Goal: Task Accomplishment & Management: Use online tool/utility

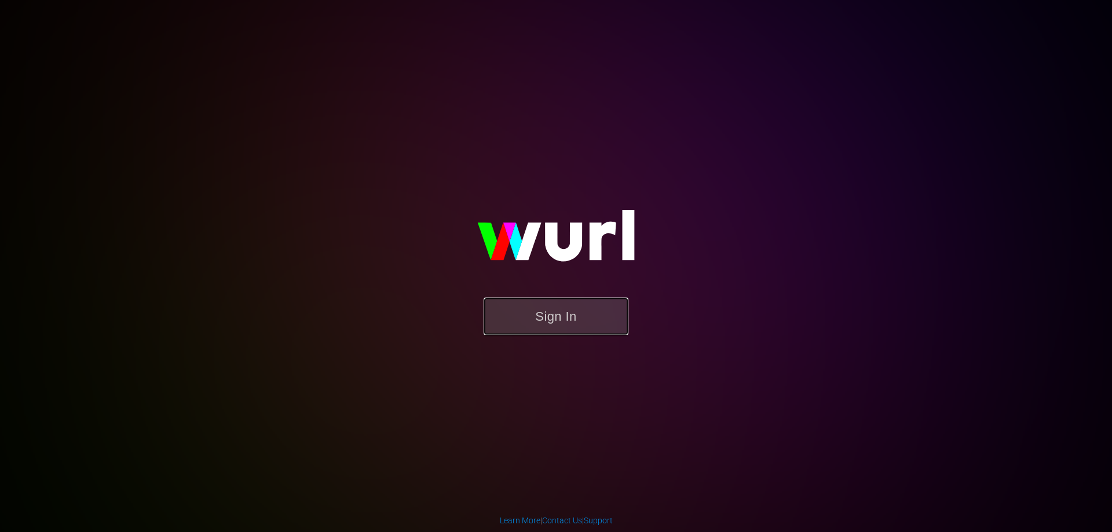
click at [526, 306] on button "Sign In" at bounding box center [556, 317] width 145 height 38
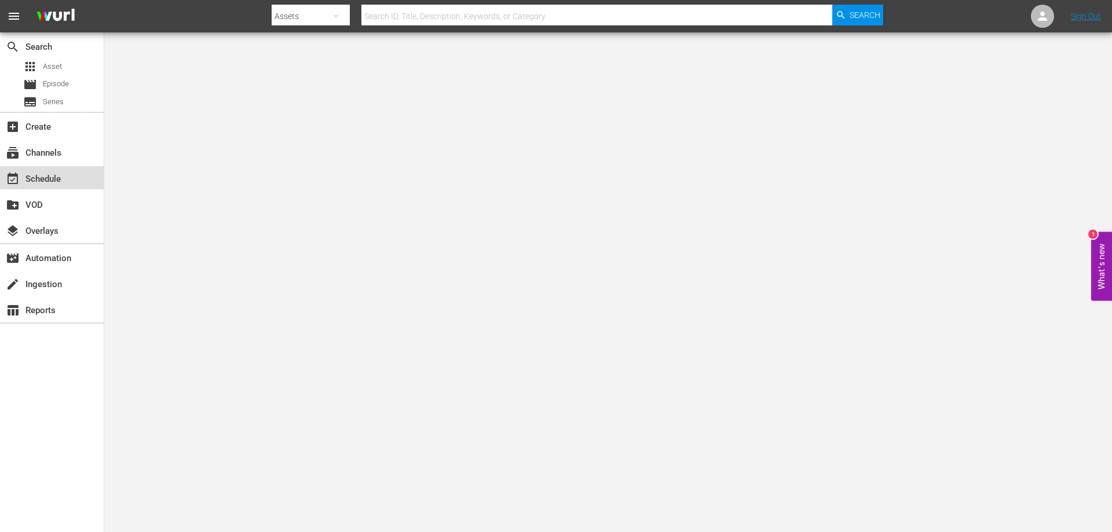
click at [59, 182] on div "event_available Schedule" at bounding box center [32, 177] width 65 height 10
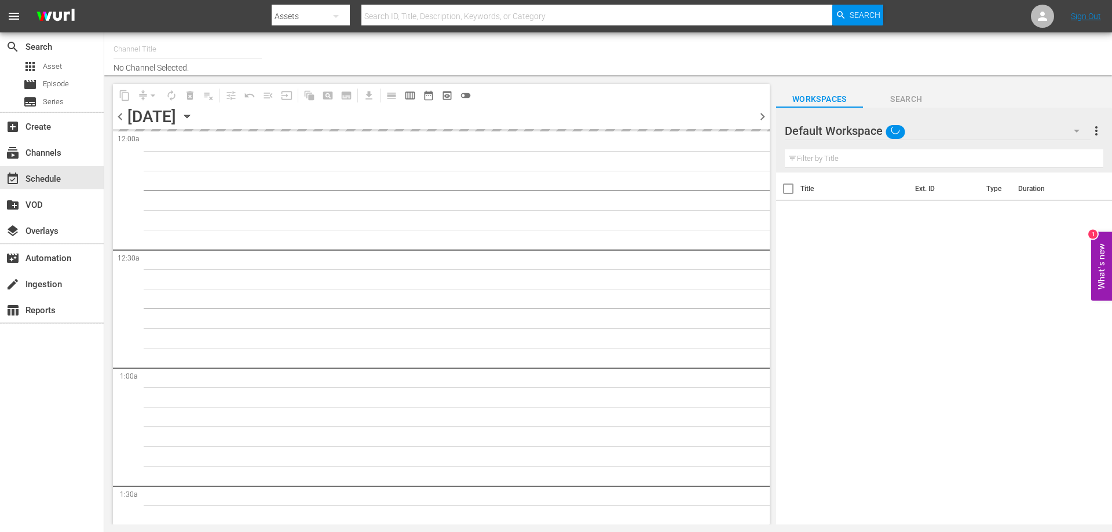
type input "[PERSON_NAME] Film (PKA [PERSON_NAME] & co. > I film di [PERSON_NAME]) (619)"
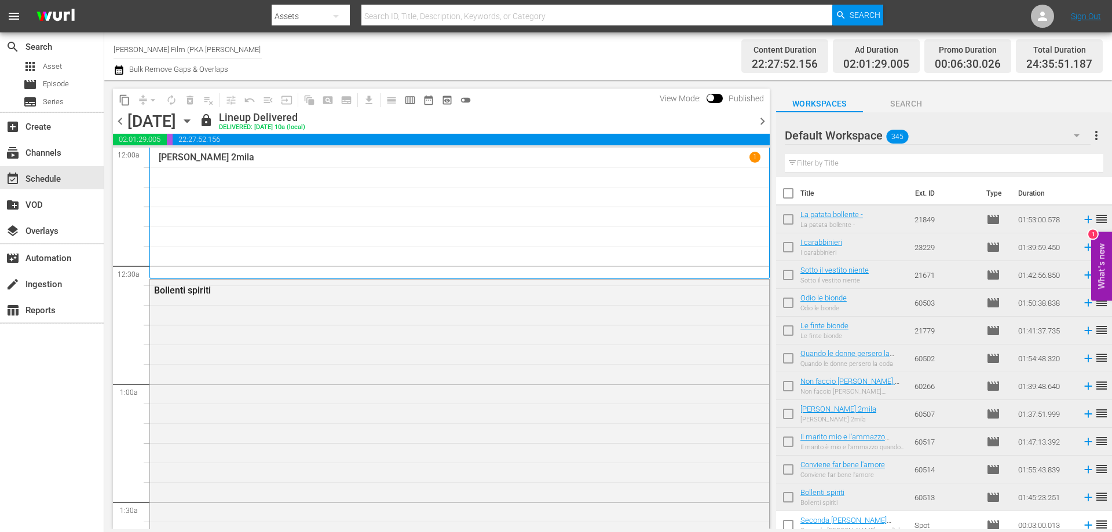
click at [193, 123] on icon "button" at bounding box center [187, 121] width 13 height 13
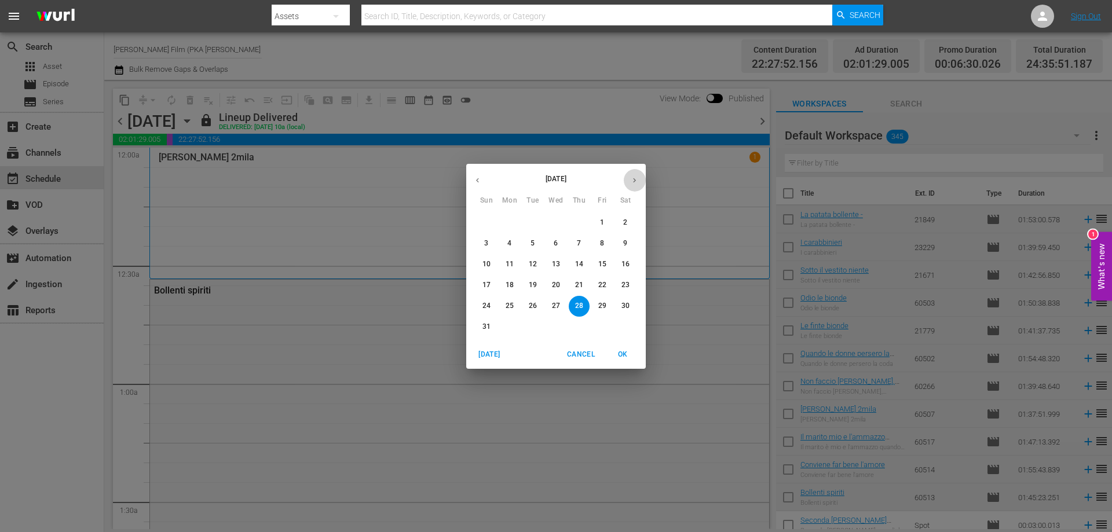
click at [632, 180] on icon "button" at bounding box center [634, 180] width 9 height 9
click at [507, 240] on span "8" at bounding box center [509, 244] width 21 height 10
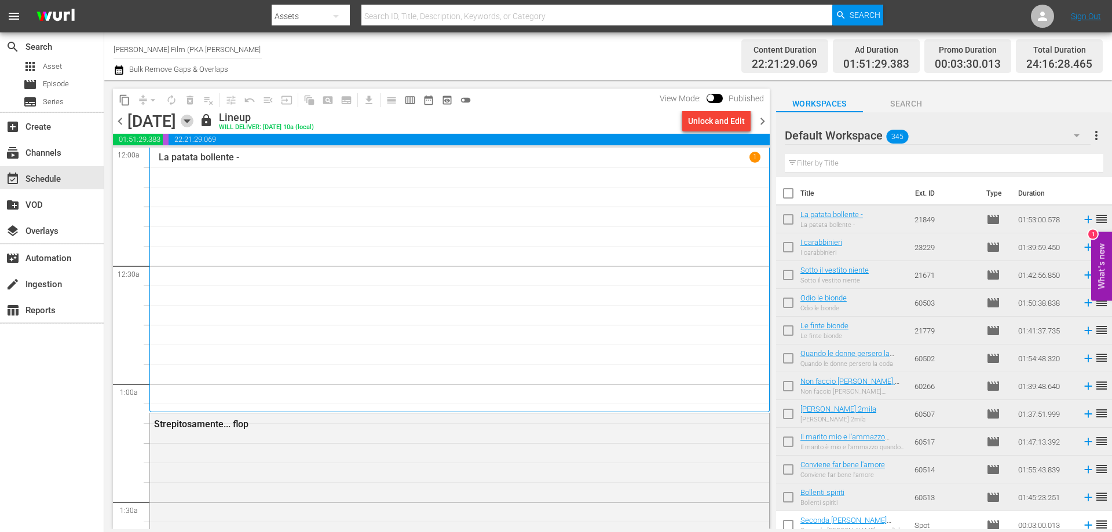
click at [189, 121] on icon "button" at bounding box center [186, 121] width 5 height 3
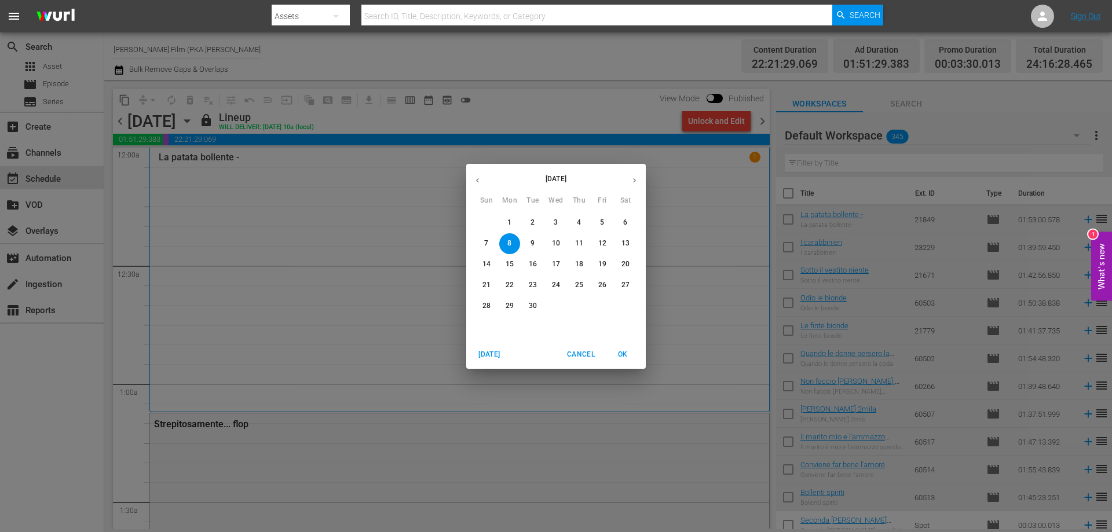
click at [579, 239] on p "11" at bounding box center [579, 244] width 8 height 10
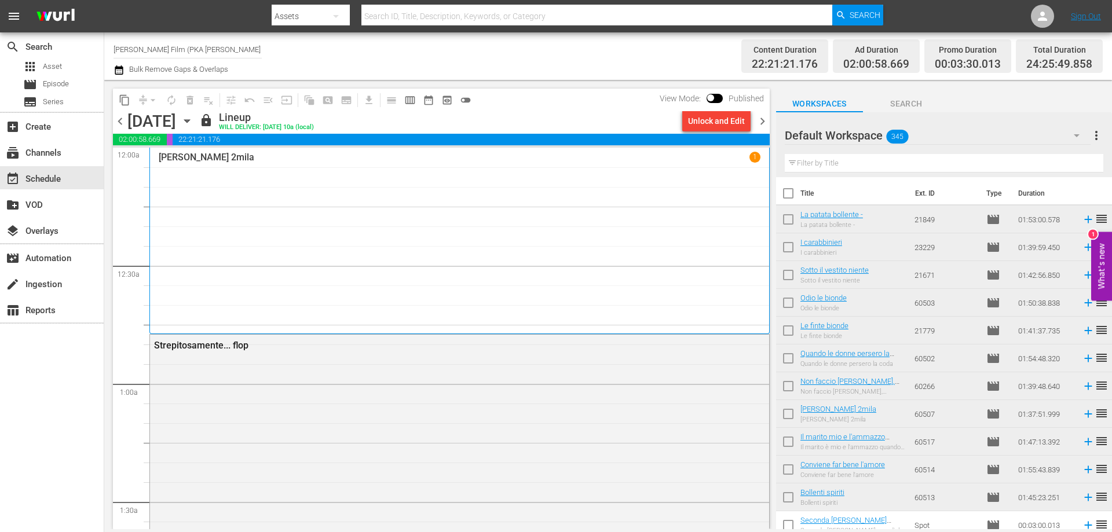
click at [189, 121] on icon "button" at bounding box center [186, 121] width 5 height 3
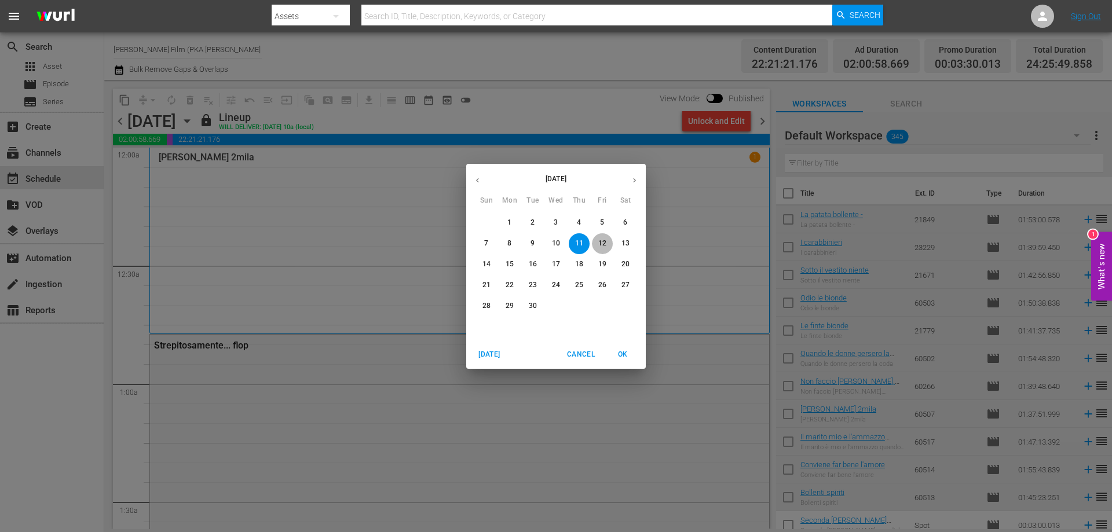
click at [601, 239] on p "12" at bounding box center [602, 244] width 8 height 10
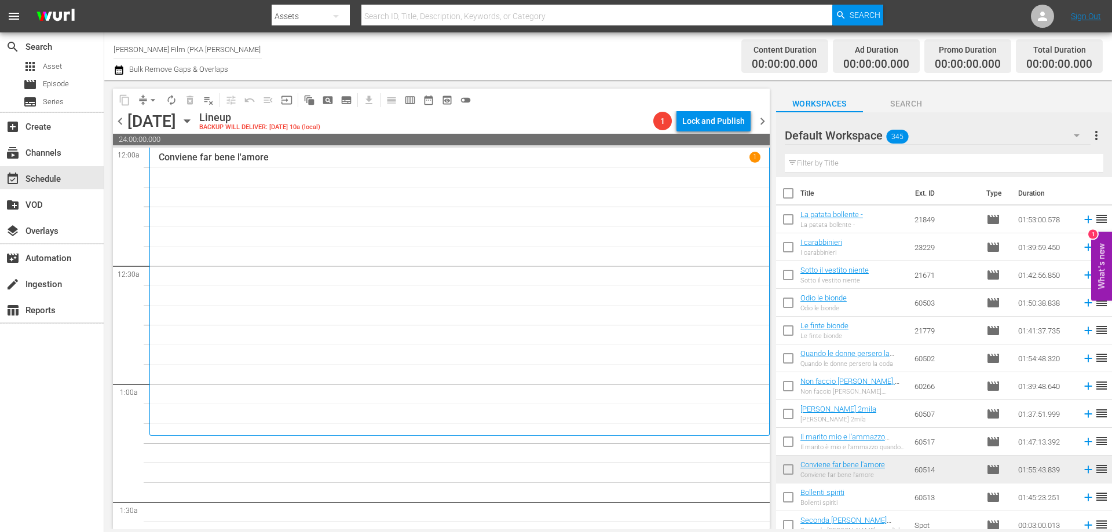
click at [354, 305] on div "Conviene far bene l'amore 1" at bounding box center [460, 292] width 602 height 280
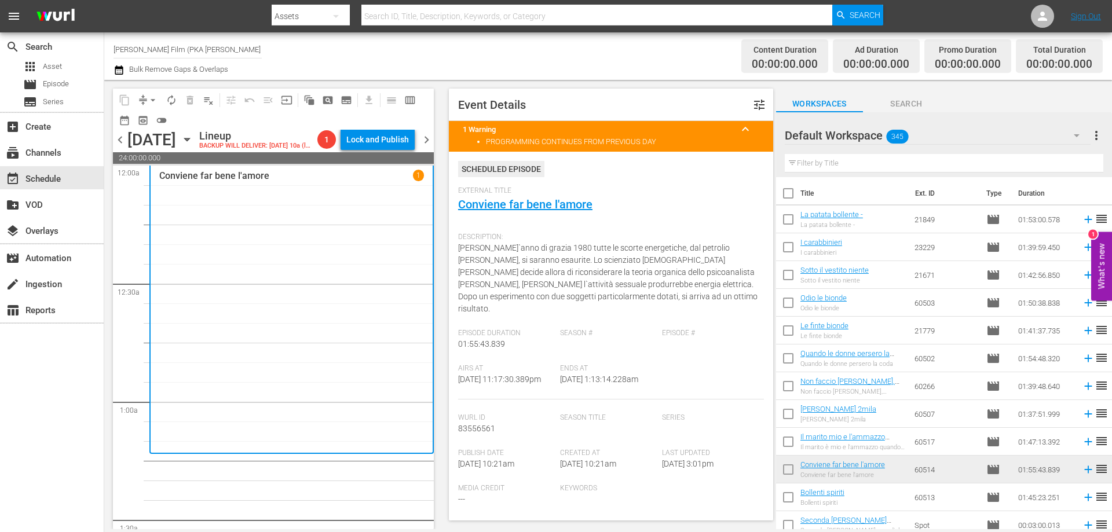
scroll to position [58, 0]
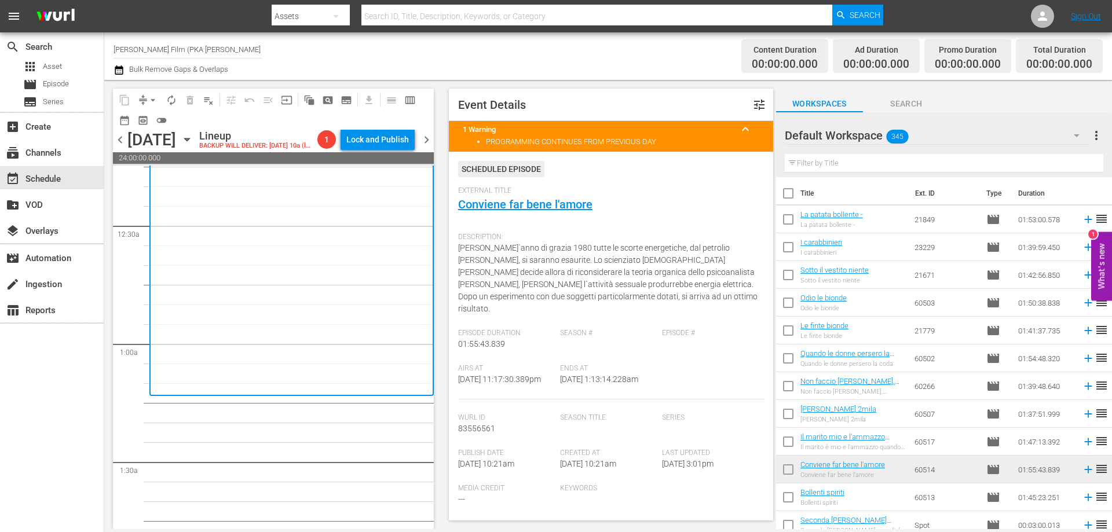
click at [822, 163] on input "text" at bounding box center [944, 163] width 319 height 19
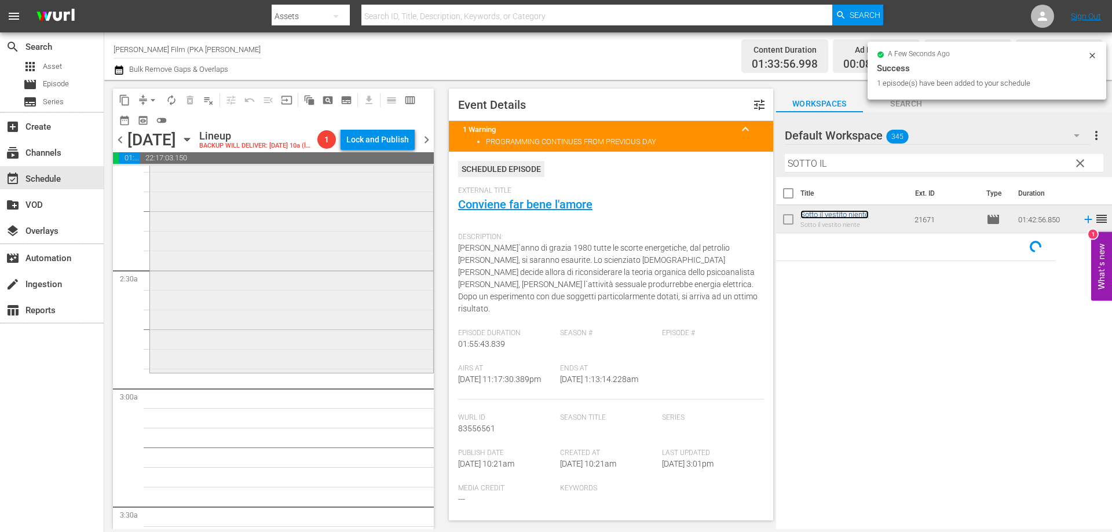
scroll to position [579, 0]
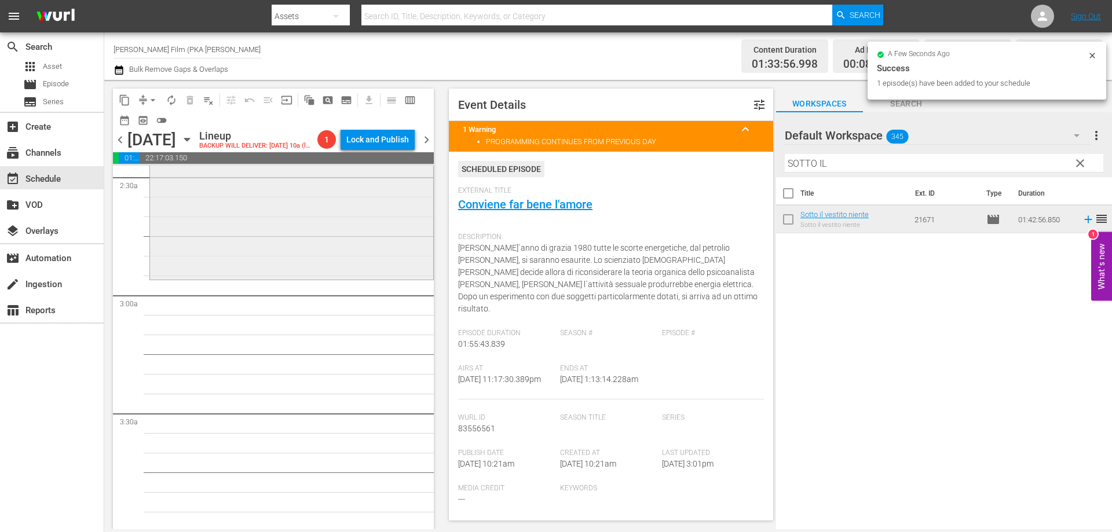
click at [297, 278] on div "Sotto il vestito niente reorder" at bounding box center [291, 77] width 283 height 402
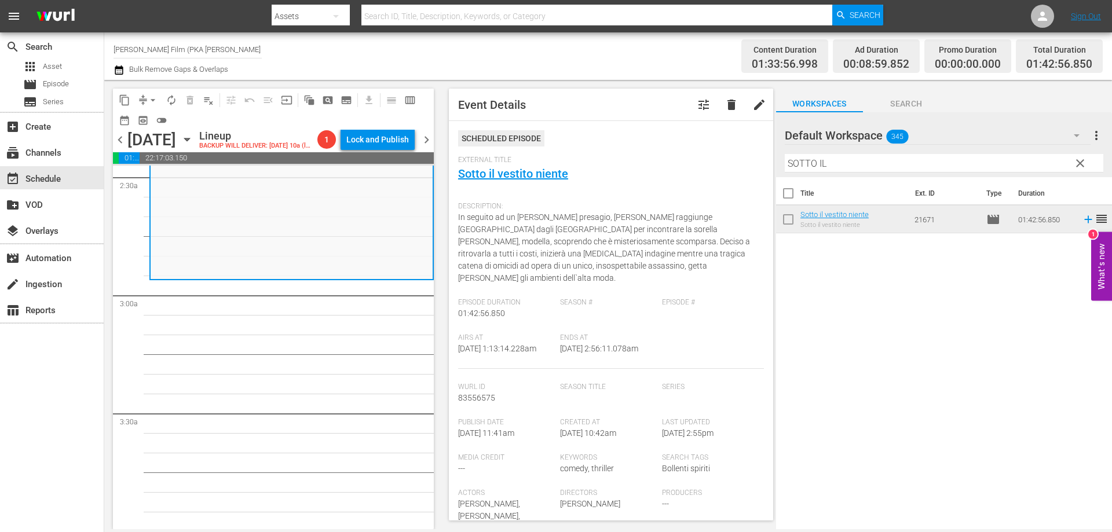
drag, startPoint x: 856, startPoint y: 165, endPoint x: 769, endPoint y: 152, distance: 87.8
click at [769, 152] on div "content_copy compress arrow_drop_down autorenew_outlined delete_forever_outline…" at bounding box center [608, 304] width 1008 height 449
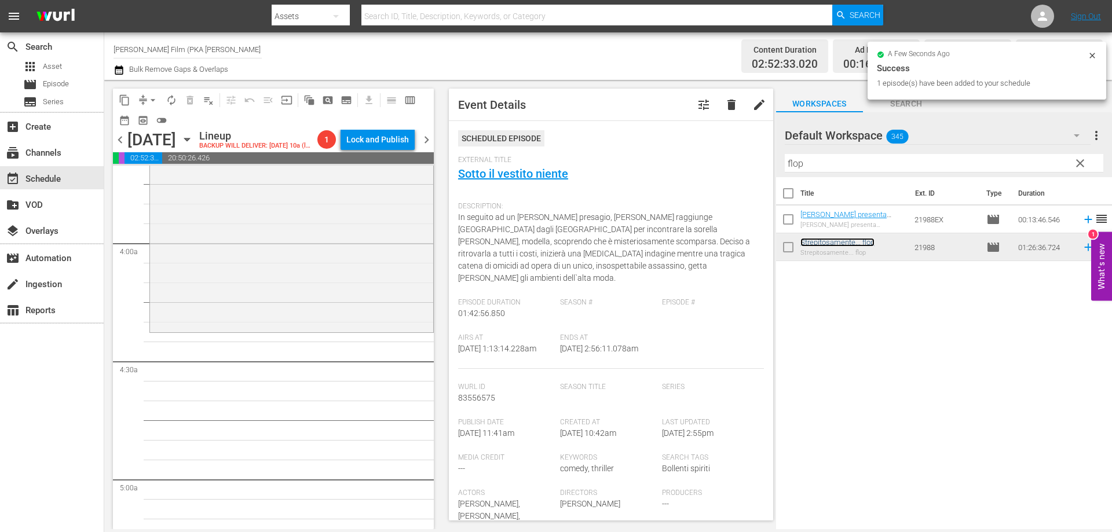
scroll to position [869, 0]
click at [341, 329] on div "Strepitosamente... flop reorder" at bounding box center [291, 160] width 283 height 338
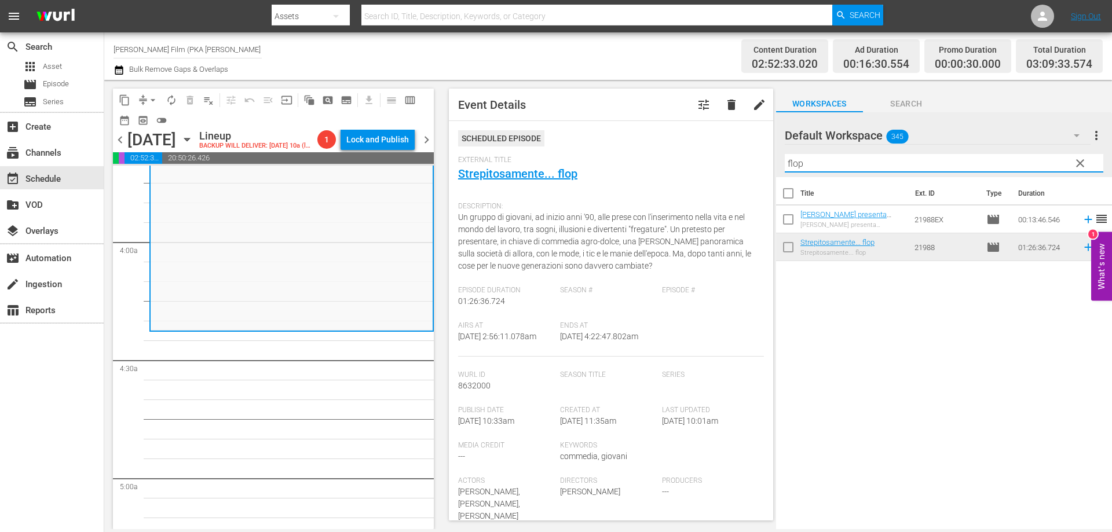
drag, startPoint x: 835, startPoint y: 163, endPoint x: 722, endPoint y: 148, distance: 114.6
click at [722, 148] on div "content_copy compress arrow_drop_down autorenew_outlined delete_forever_outline…" at bounding box center [608, 304] width 1008 height 449
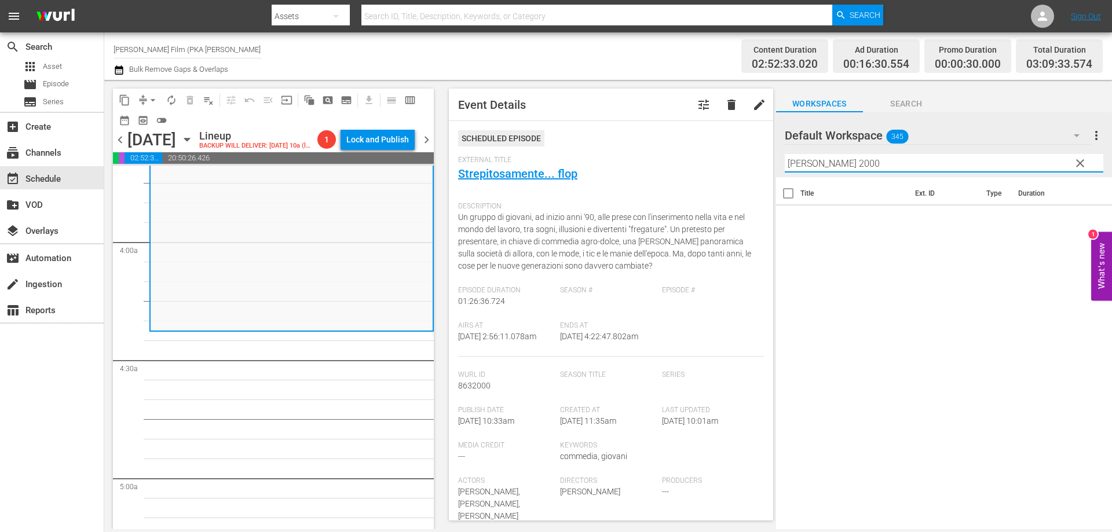
drag, startPoint x: 826, startPoint y: 162, endPoint x: 862, endPoint y: 162, distance: 35.9
click at [862, 162] on input "[PERSON_NAME] 2000" at bounding box center [944, 163] width 319 height 19
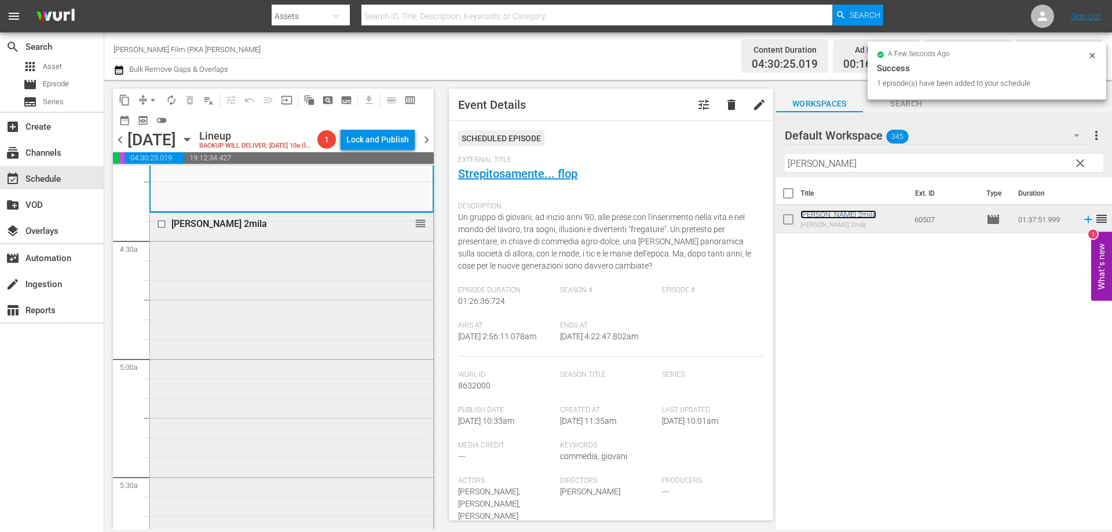
scroll to position [1158, 0]
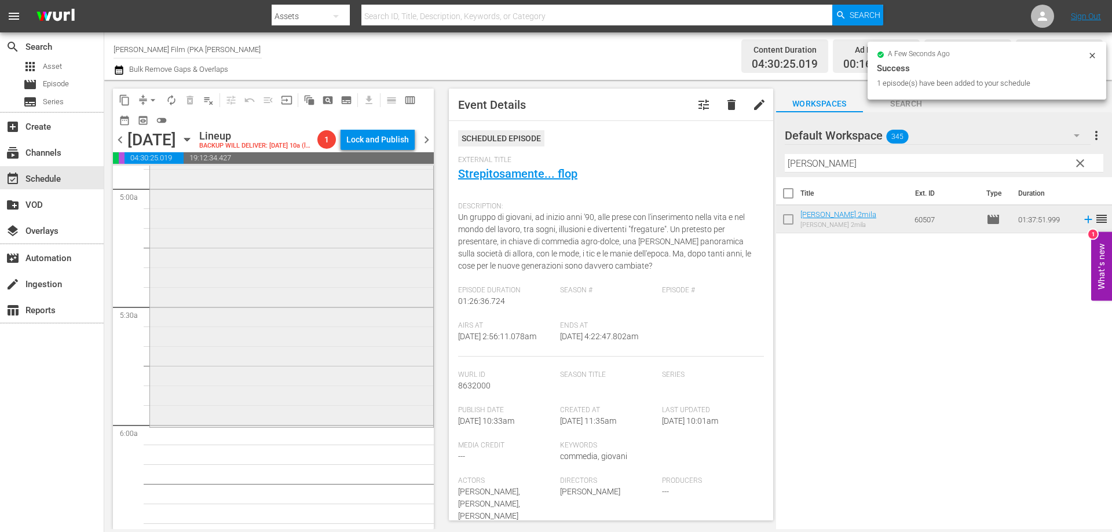
click at [237, 318] on div "[PERSON_NAME] 2mila reorder" at bounding box center [291, 234] width 283 height 382
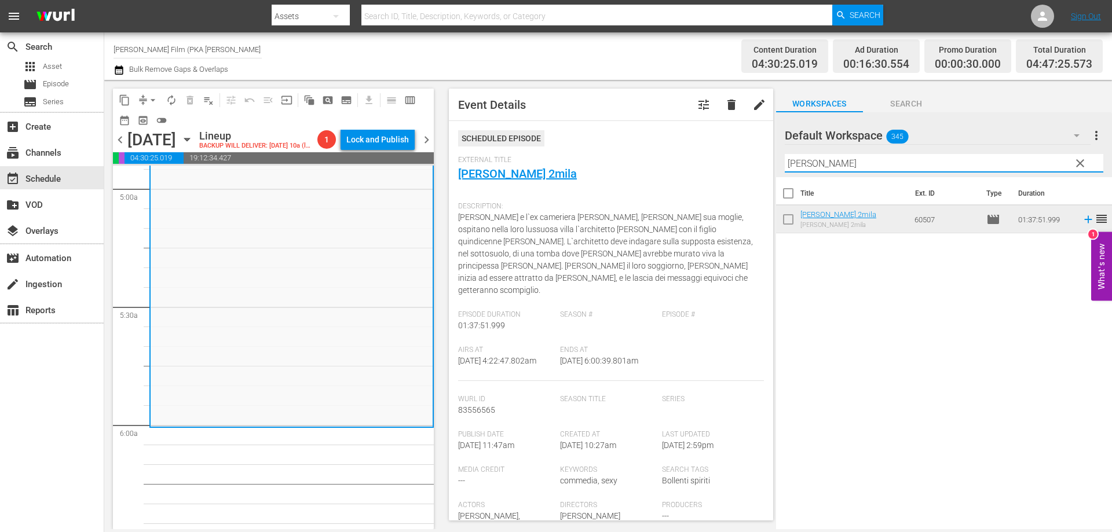
drag, startPoint x: 833, startPoint y: 164, endPoint x: 748, endPoint y: 154, distance: 85.8
click at [748, 154] on div "content_copy compress arrow_drop_down autorenew_outlined delete_forever_outline…" at bounding box center [608, 304] width 1008 height 449
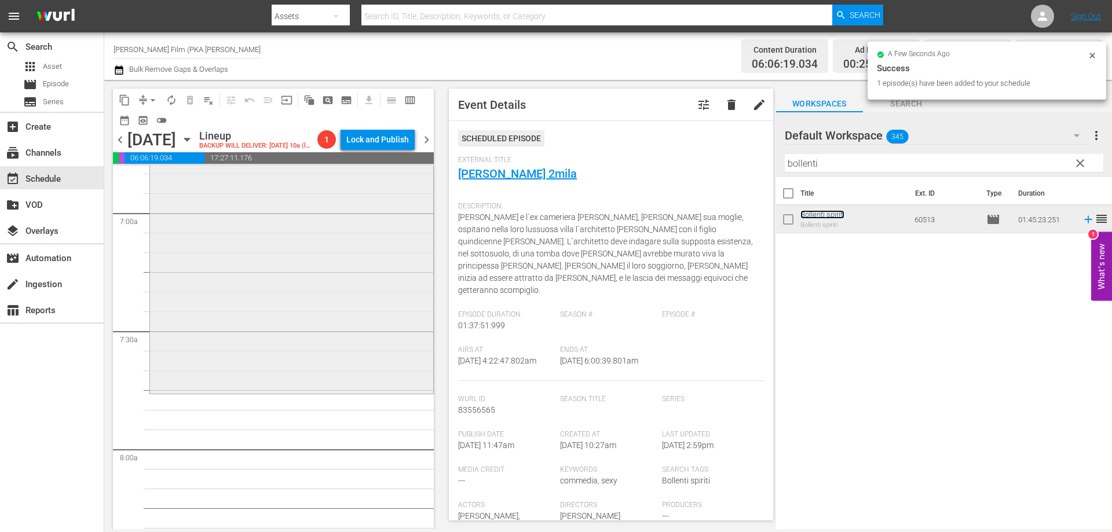
scroll to position [1622, 0]
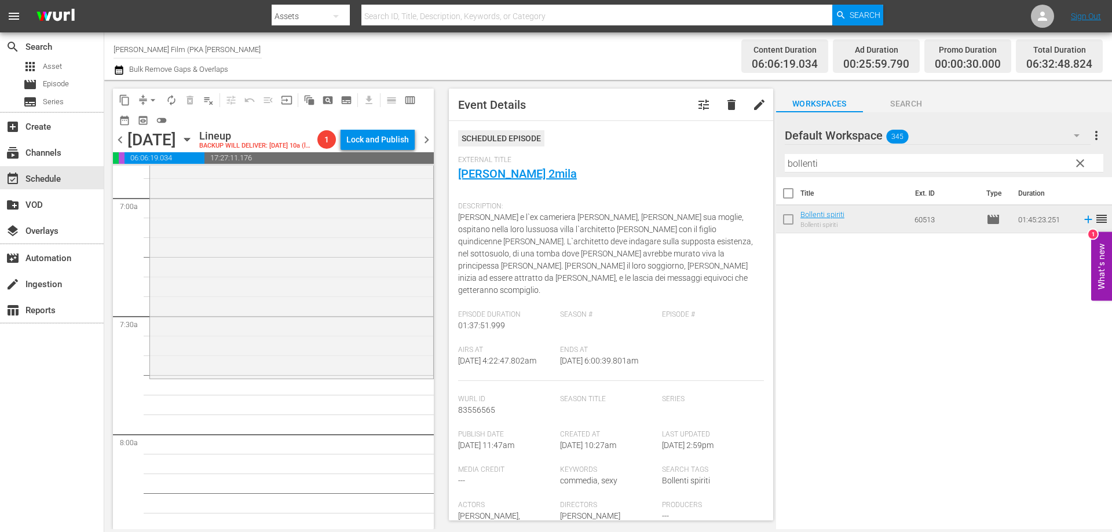
click at [305, 377] on div "Bollenti spiriti reorder" at bounding box center [291, 171] width 283 height 412
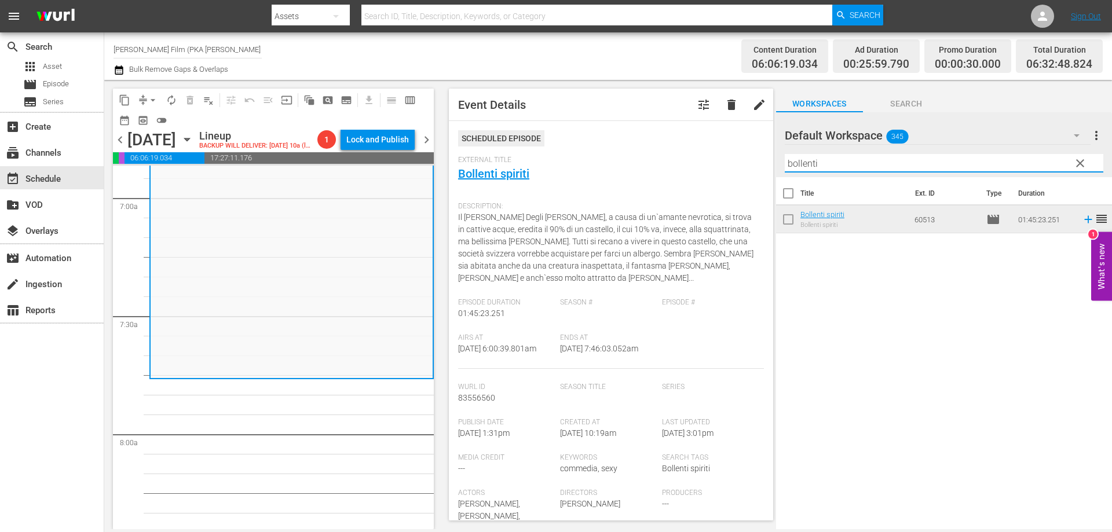
drag, startPoint x: 834, startPoint y: 166, endPoint x: 765, endPoint y: 159, distance: 69.2
click at [765, 159] on div "content_copy compress arrow_drop_down autorenew_outlined delete_forever_outline…" at bounding box center [608, 304] width 1008 height 449
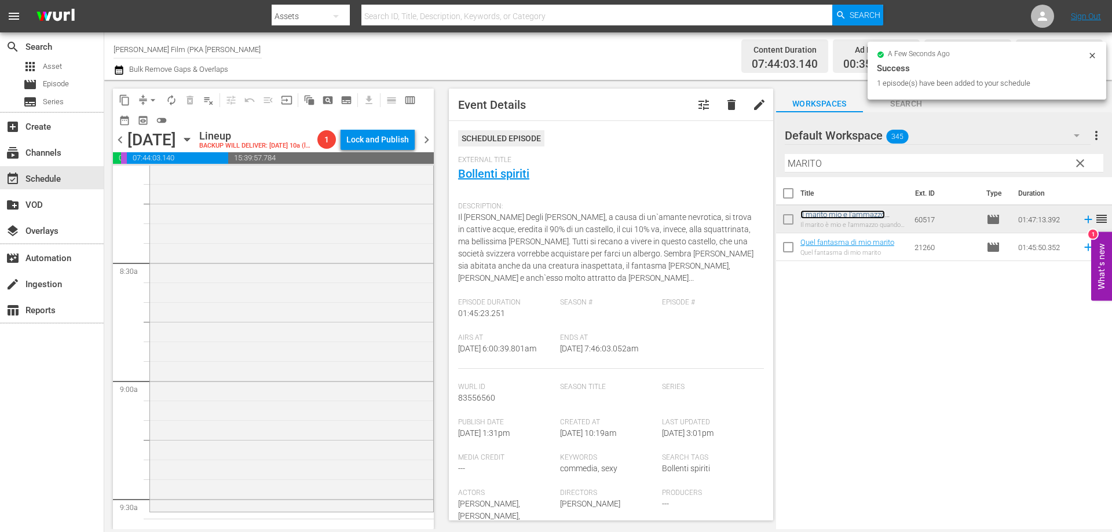
scroll to position [2027, 0]
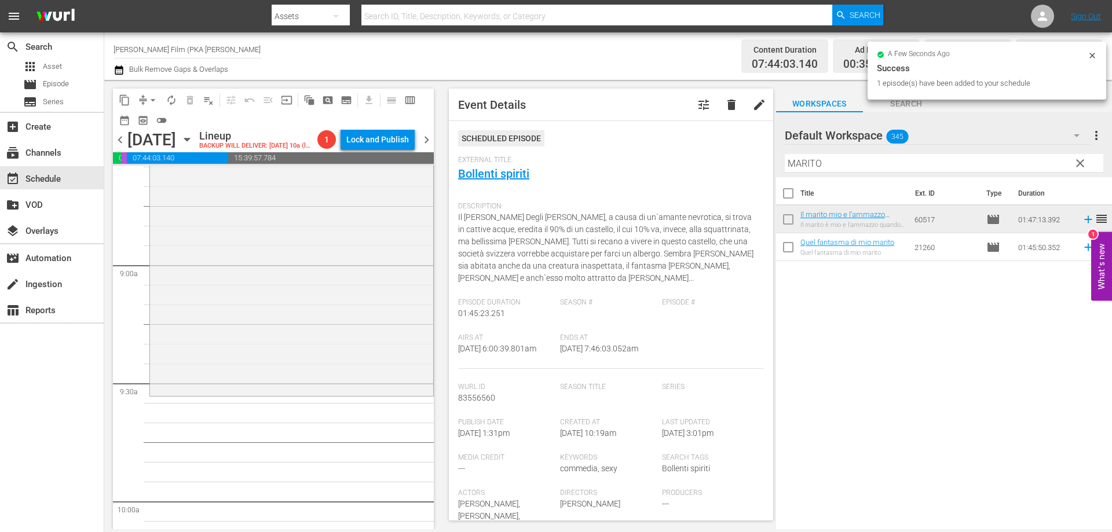
click at [366, 336] on div "Il marito mio e l'ammazzo quando mi pare reorder" at bounding box center [291, 184] width 283 height 419
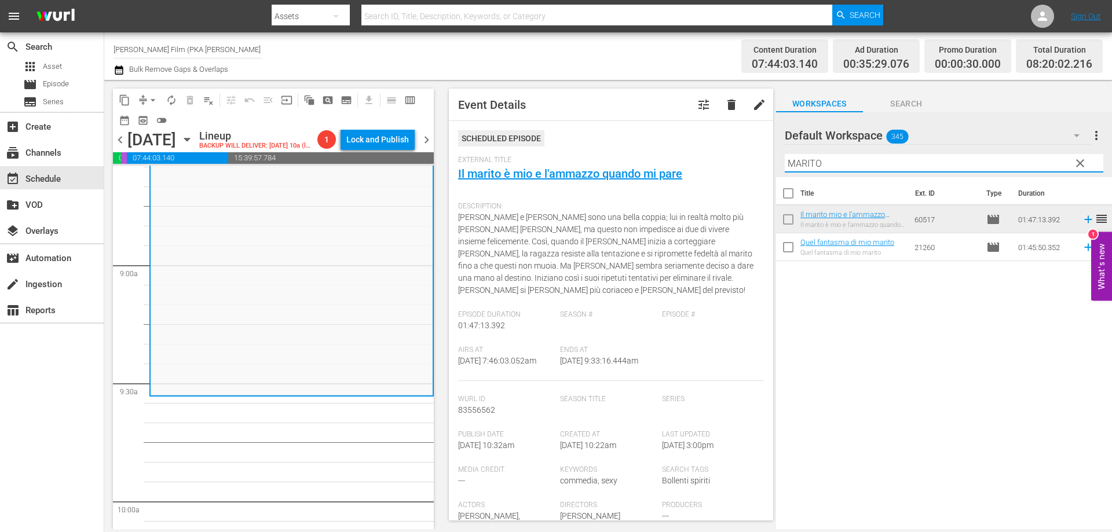
drag, startPoint x: 822, startPoint y: 159, endPoint x: 772, endPoint y: 160, distance: 49.8
click at [772, 160] on div "content_copy compress arrow_drop_down autorenew_outlined delete_forever_outline…" at bounding box center [608, 304] width 1008 height 449
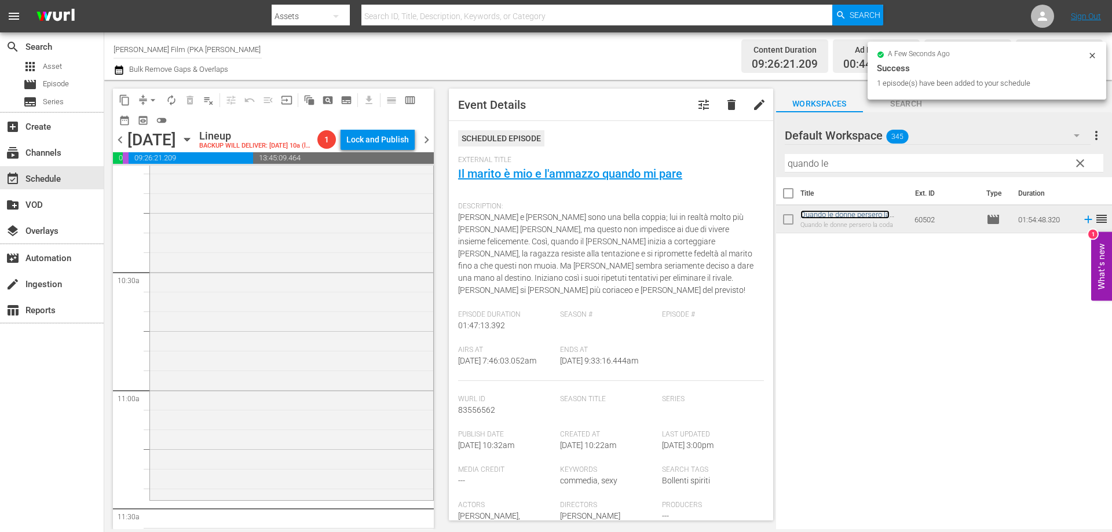
scroll to position [2606, 0]
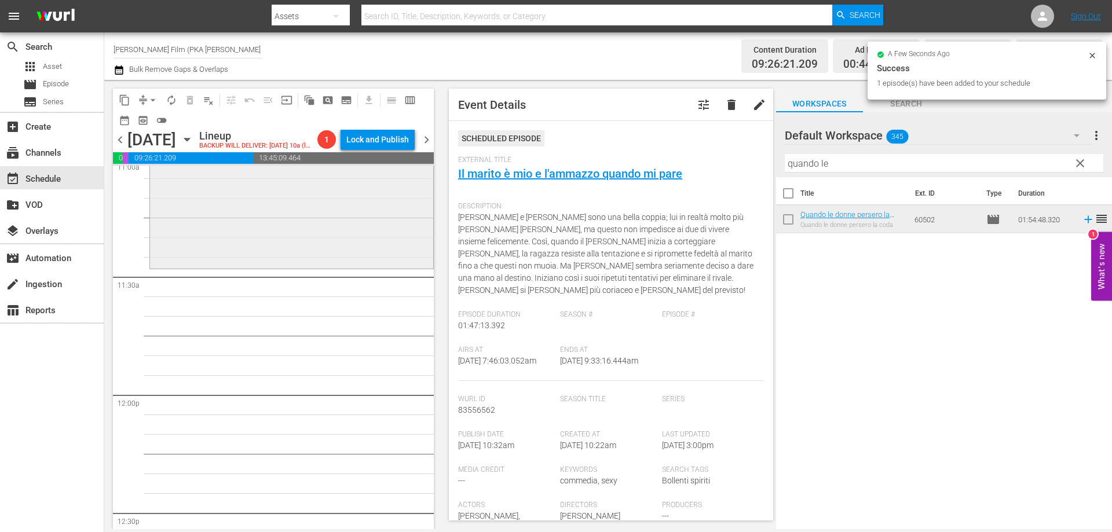
click at [344, 267] on div "Quando le donne persero la coda reorder" at bounding box center [291, 42] width 283 height 449
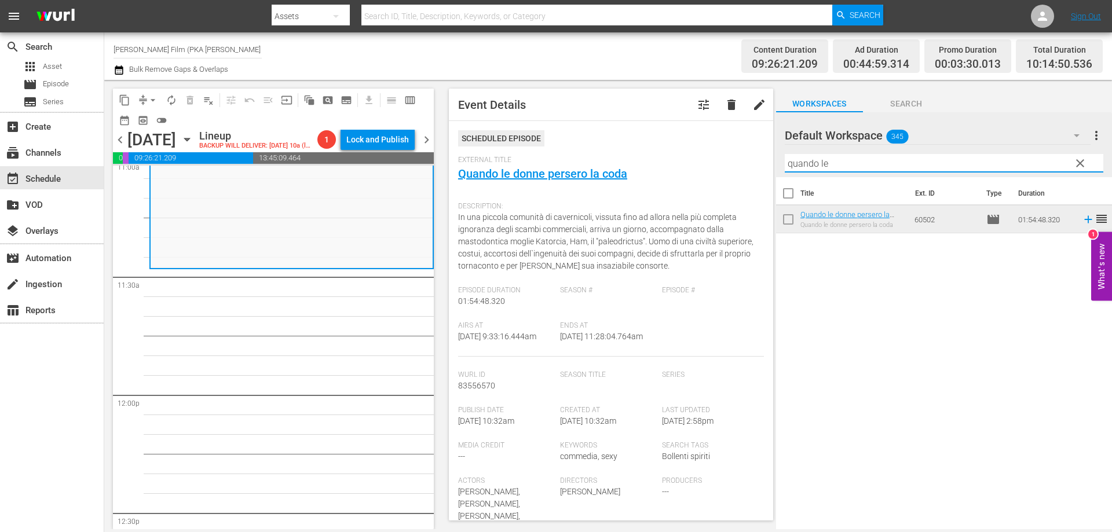
drag, startPoint x: 842, startPoint y: 161, endPoint x: 753, endPoint y: 155, distance: 88.8
click at [753, 155] on div "content_copy compress arrow_drop_down autorenew_outlined delete_forever_outline…" at bounding box center [608, 304] width 1008 height 449
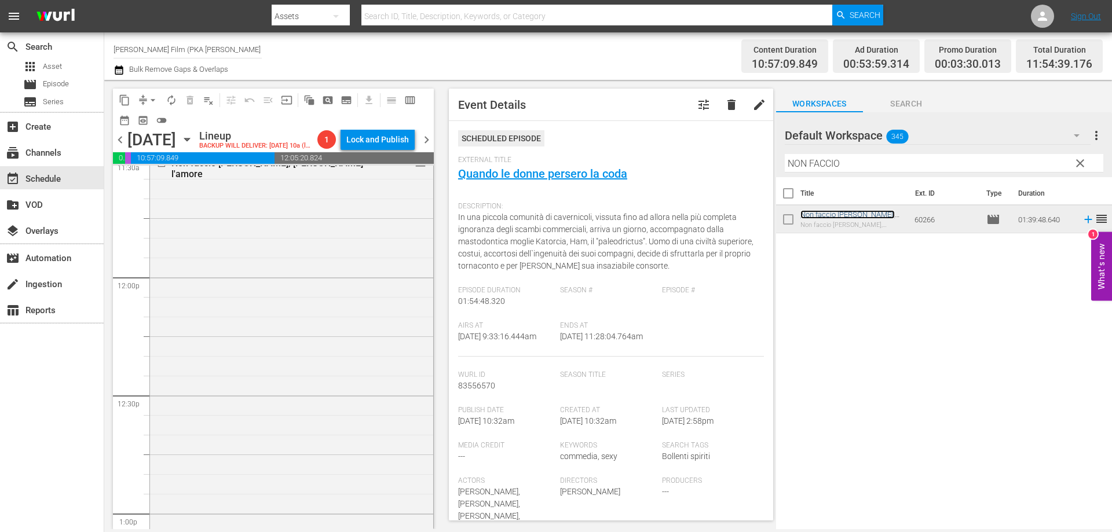
scroll to position [2838, 0]
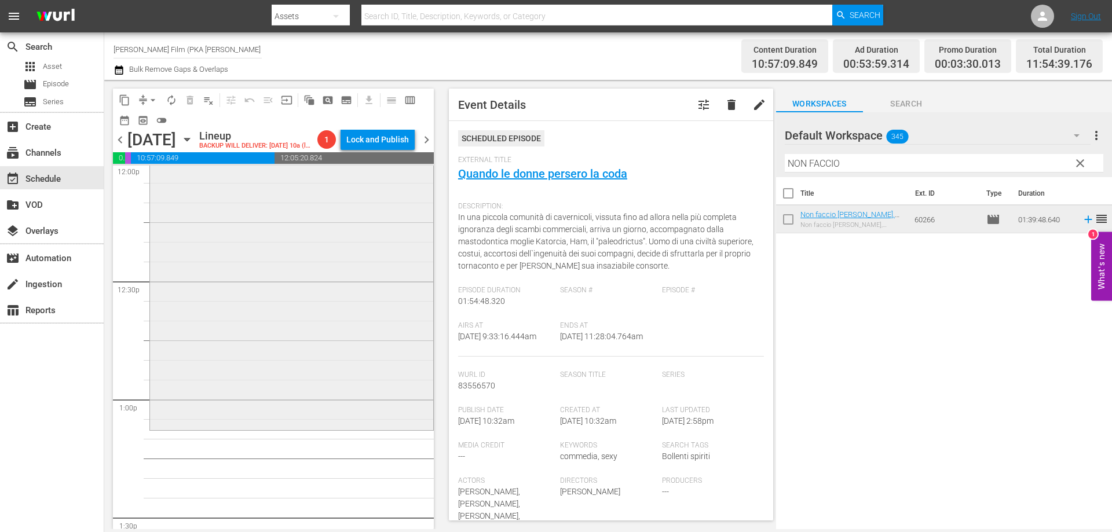
click at [356, 366] on div "Non faccio [PERSON_NAME], [PERSON_NAME] l'amore reorder" at bounding box center [291, 233] width 283 height 390
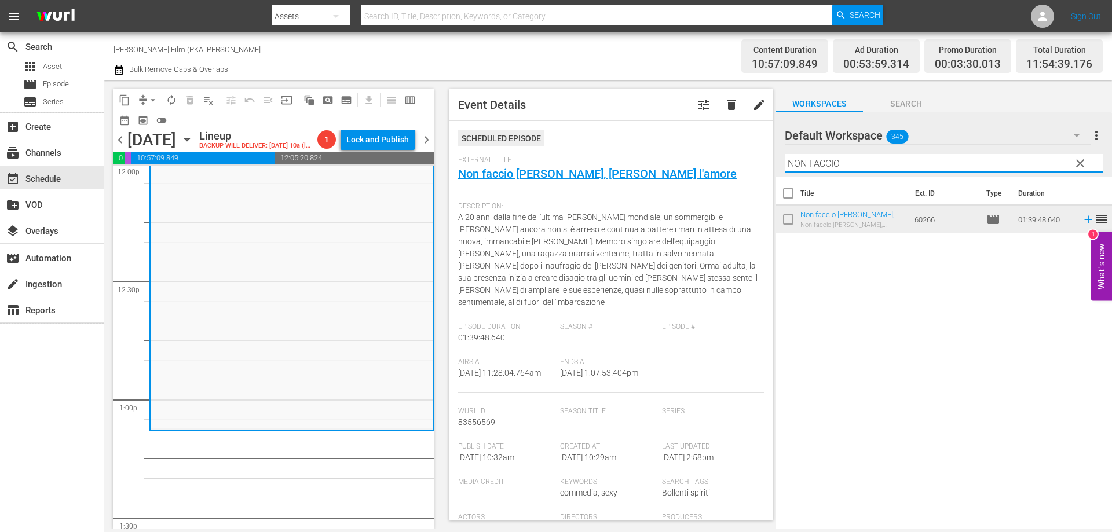
drag, startPoint x: 848, startPoint y: 165, endPoint x: 770, endPoint y: 164, distance: 78.2
click at [770, 164] on div "content_copy compress arrow_drop_down autorenew_outlined delete_forever_outline…" at bounding box center [608, 304] width 1008 height 449
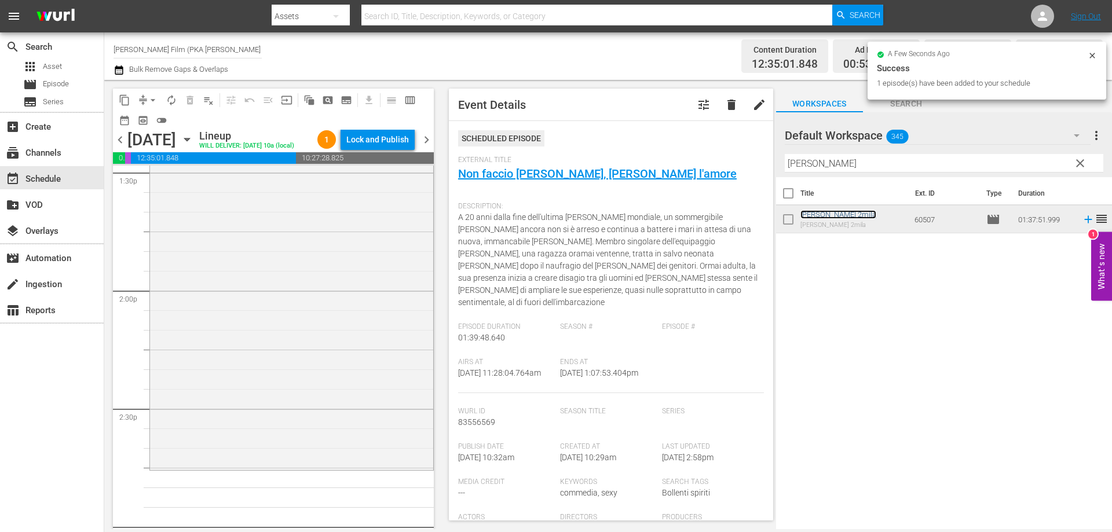
scroll to position [3185, 0]
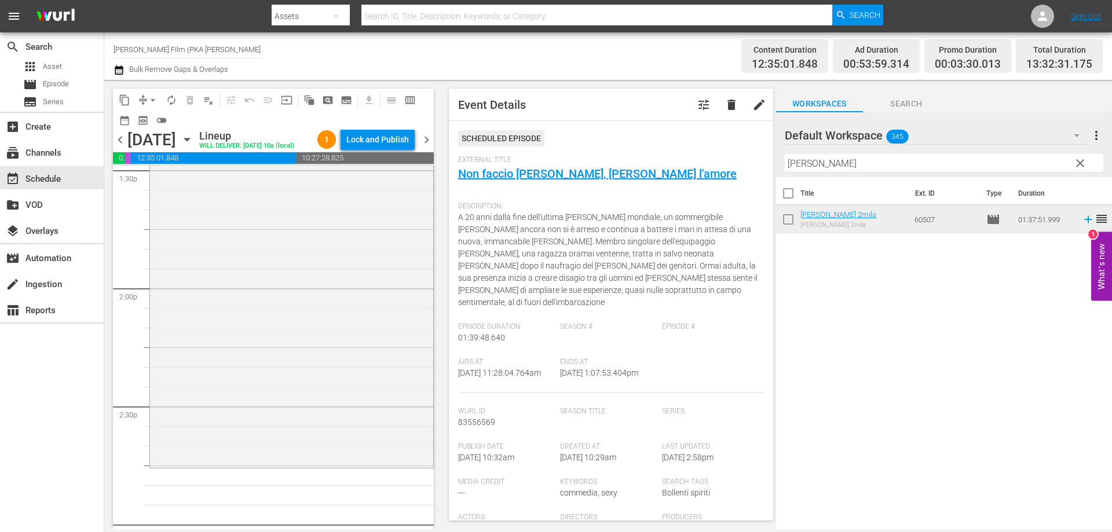
click at [371, 434] on div "[PERSON_NAME] 2mila reorder" at bounding box center [291, 275] width 283 height 382
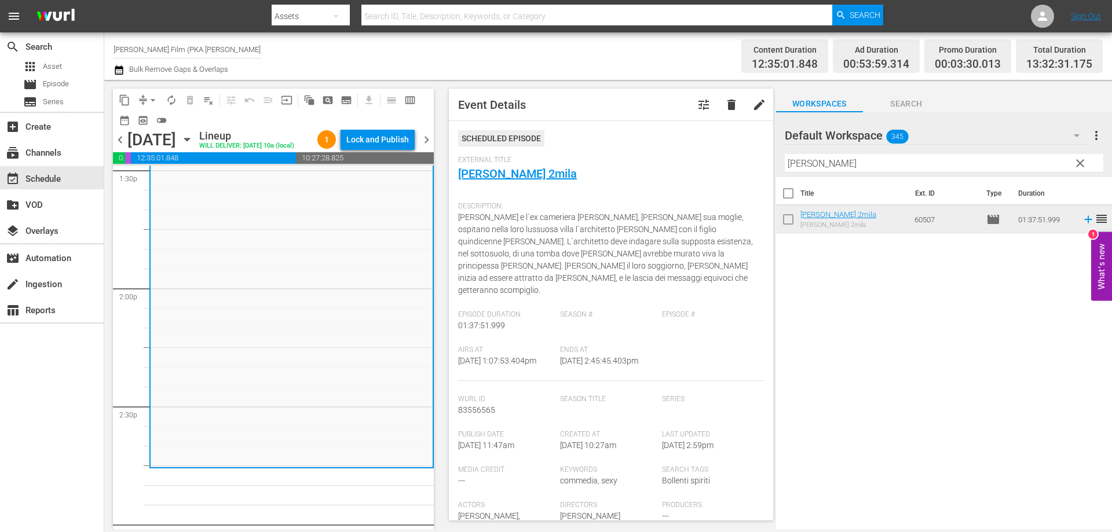
drag, startPoint x: 821, startPoint y: 160, endPoint x: 779, endPoint y: 160, distance: 41.7
click at [779, 160] on div "Default Workspace 345 Default more_vert clear Filter by Title [PERSON_NAME]" at bounding box center [944, 144] width 336 height 65
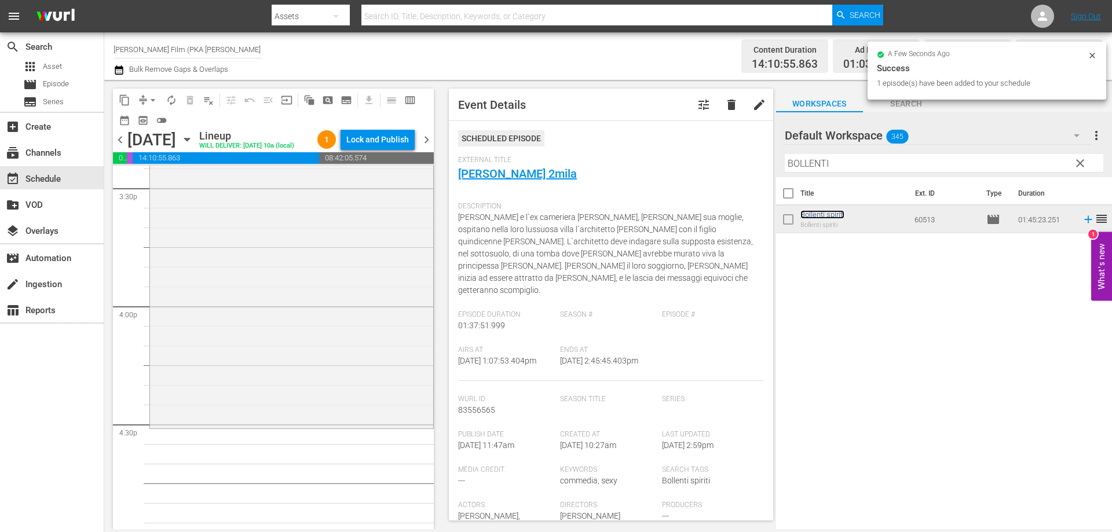
scroll to position [3649, 0]
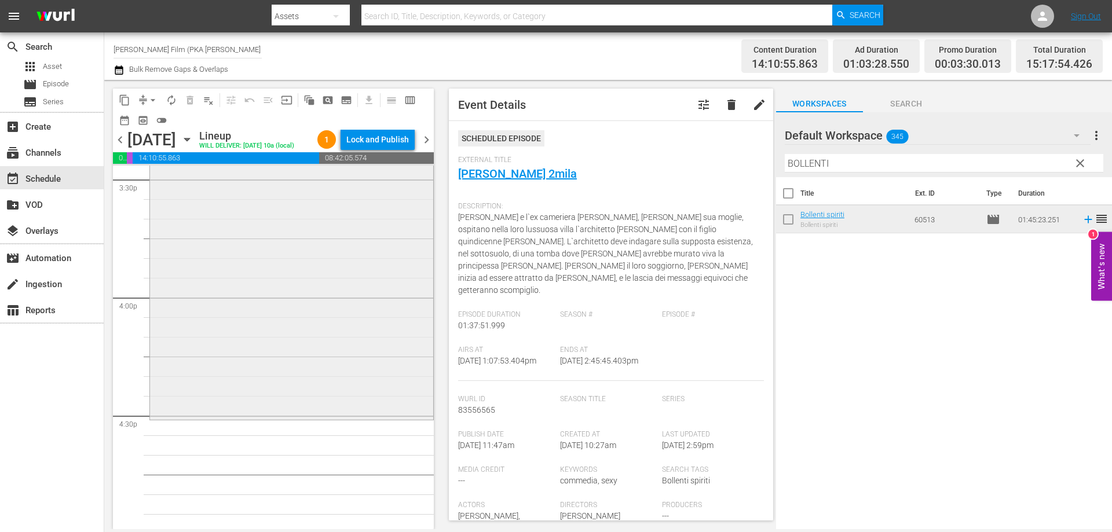
click at [217, 400] on div "Bollenti spiriti reorder" at bounding box center [291, 212] width 283 height 412
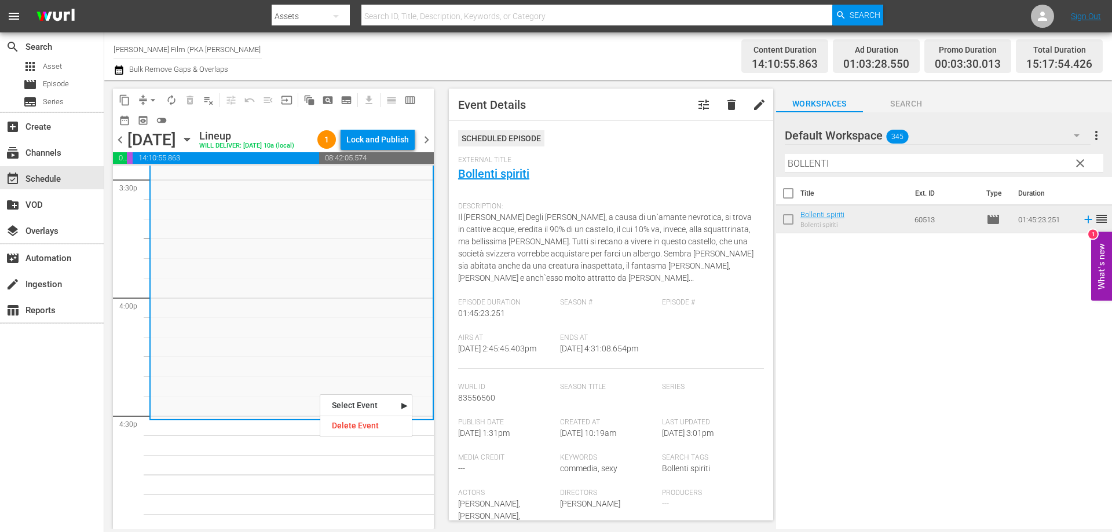
drag, startPoint x: 853, startPoint y: 159, endPoint x: 782, endPoint y: 159, distance: 70.7
click at [782, 159] on div "Default Workspace 345 Default more_vert clear Filter by Title [PERSON_NAME]" at bounding box center [944, 144] width 336 height 65
drag, startPoint x: 834, startPoint y: 163, endPoint x: 784, endPoint y: 163, distance: 49.8
click at [785, 163] on input "BOLLENTI" at bounding box center [944, 163] width 319 height 19
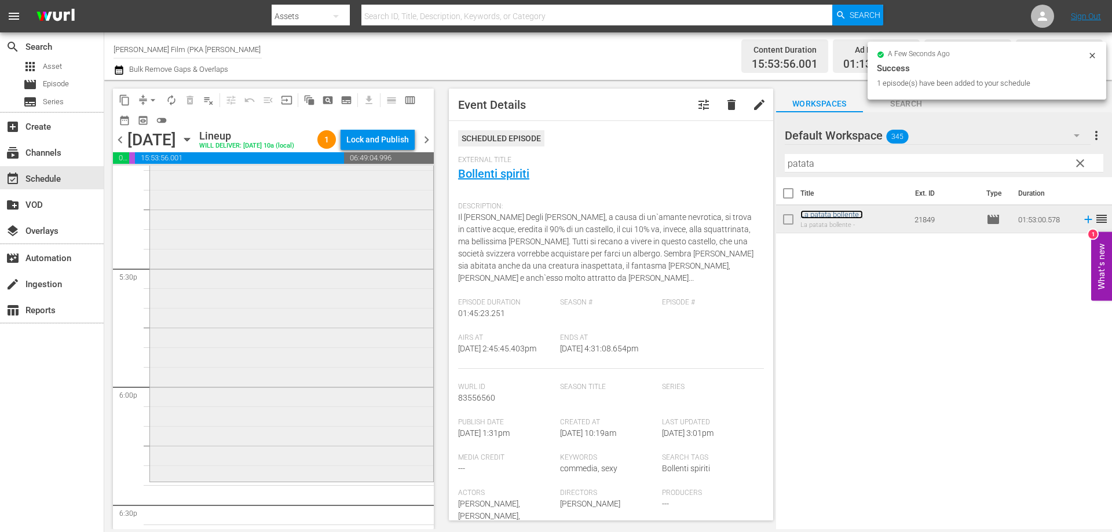
scroll to position [4054, 0]
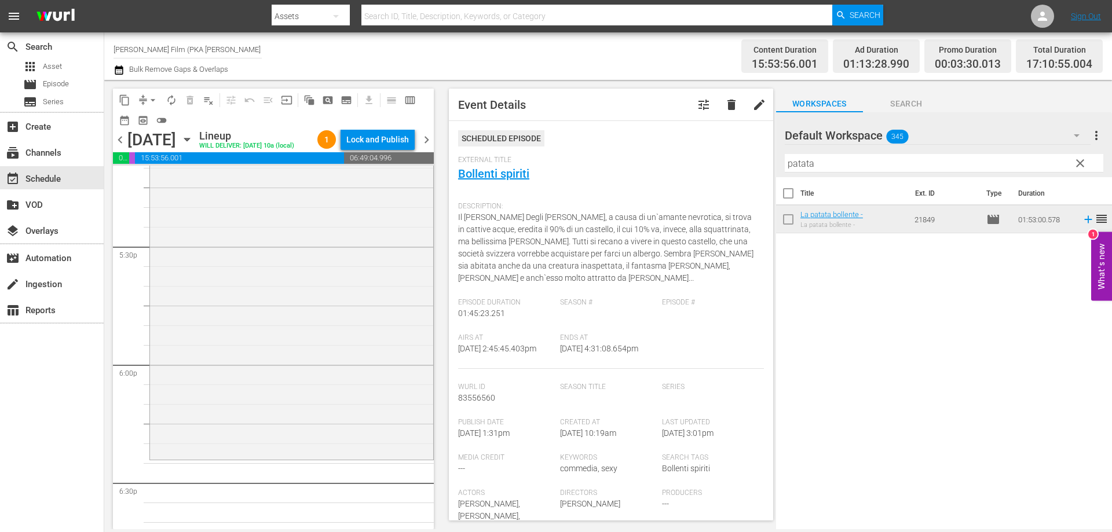
click at [329, 417] on div "La patata bollente - reorder" at bounding box center [291, 236] width 283 height 441
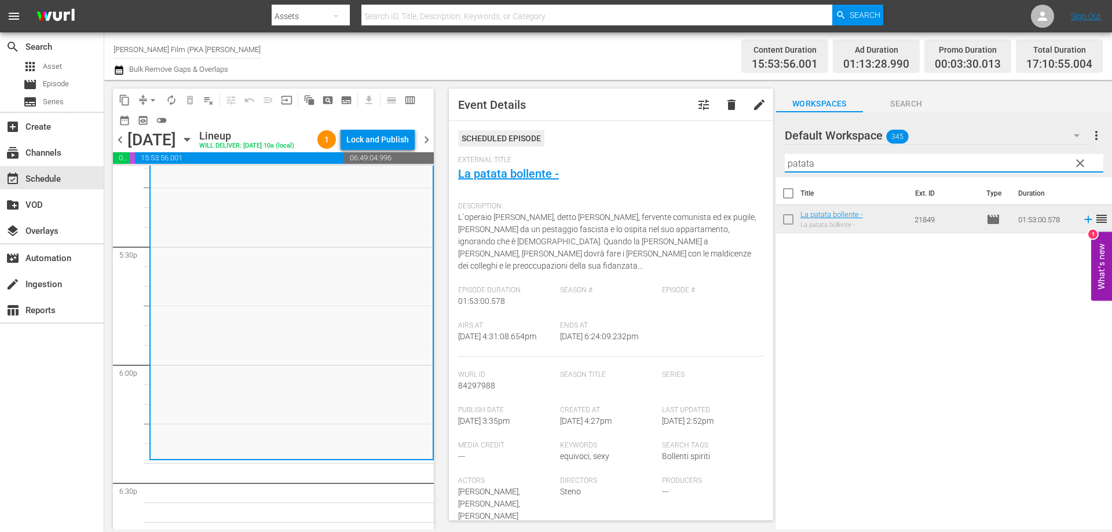
drag, startPoint x: 828, startPoint y: 169, endPoint x: 781, endPoint y: 164, distance: 47.7
click at [783, 164] on div "Default Workspace 345 Default more_vert clear Filter by Title patata" at bounding box center [944, 144] width 336 height 65
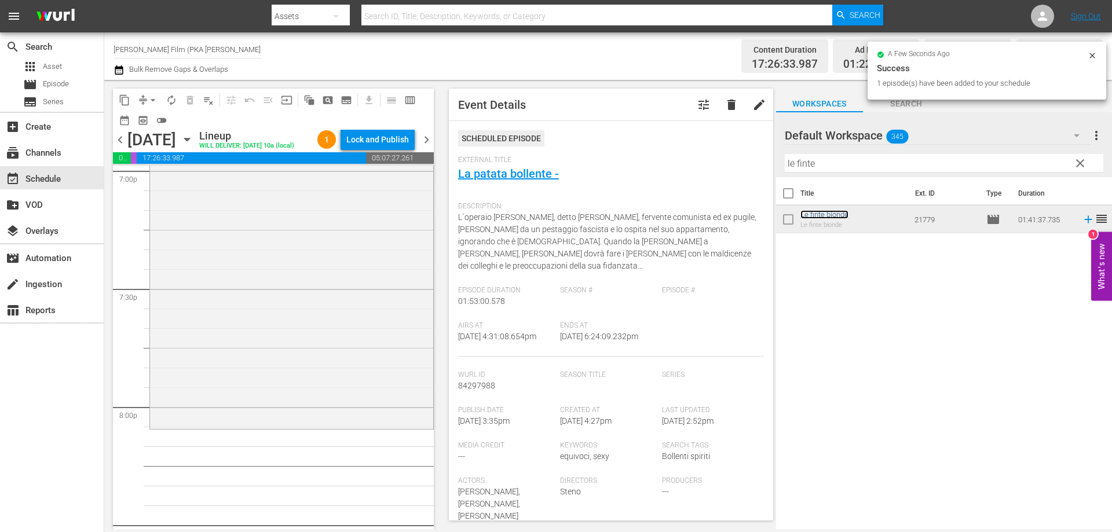
scroll to position [4517, 0]
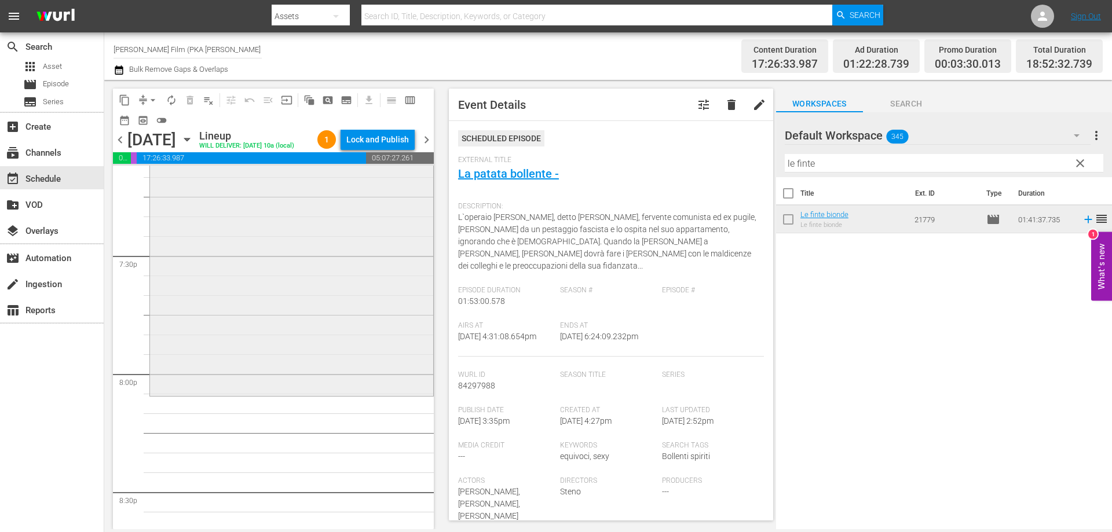
click at [331, 394] on div "Le finte bionde reorder" at bounding box center [291, 196] width 283 height 397
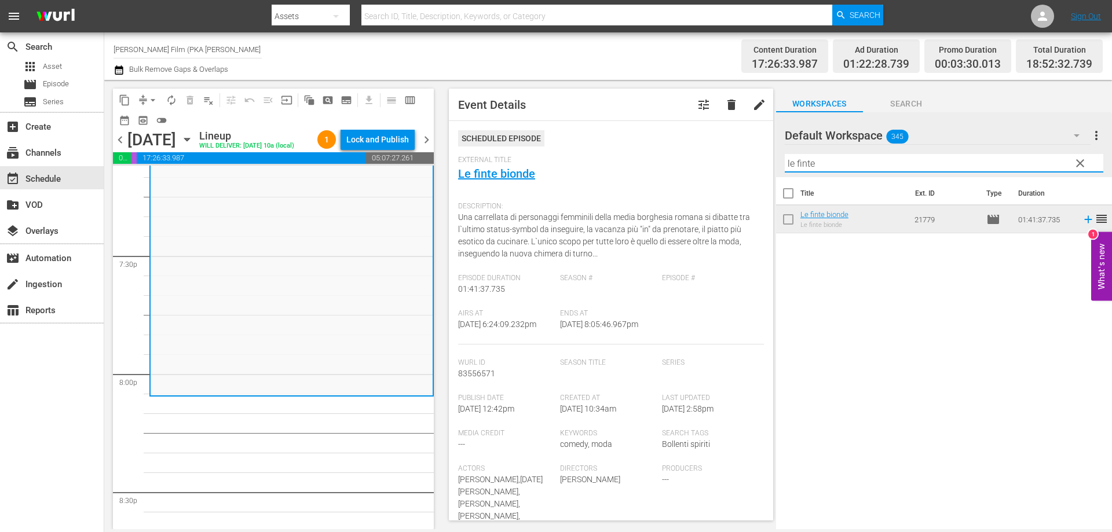
drag, startPoint x: 827, startPoint y: 163, endPoint x: 753, endPoint y: 154, distance: 74.1
click at [753, 154] on div "content_copy compress arrow_drop_down autorenew_outlined delete_forever_outline…" at bounding box center [608, 304] width 1008 height 449
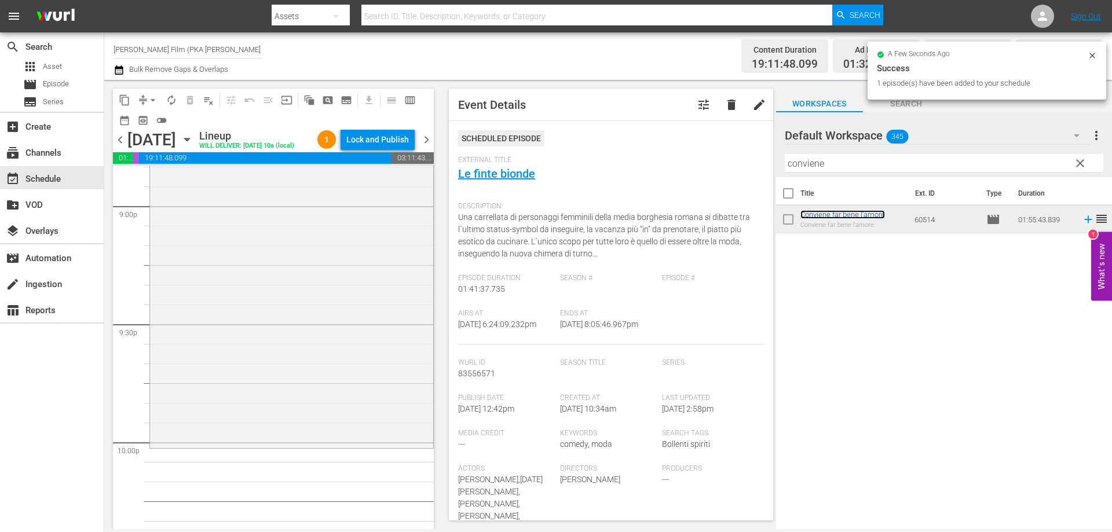
scroll to position [4923, 0]
click at [383, 413] on div "Conviene far bene l'amore reorder" at bounding box center [291, 218] width 283 height 452
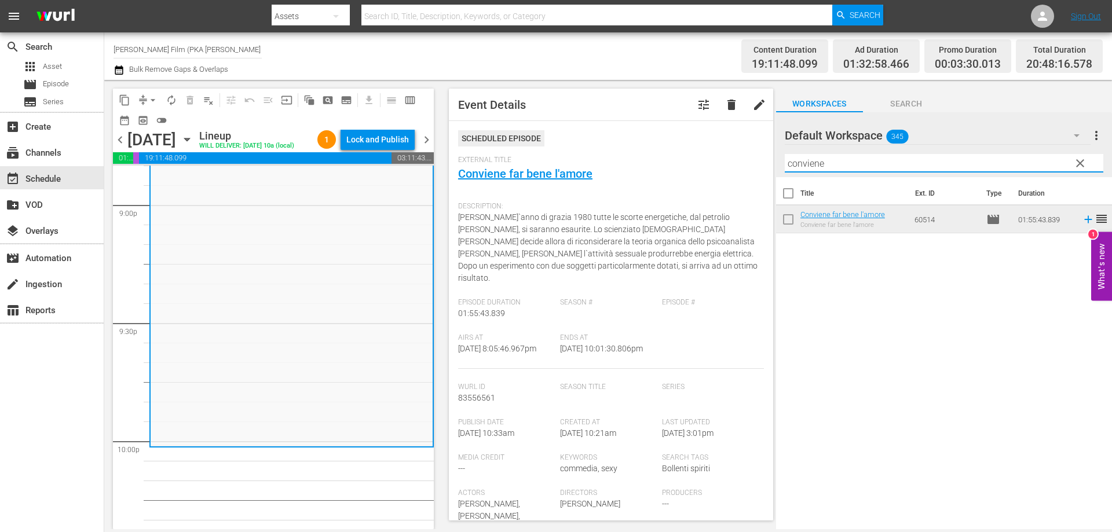
drag, startPoint x: 825, startPoint y: 160, endPoint x: 773, endPoint y: 158, distance: 52.8
click at [773, 158] on div "content_copy compress arrow_drop_down autorenew_outlined delete_forever_outline…" at bounding box center [608, 304] width 1008 height 449
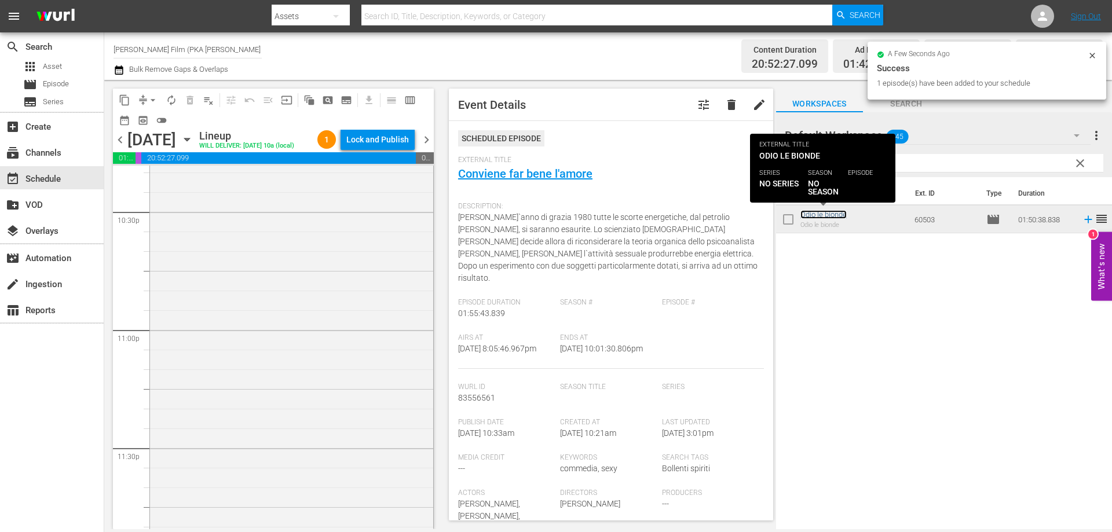
scroll to position [5327, 0]
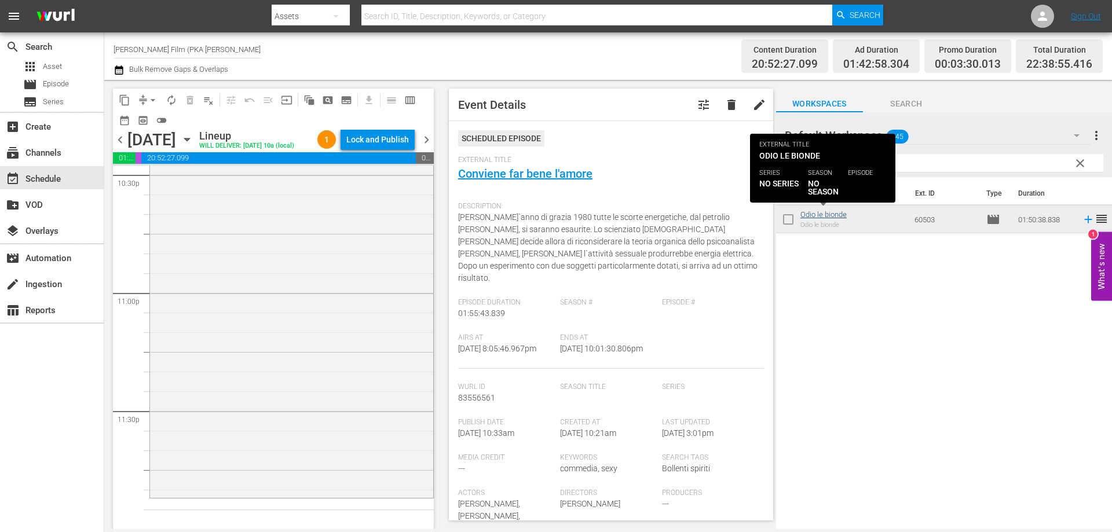
click at [383, 473] on div "Odio le bionde reorder" at bounding box center [291, 280] width 283 height 432
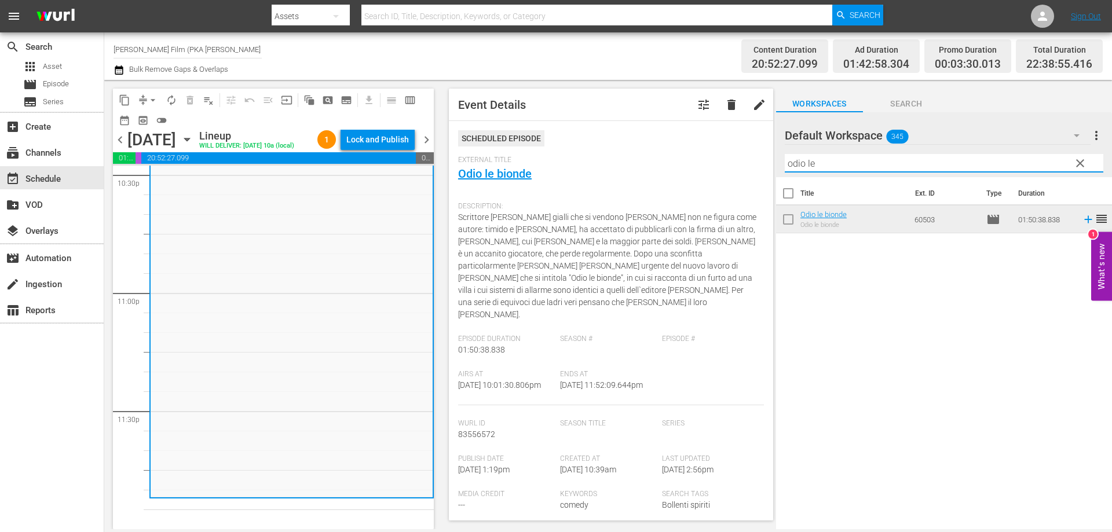
drag, startPoint x: 837, startPoint y: 162, endPoint x: 788, endPoint y: 162, distance: 49.2
click at [788, 162] on input "odio le" at bounding box center [944, 163] width 319 height 19
type input "o"
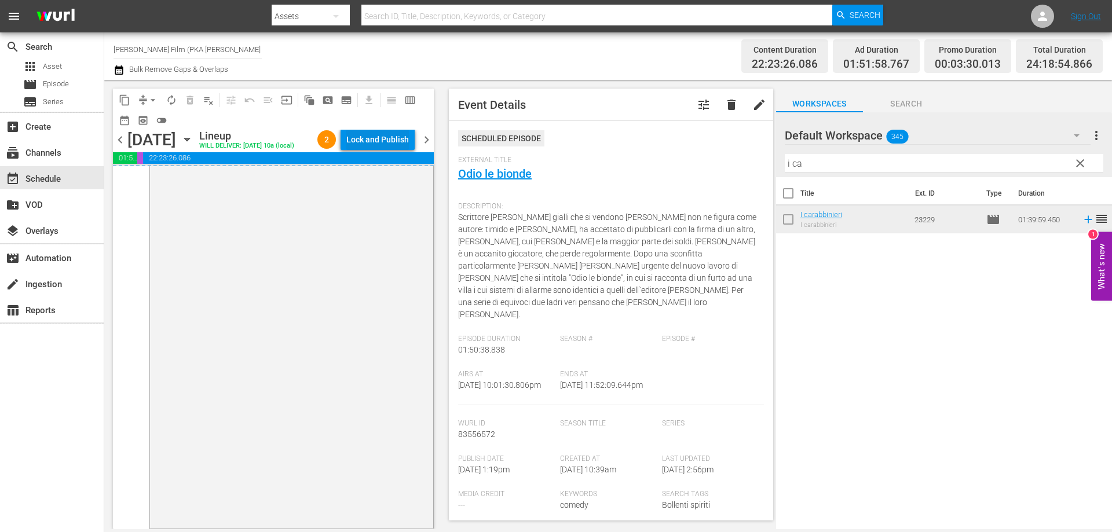
click at [379, 143] on div "Lock and Publish" at bounding box center [377, 139] width 63 height 21
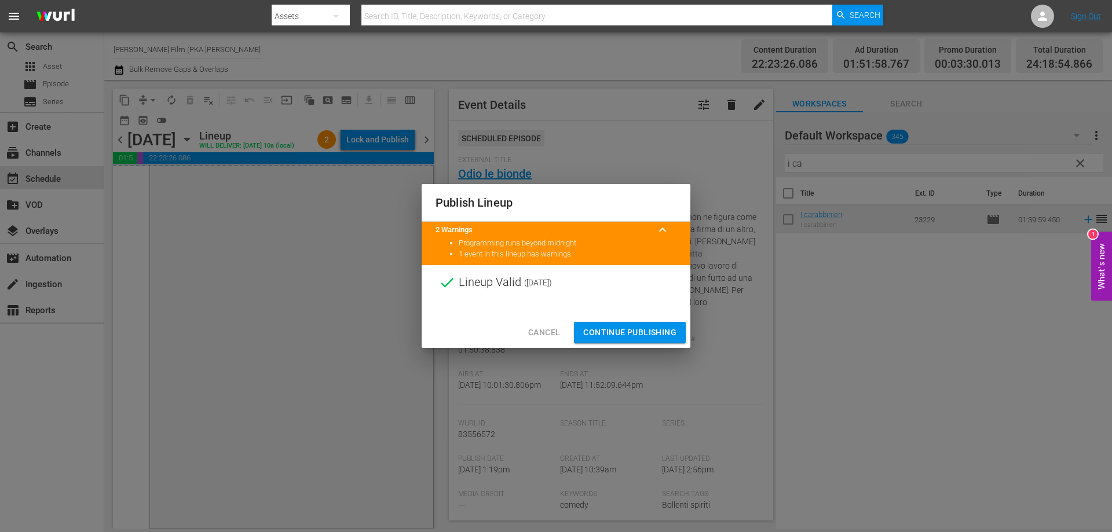
scroll to position [5690, 0]
drag, startPoint x: 604, startPoint y: 327, endPoint x: 435, endPoint y: 244, distance: 188.0
click at [603, 326] on span "Continue Publishing" at bounding box center [629, 332] width 93 height 14
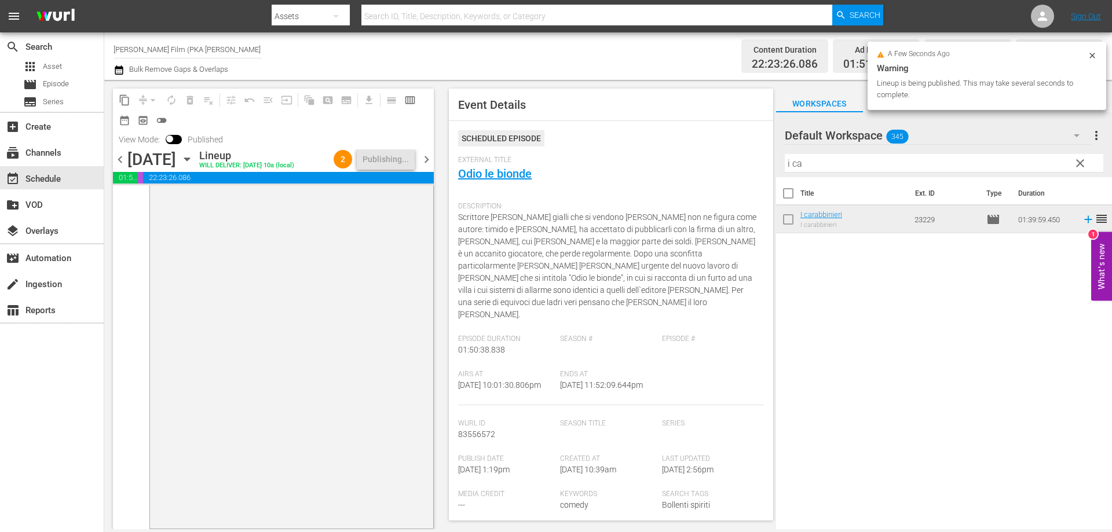
click at [193, 157] on icon "button" at bounding box center [187, 159] width 13 height 13
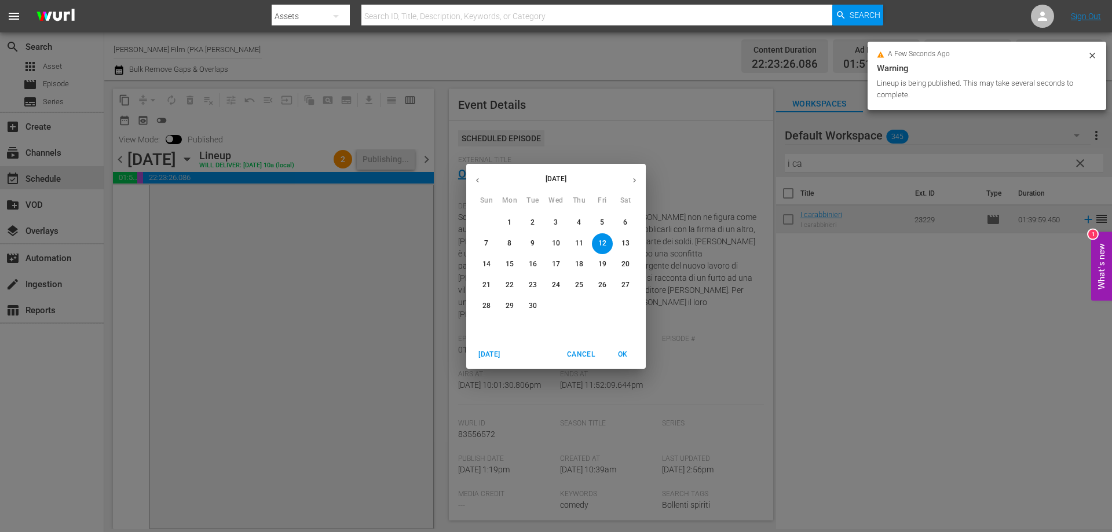
click at [616, 241] on span "13" at bounding box center [625, 244] width 21 height 10
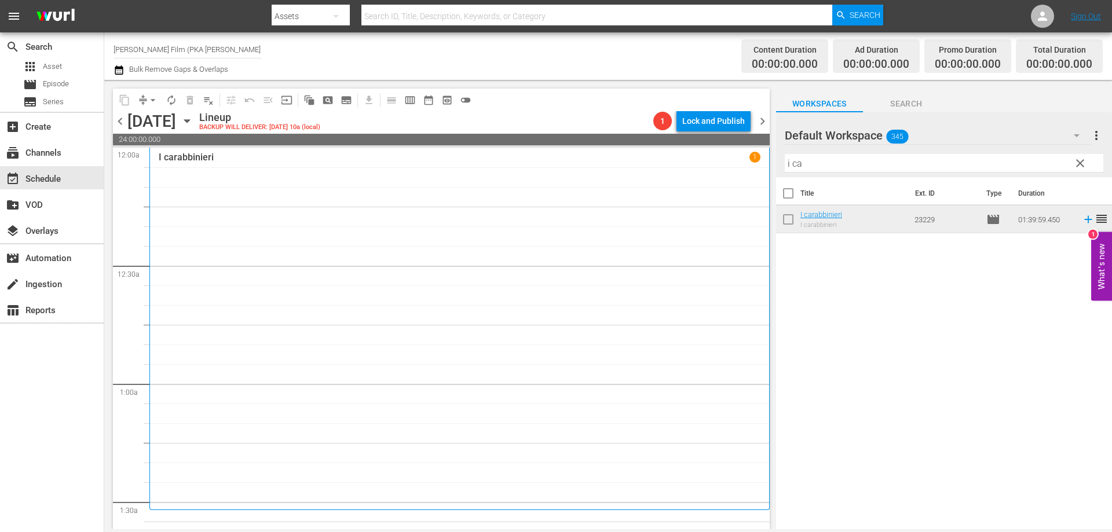
click at [561, 210] on div "I carabbinieri 1" at bounding box center [460, 329] width 602 height 354
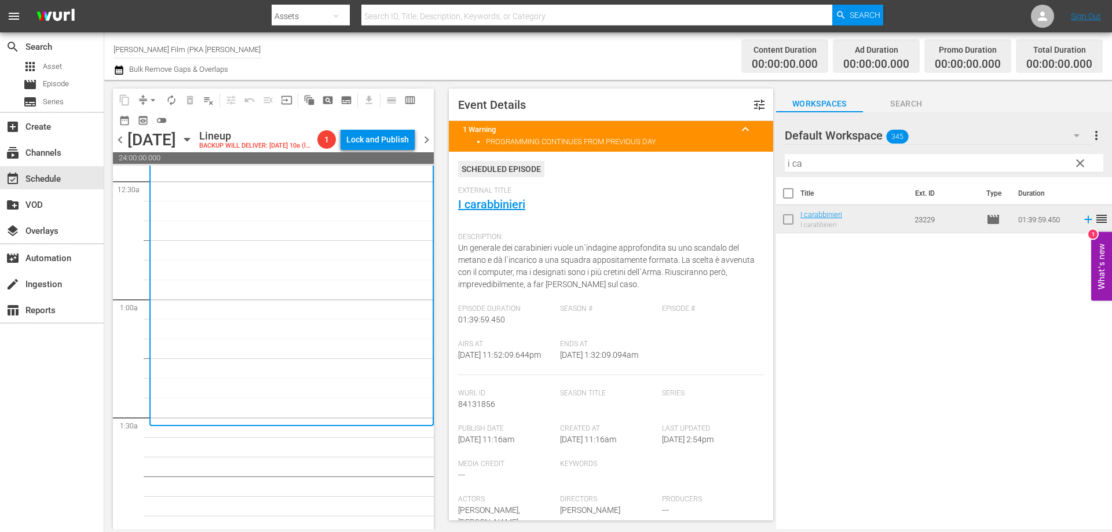
scroll to position [174, 0]
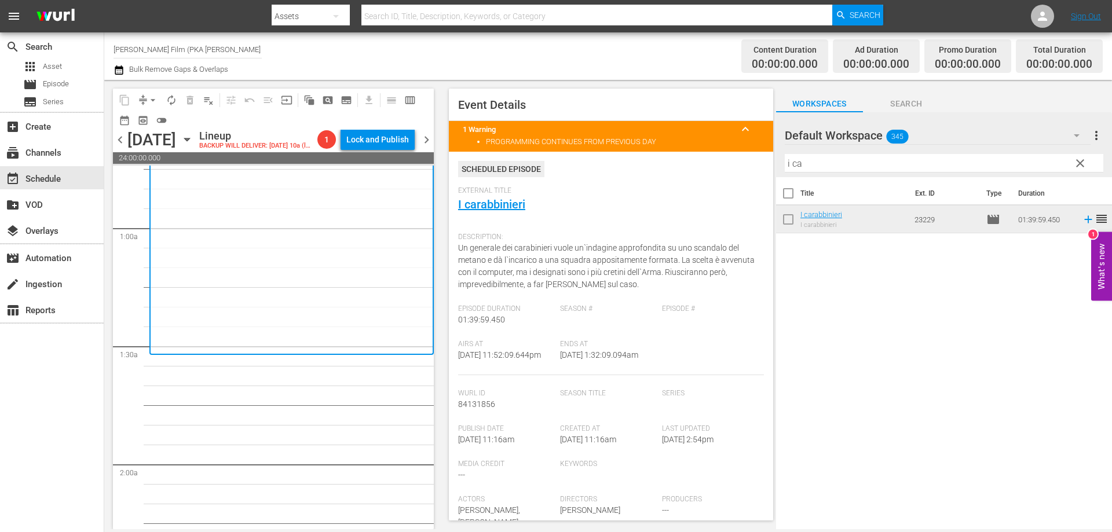
drag, startPoint x: 824, startPoint y: 165, endPoint x: 732, endPoint y: 159, distance: 92.3
click at [732, 159] on div "content_copy compress arrow_drop_down autorenew_outlined delete_forever_outline…" at bounding box center [608, 304] width 1008 height 449
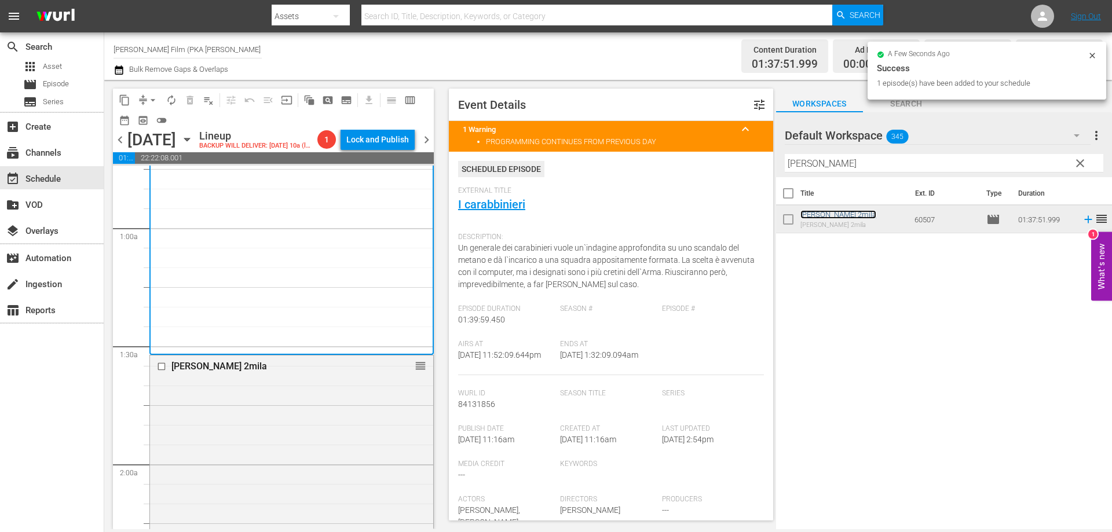
scroll to position [463, 0]
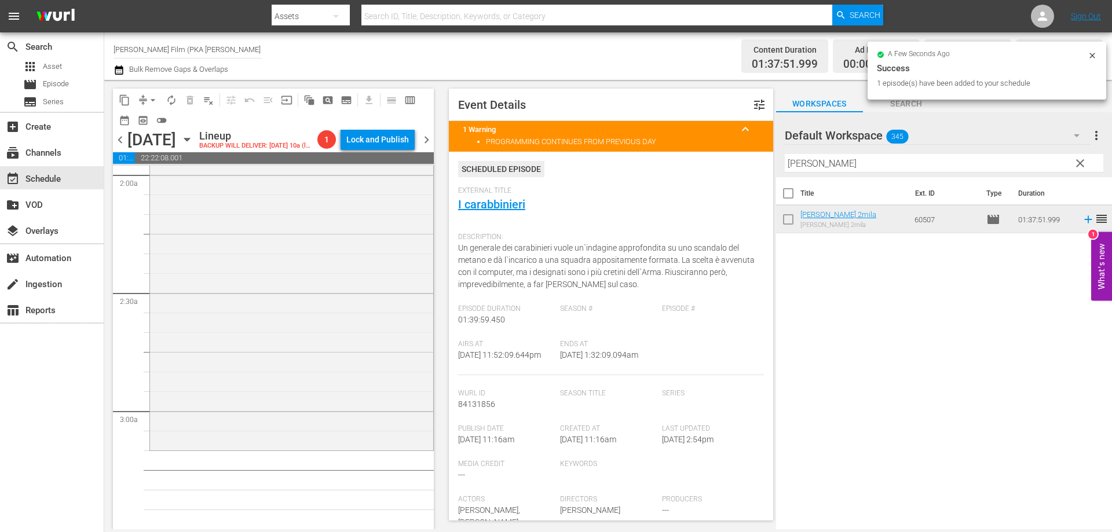
click at [325, 400] on div "[PERSON_NAME] 2mila reorder" at bounding box center [291, 257] width 283 height 382
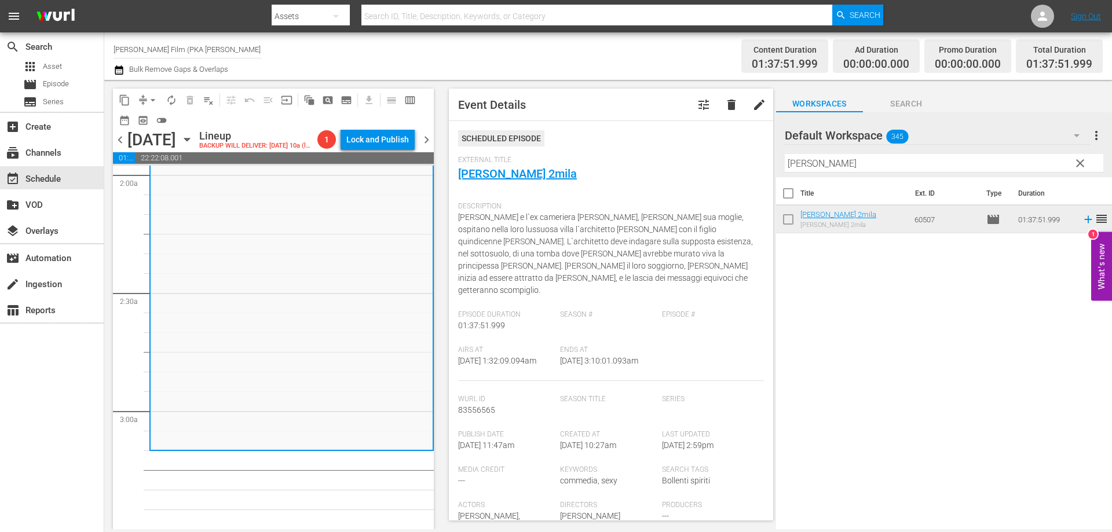
drag, startPoint x: 844, startPoint y: 159, endPoint x: 770, endPoint y: 153, distance: 74.9
click at [770, 153] on div "content_copy compress arrow_drop_down autorenew_outlined delete_forever_outline…" at bounding box center [608, 304] width 1008 height 449
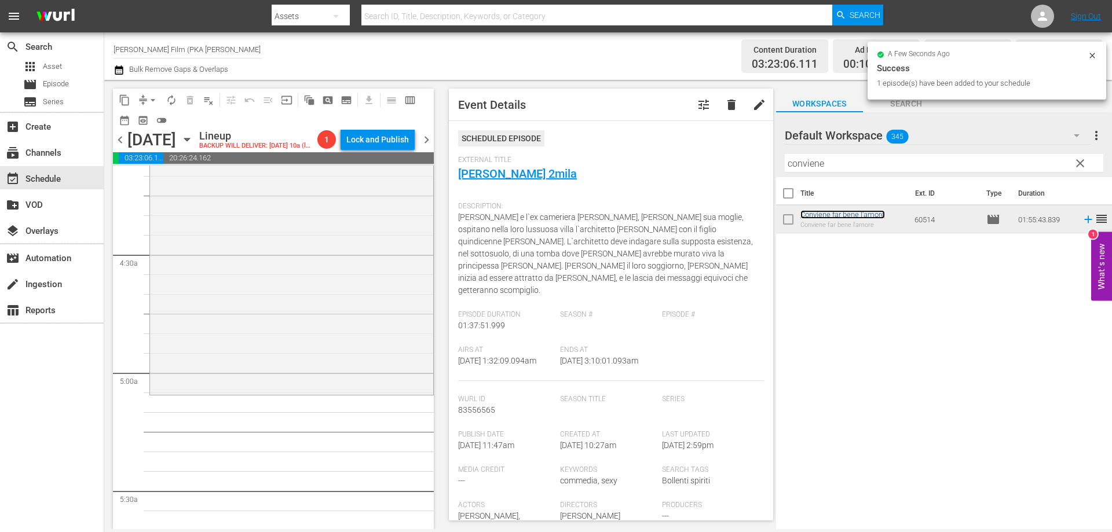
scroll to position [985, 0]
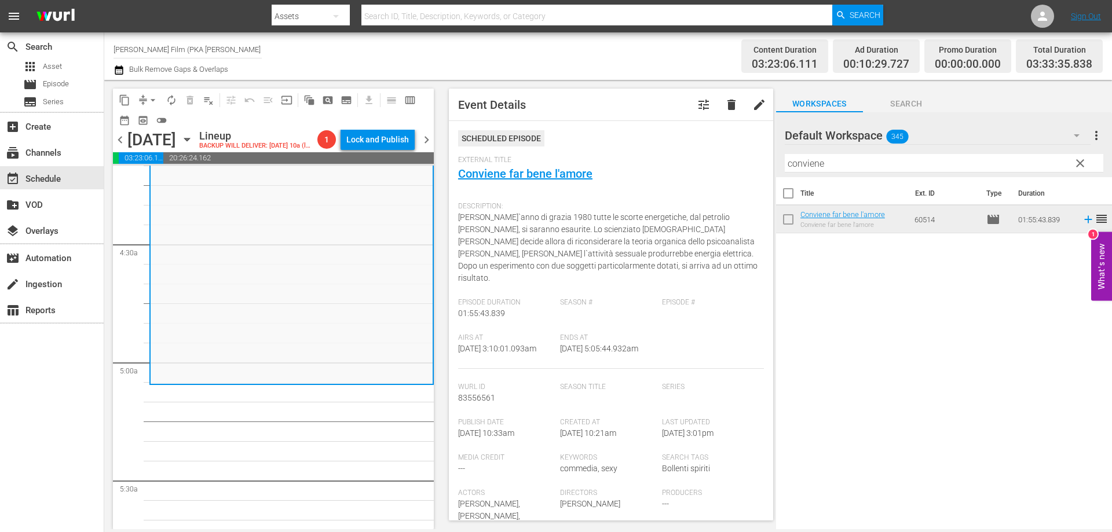
click at [776, 153] on div "Default Workspace 345 Default more_vert clear Filter by Title conviene" at bounding box center [944, 144] width 336 height 65
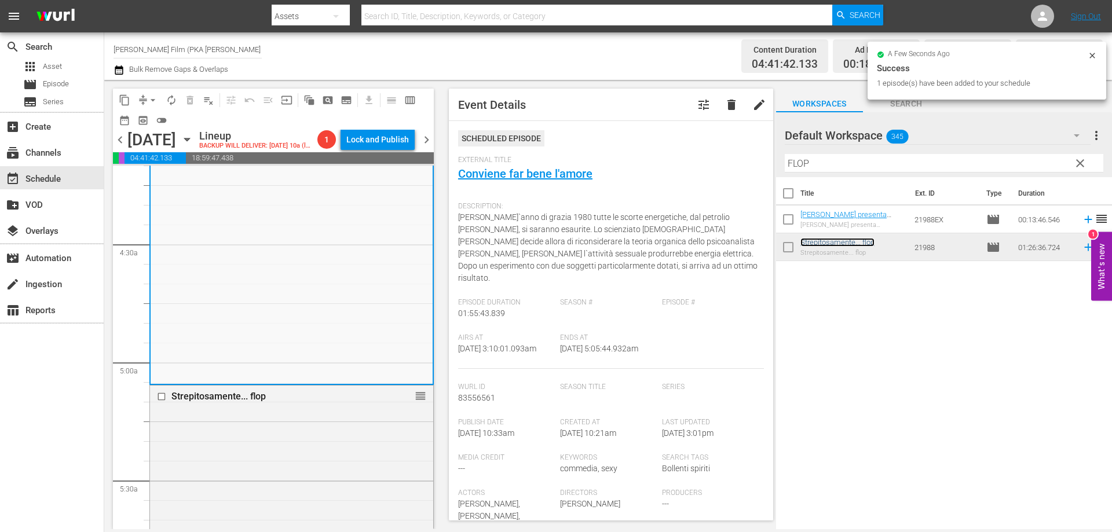
scroll to position [1274, 0]
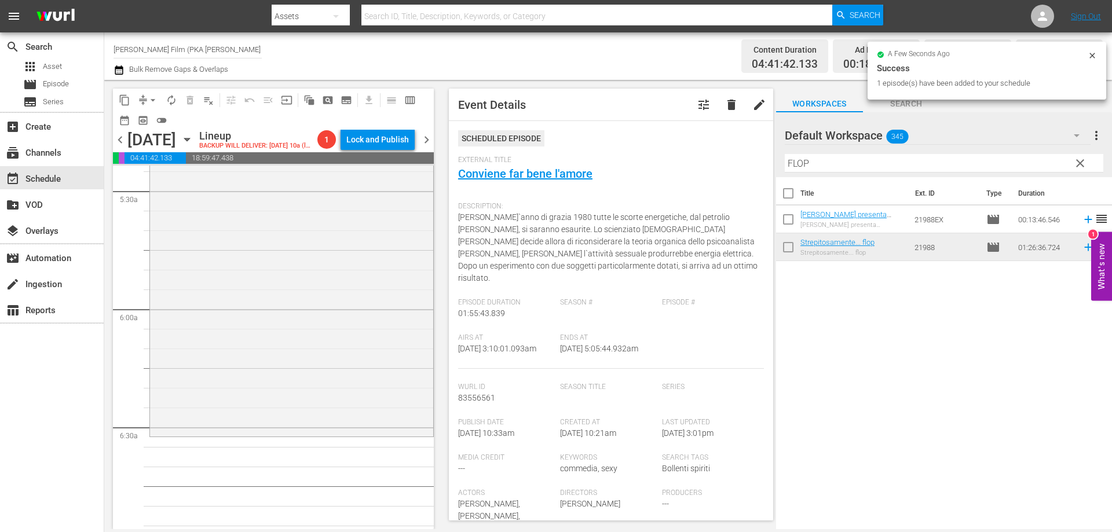
click at [341, 419] on div "Strepitosamente... flop reorder" at bounding box center [291, 265] width 283 height 338
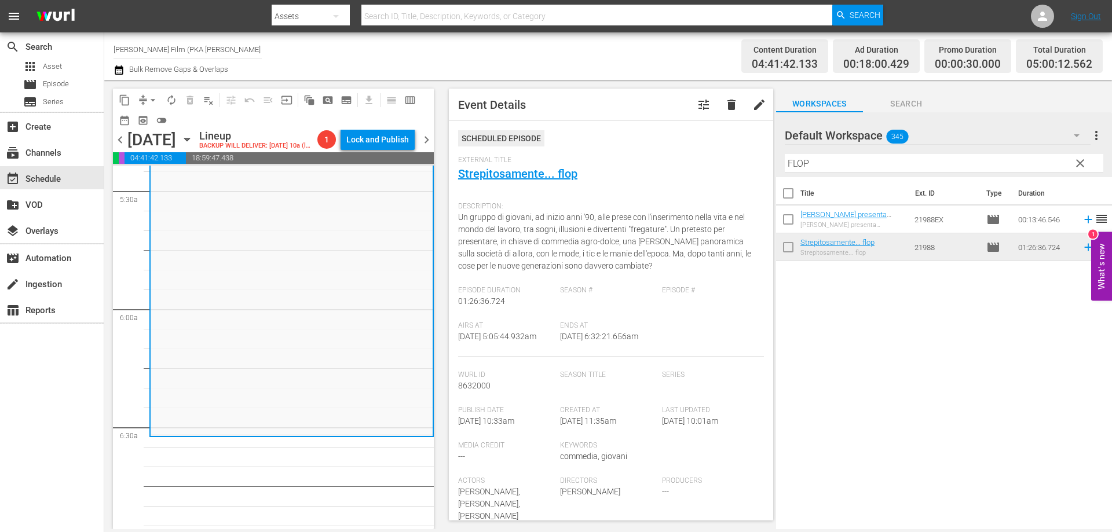
drag, startPoint x: 832, startPoint y: 165, endPoint x: 769, endPoint y: 156, distance: 63.7
click at [770, 157] on div "content_copy compress arrow_drop_down autorenew_outlined delete_forever_outline…" at bounding box center [608, 304] width 1008 height 449
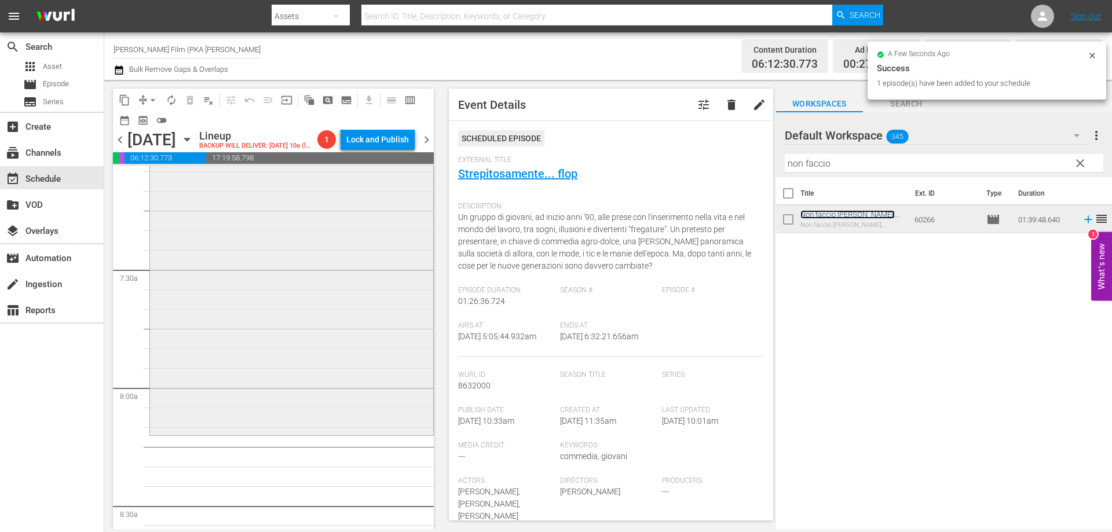
scroll to position [1680, 0]
click at [363, 412] on div "Non faccio [PERSON_NAME], [PERSON_NAME] l'amore reorder" at bounding box center [291, 227] width 283 height 390
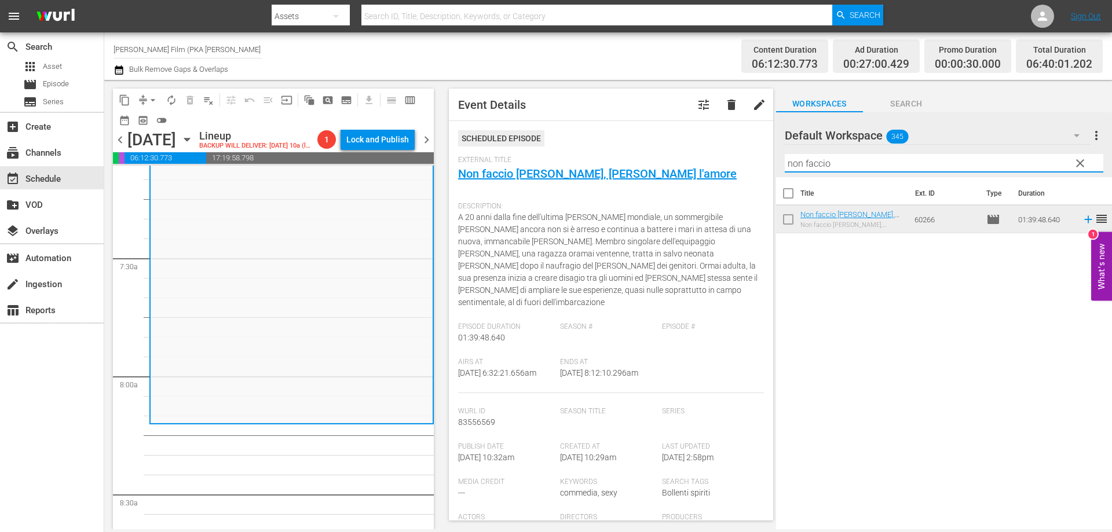
drag, startPoint x: 841, startPoint y: 162, endPoint x: 731, endPoint y: 155, distance: 110.3
click at [731, 155] on div "content_copy compress arrow_drop_down autorenew_outlined delete_forever_outline…" at bounding box center [608, 304] width 1008 height 449
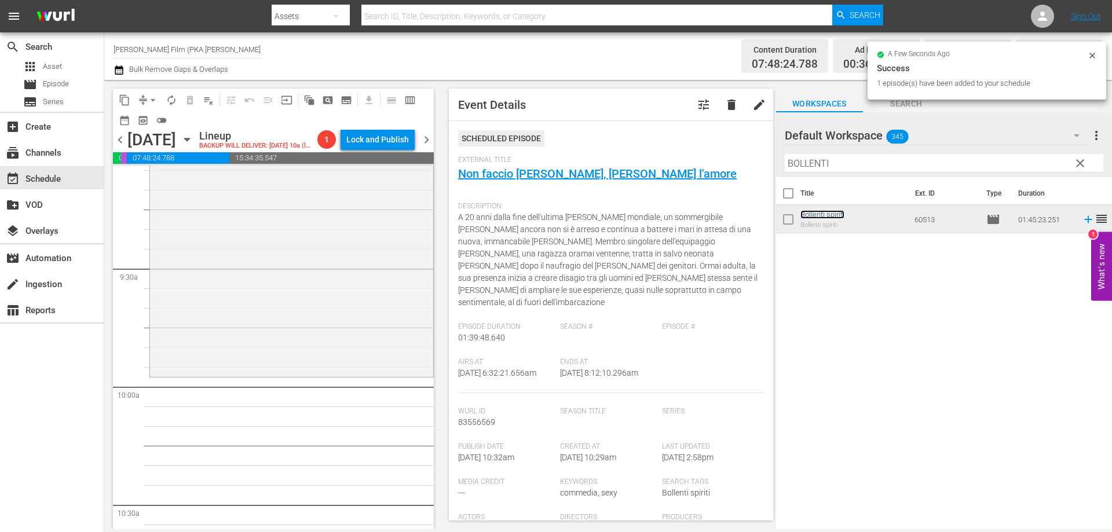
scroll to position [2143, 0]
click at [372, 374] on div "Bollenti spiriti reorder" at bounding box center [291, 168] width 283 height 412
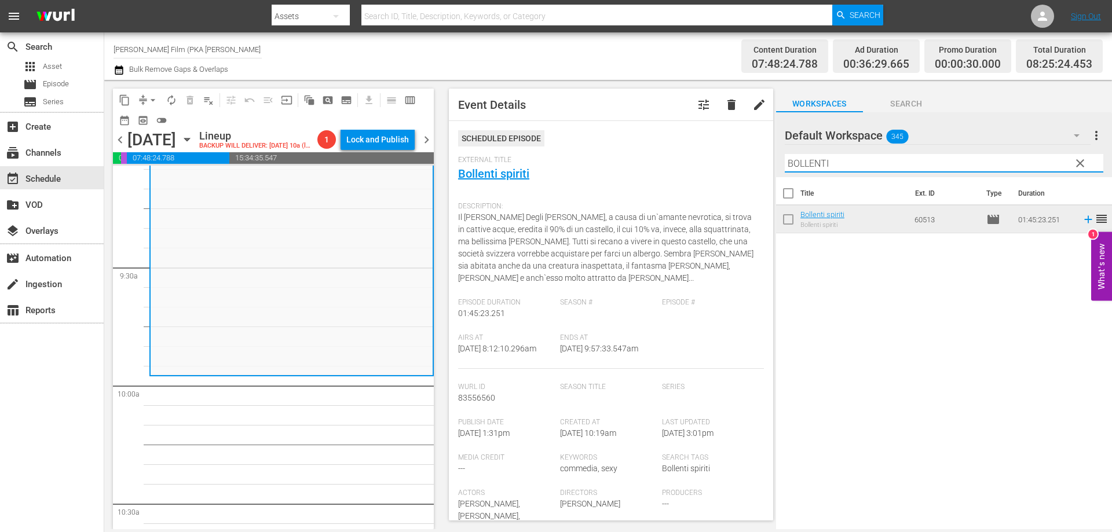
drag, startPoint x: 836, startPoint y: 164, endPoint x: 726, endPoint y: 162, distance: 109.5
click at [731, 159] on div "content_copy compress arrow_drop_down autorenew_outlined delete_forever_outline…" at bounding box center [608, 304] width 1008 height 449
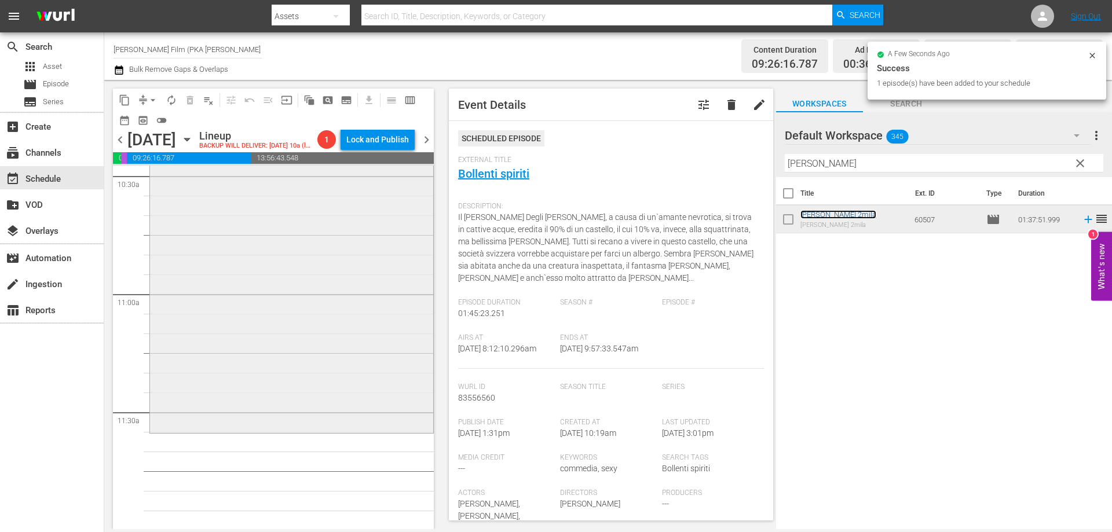
scroll to position [2490, 0]
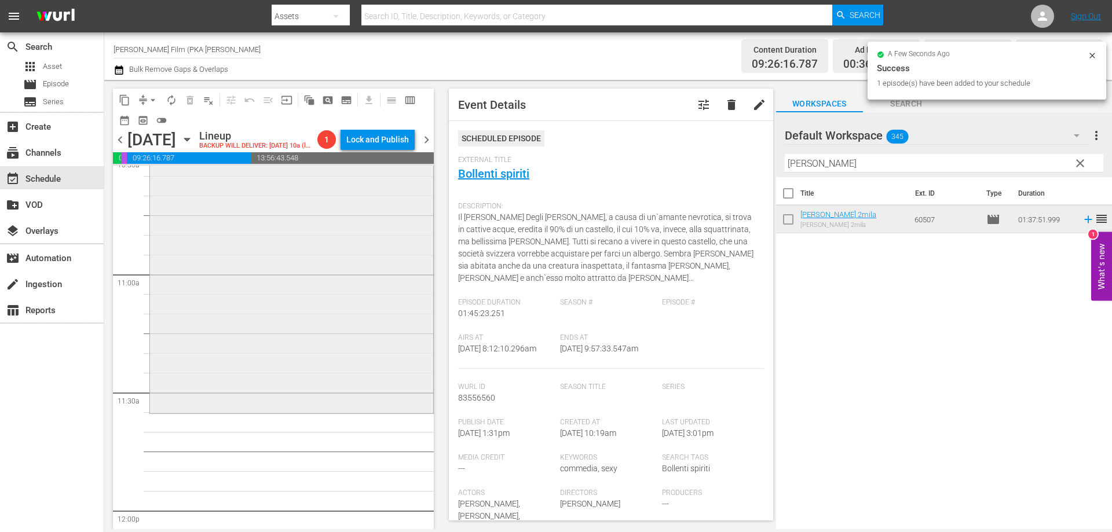
click at [400, 397] on div "[PERSON_NAME] 2mila reorder" at bounding box center [291, 221] width 283 height 382
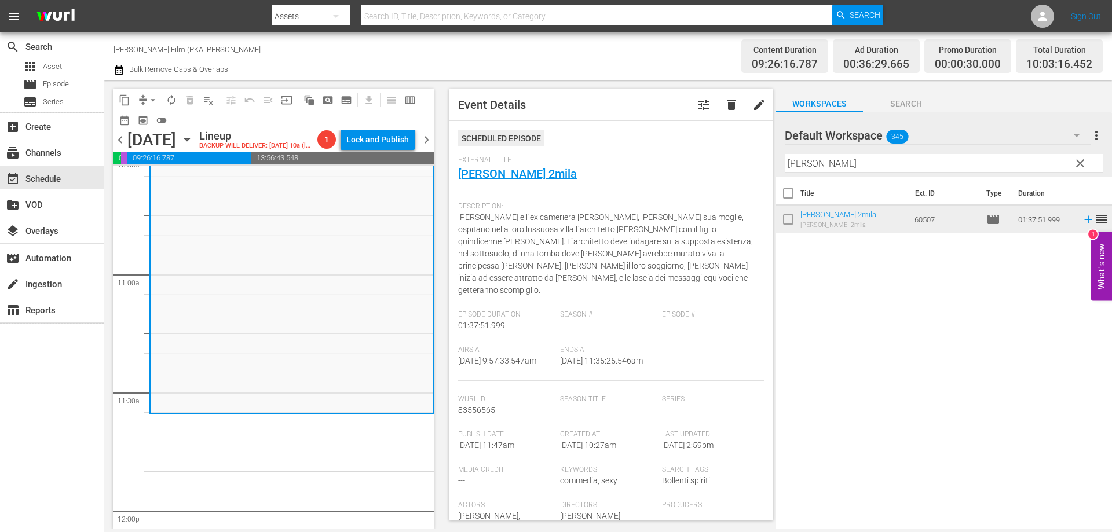
drag, startPoint x: 822, startPoint y: 160, endPoint x: 773, endPoint y: 152, distance: 50.5
click at [773, 152] on div "content_copy compress arrow_drop_down autorenew_outlined delete_forever_outline…" at bounding box center [608, 304] width 1008 height 449
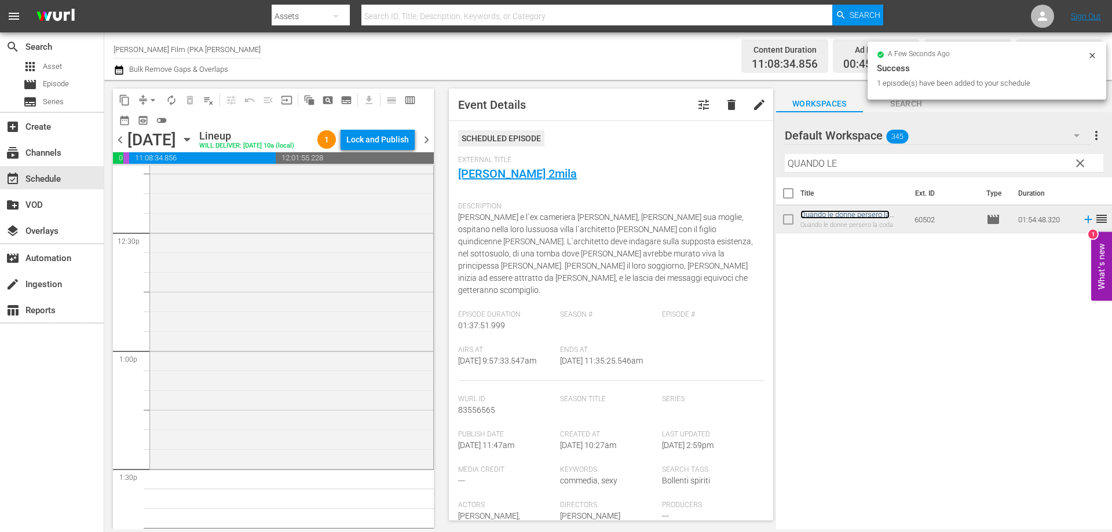
scroll to position [2954, 0]
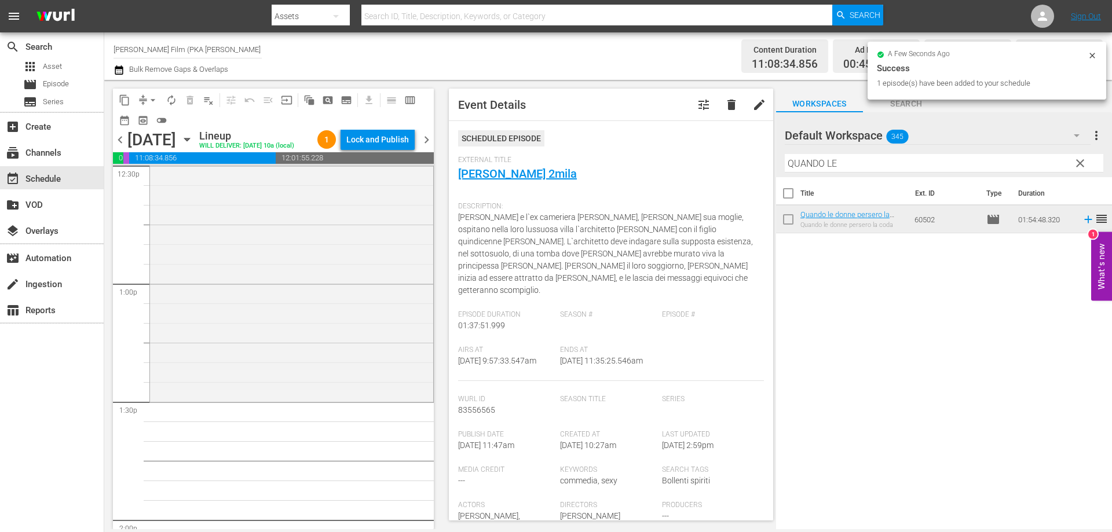
click at [403, 403] on div "Quando le donne persero la coda reorder" at bounding box center [291, 177] width 284 height 452
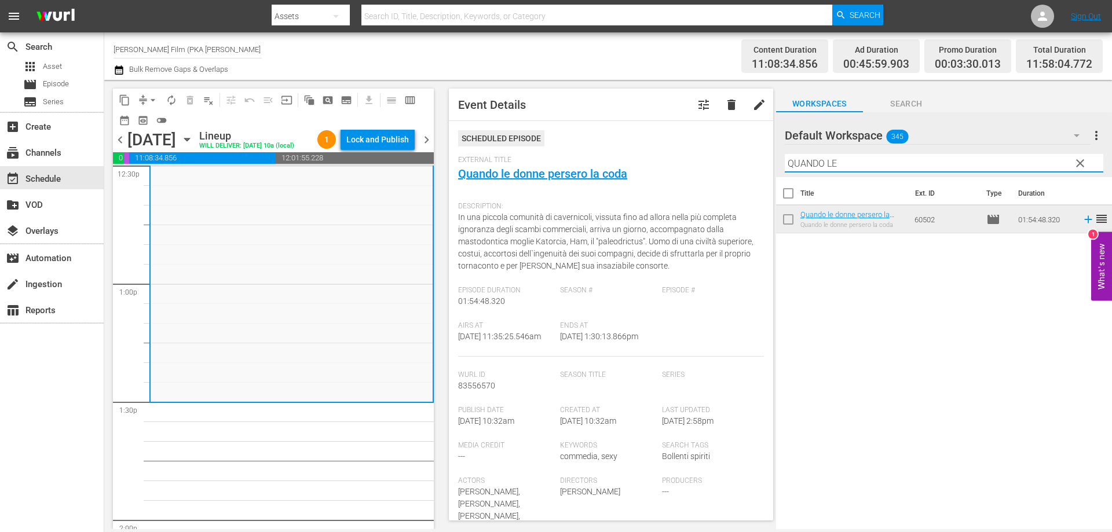
click at [836, 164] on input "QUANDO LE" at bounding box center [944, 163] width 319 height 19
drag, startPoint x: 851, startPoint y: 164, endPoint x: 761, endPoint y: 149, distance: 91.7
click at [766, 151] on div "content_copy compress arrow_drop_down autorenew_outlined delete_forever_outline…" at bounding box center [608, 304] width 1008 height 449
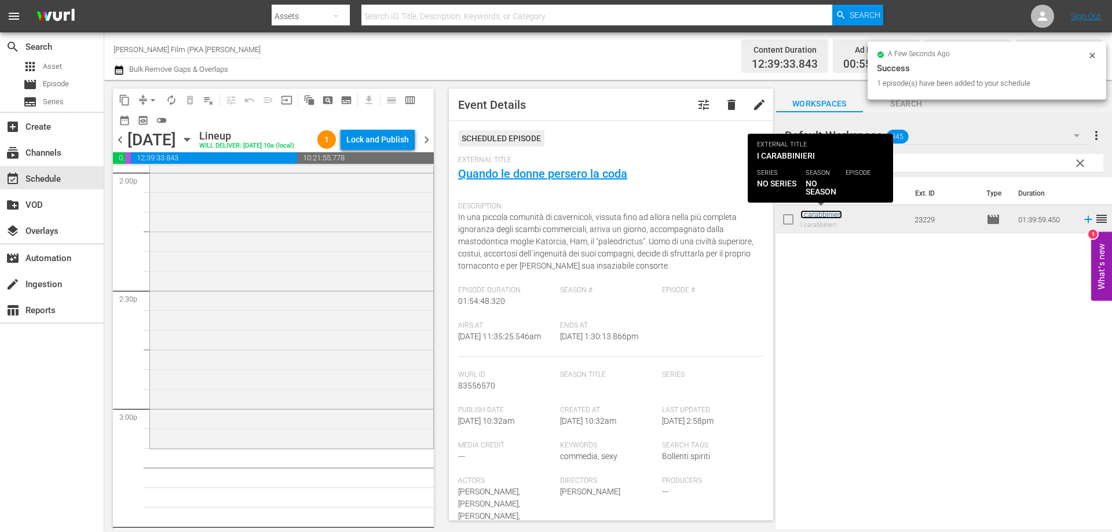
scroll to position [3359, 0]
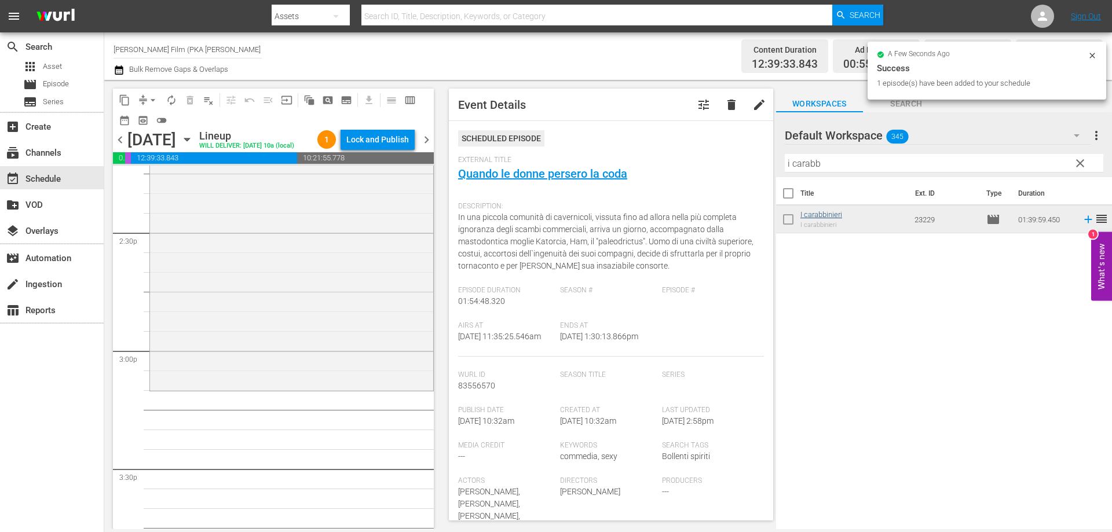
click at [382, 365] on div "I carabbinieri reorder" at bounding box center [291, 193] width 283 height 390
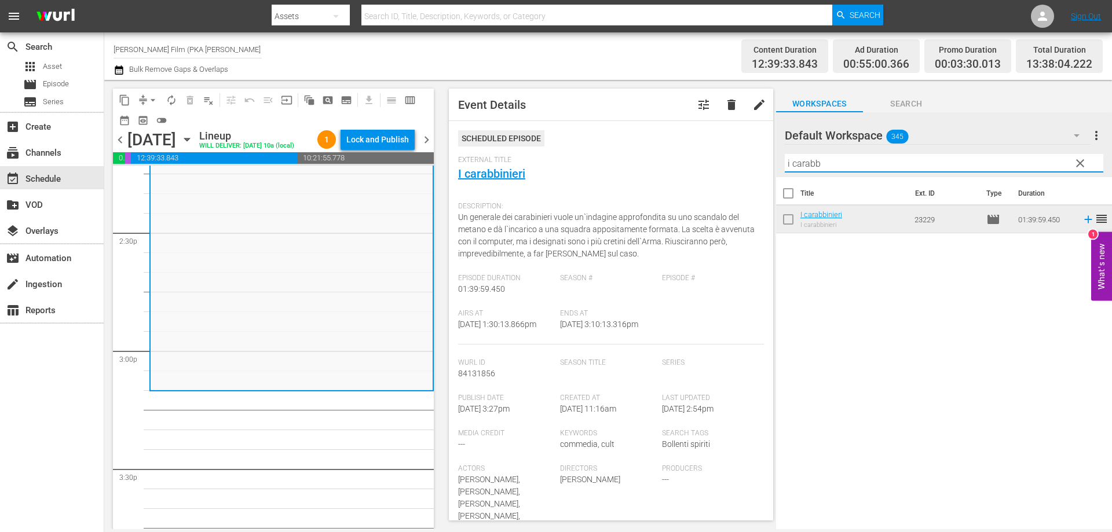
drag, startPoint x: 829, startPoint y: 164, endPoint x: 757, endPoint y: 163, distance: 72.4
click at [757, 163] on div "content_copy compress arrow_drop_down autorenew_outlined delete_forever_outline…" at bounding box center [608, 304] width 1008 height 449
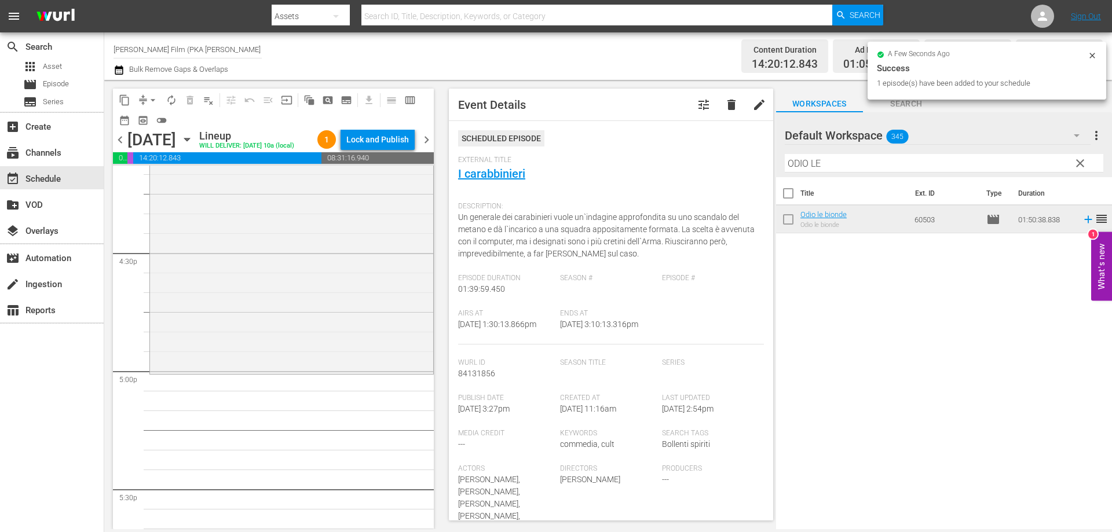
scroll to position [3822, 0]
click at [399, 361] on div "Odio le bionde reorder" at bounding box center [291, 145] width 283 height 432
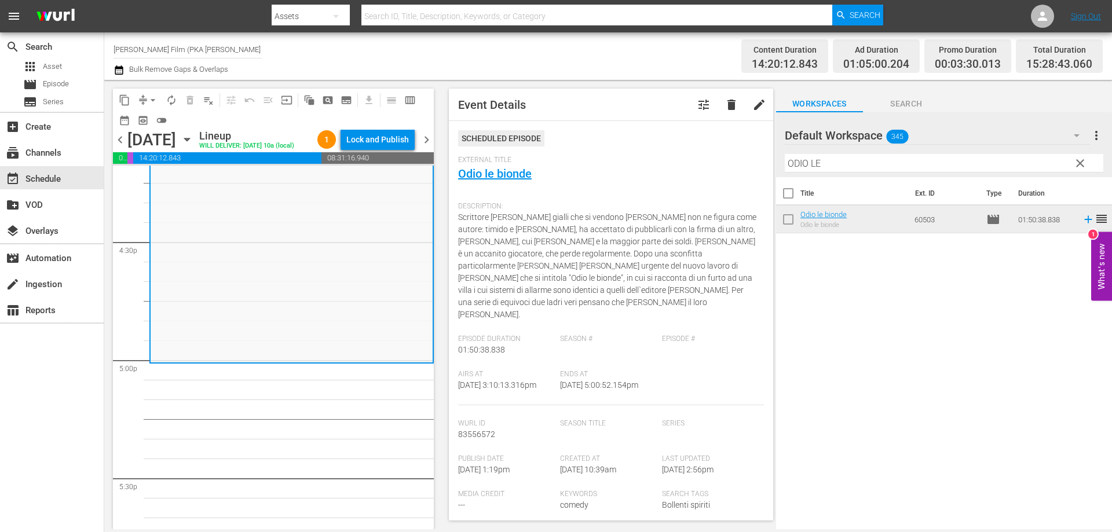
drag, startPoint x: 842, startPoint y: 169, endPoint x: 768, endPoint y: 160, distance: 74.6
click at [768, 160] on div "content_copy compress arrow_drop_down autorenew_outlined delete_forever_outline…" at bounding box center [608, 304] width 1008 height 449
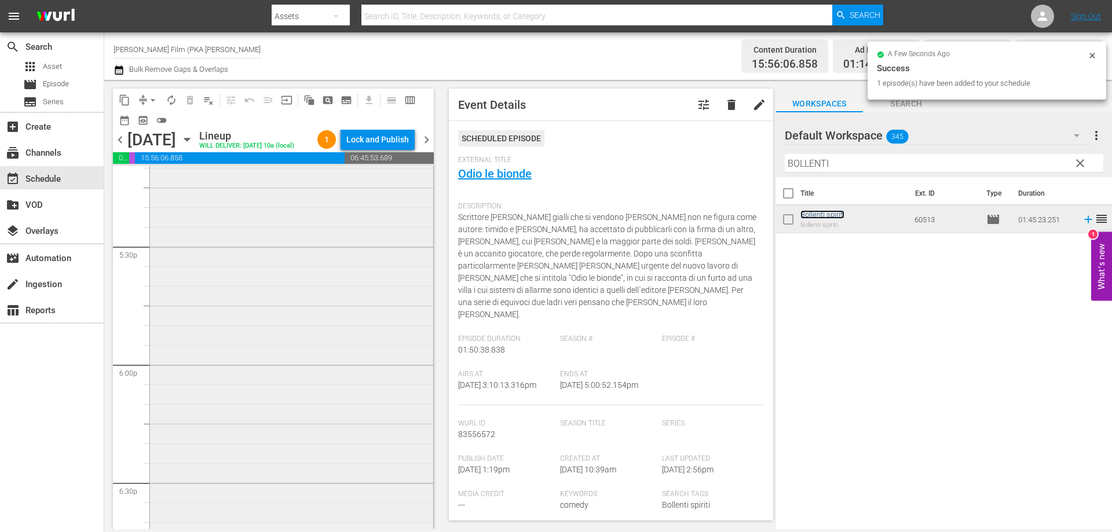
scroll to position [4228, 0]
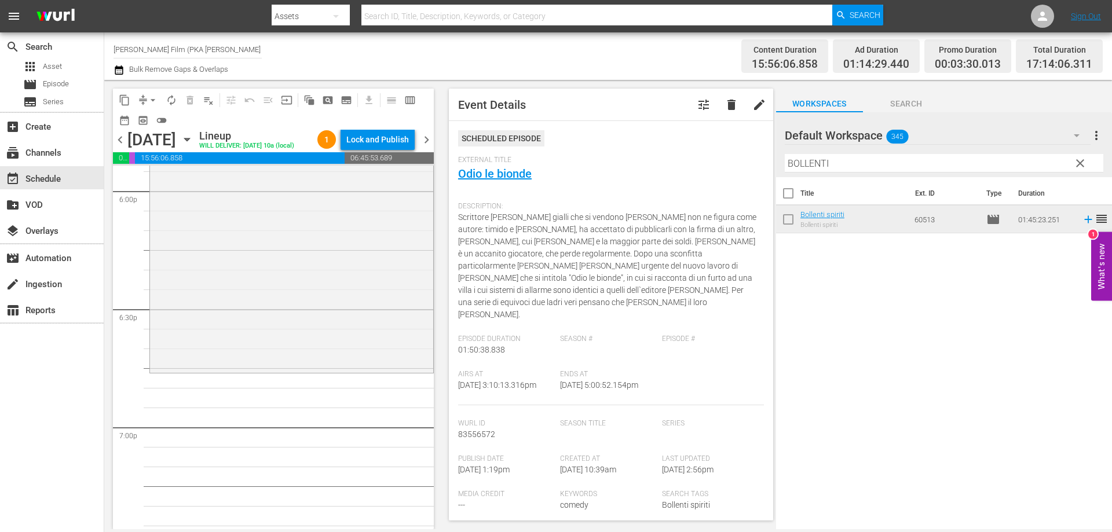
click at [395, 371] on div "Bollenti spiriti reorder" at bounding box center [291, 165] width 283 height 412
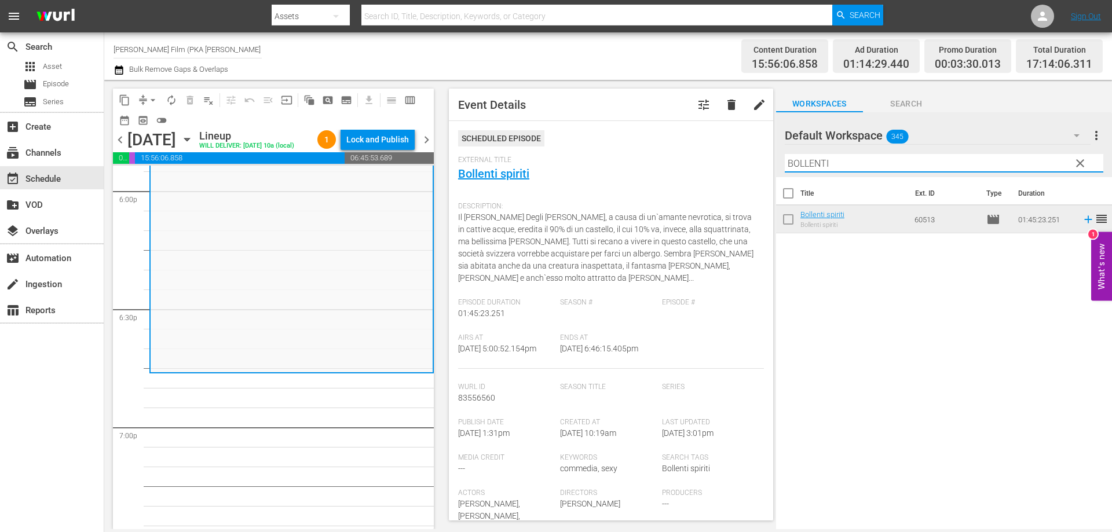
drag, startPoint x: 860, startPoint y: 164, endPoint x: 726, endPoint y: 149, distance: 135.2
click at [730, 150] on div "content_copy compress arrow_drop_down autorenew_outlined delete_forever_outline…" at bounding box center [608, 304] width 1008 height 449
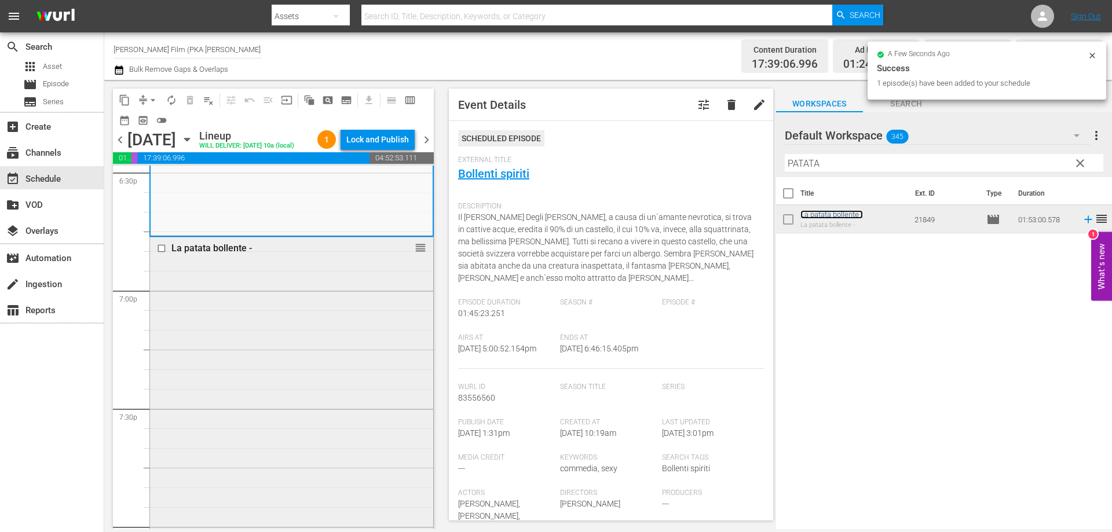
scroll to position [4575, 0]
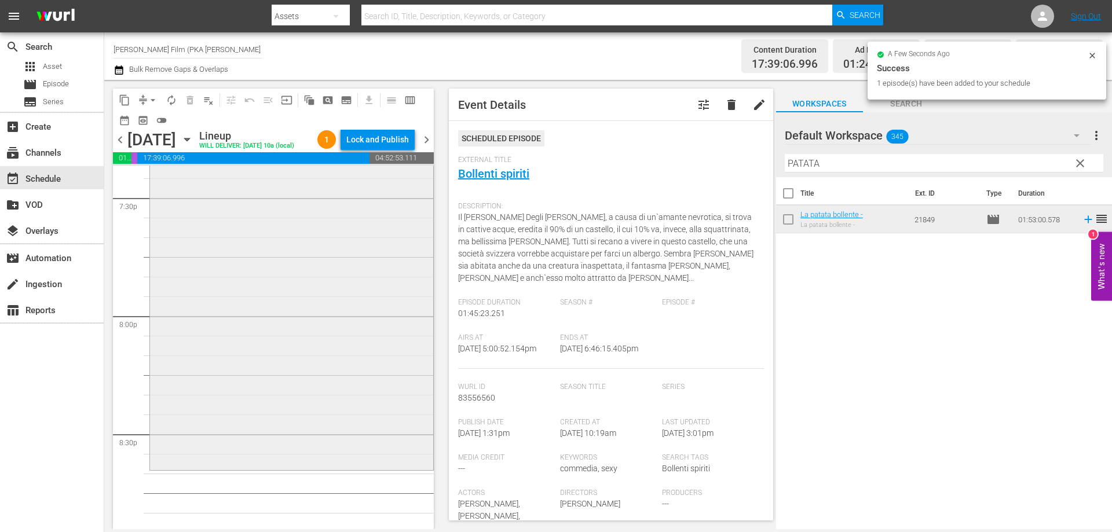
click at [365, 427] on div "La patata bollente - reorder" at bounding box center [291, 247] width 283 height 441
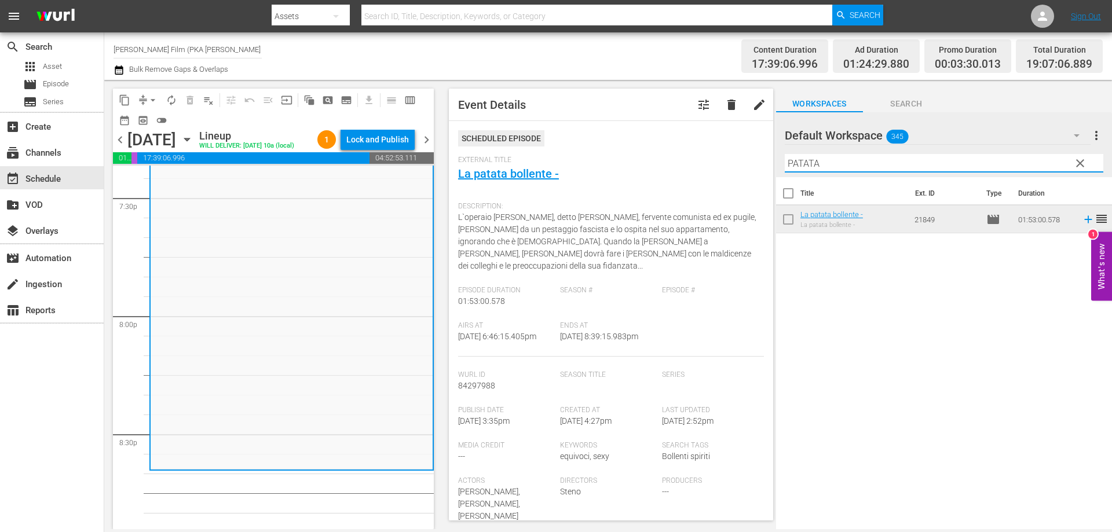
drag, startPoint x: 863, startPoint y: 166, endPoint x: 697, endPoint y: 147, distance: 167.3
click at [710, 149] on div "content_copy compress arrow_drop_down autorenew_outlined delete_forever_outline…" at bounding box center [608, 304] width 1008 height 449
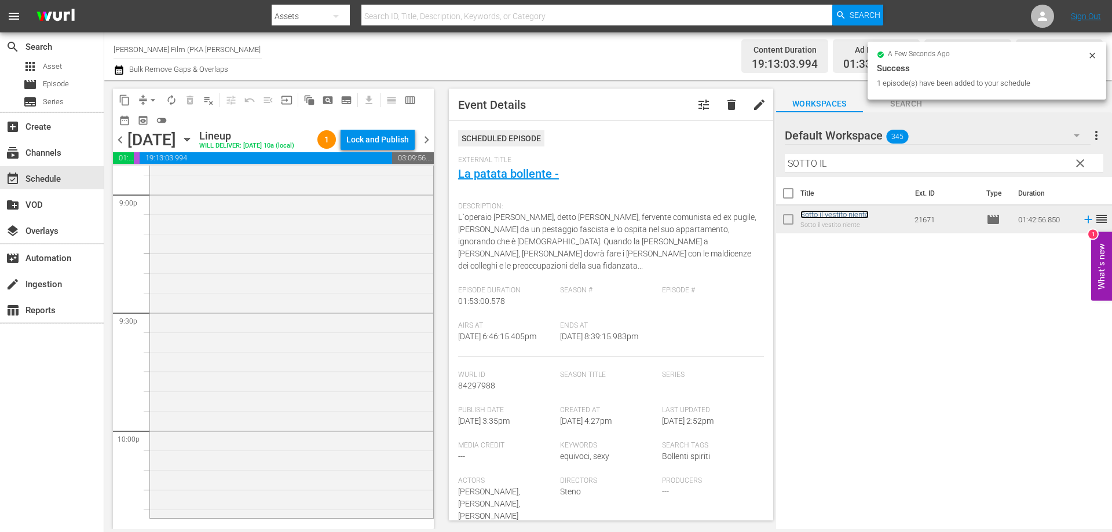
scroll to position [5039, 0]
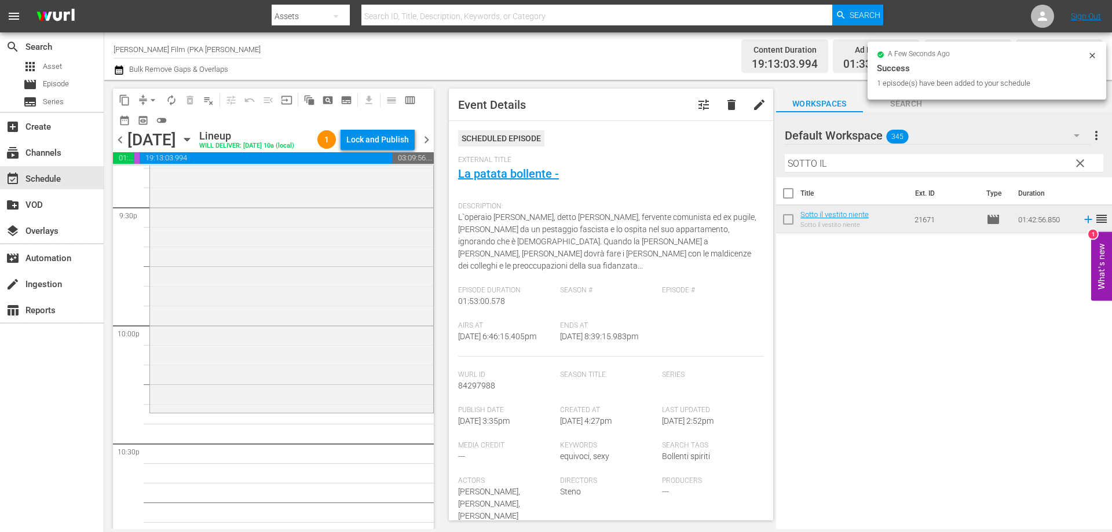
click at [336, 360] on div "Sotto il vestito niente reorder" at bounding box center [291, 209] width 283 height 402
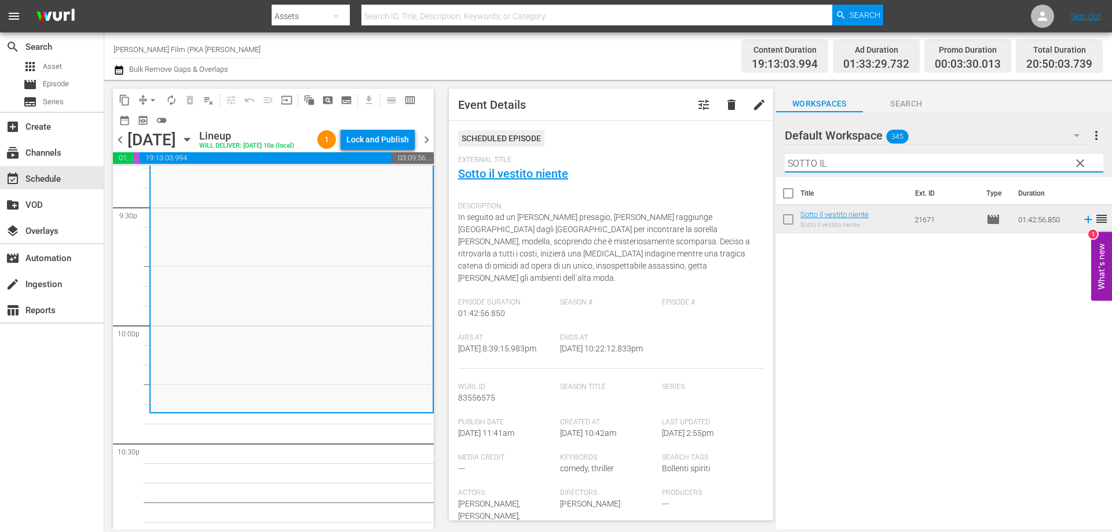
drag, startPoint x: 838, startPoint y: 163, endPoint x: 760, endPoint y: 163, distance: 77.6
click at [760, 163] on div "content_copy compress arrow_drop_down autorenew_outlined delete_forever_outline…" at bounding box center [608, 304] width 1008 height 449
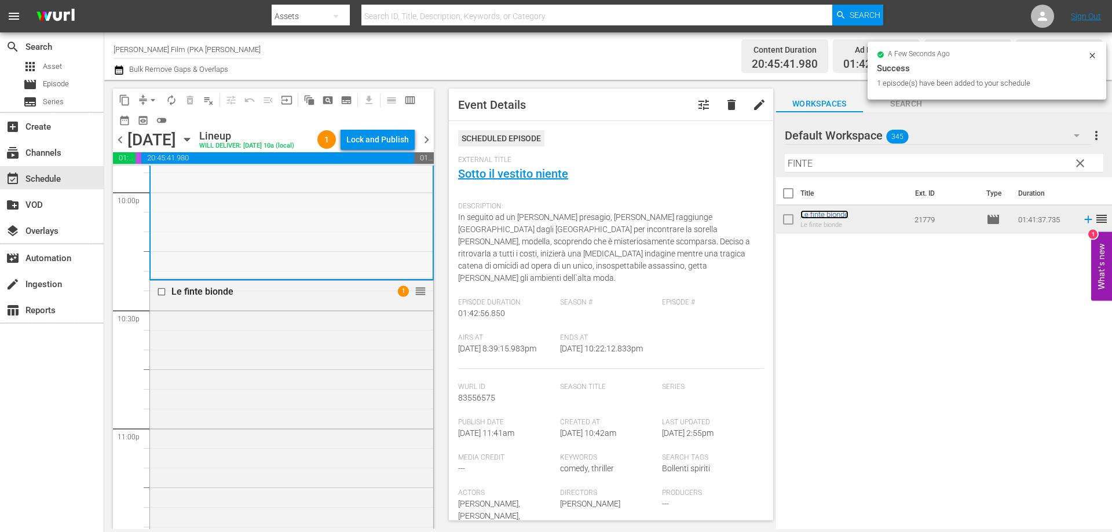
scroll to position [5342, 0]
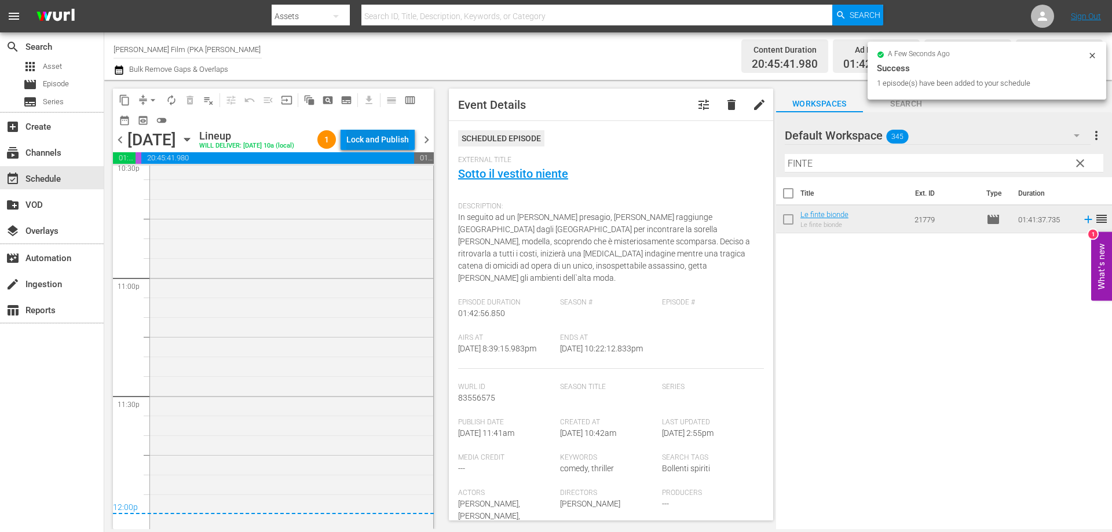
click at [378, 137] on div "Lock and Publish" at bounding box center [377, 139] width 63 height 21
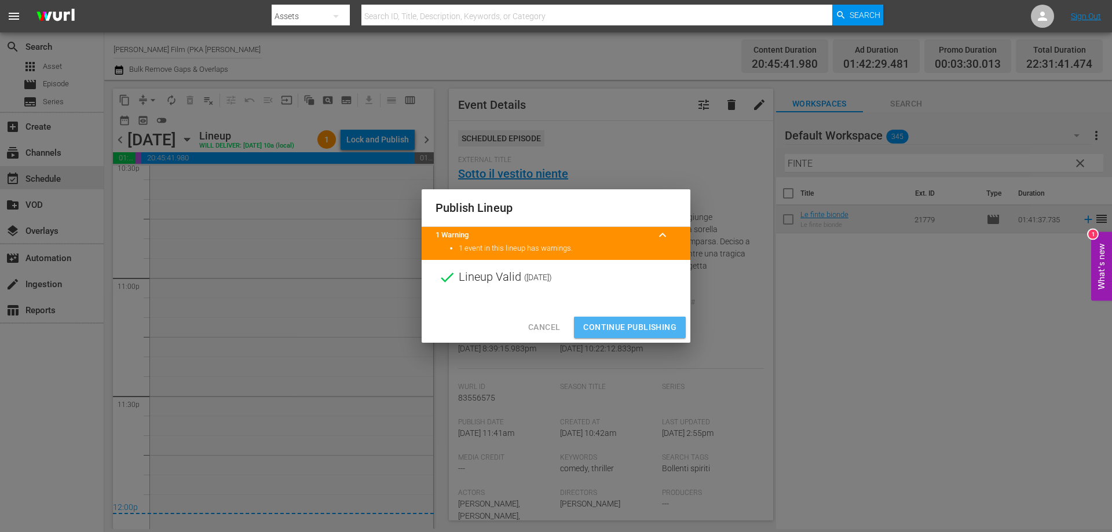
click at [627, 326] on span "Continue Publishing" at bounding box center [629, 327] width 93 height 14
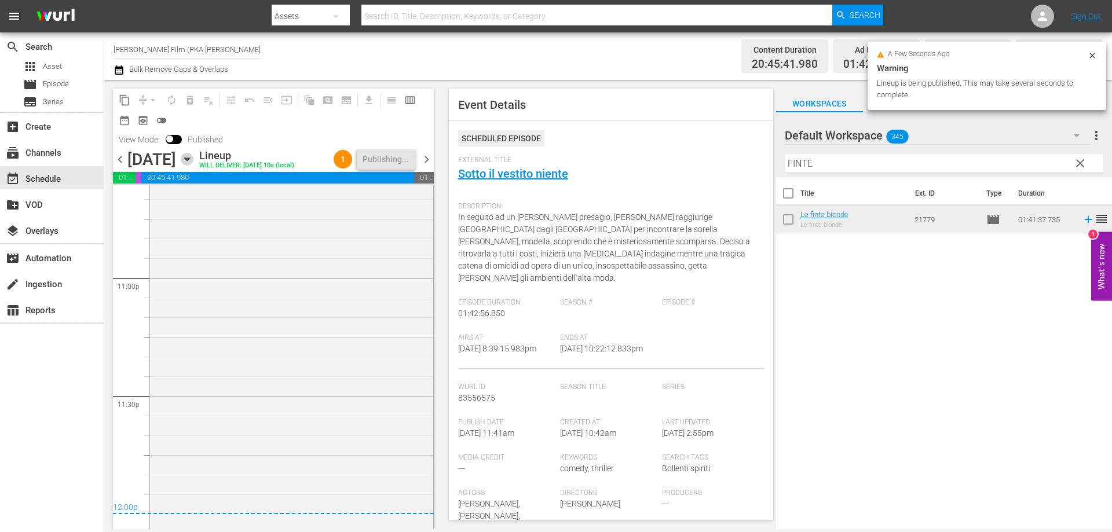
click at [193, 166] on icon "button" at bounding box center [187, 159] width 13 height 13
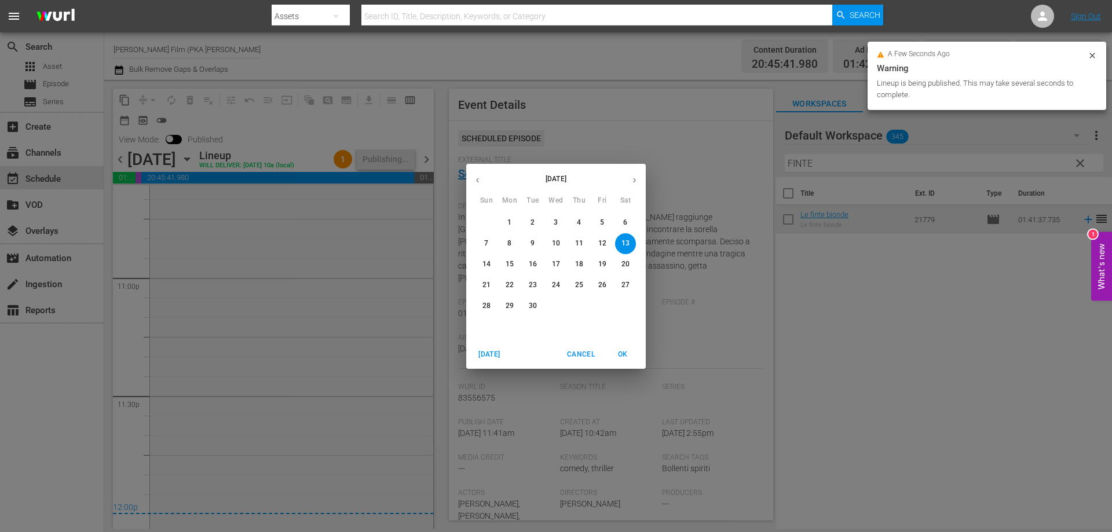
click at [489, 262] on p "14" at bounding box center [486, 264] width 8 height 10
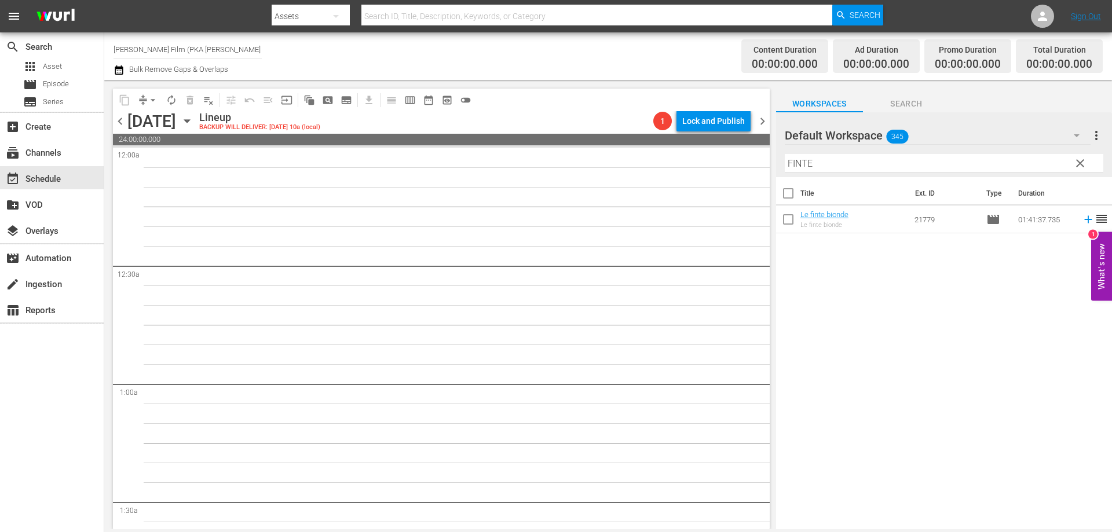
click at [193, 119] on icon "button" at bounding box center [187, 121] width 13 height 13
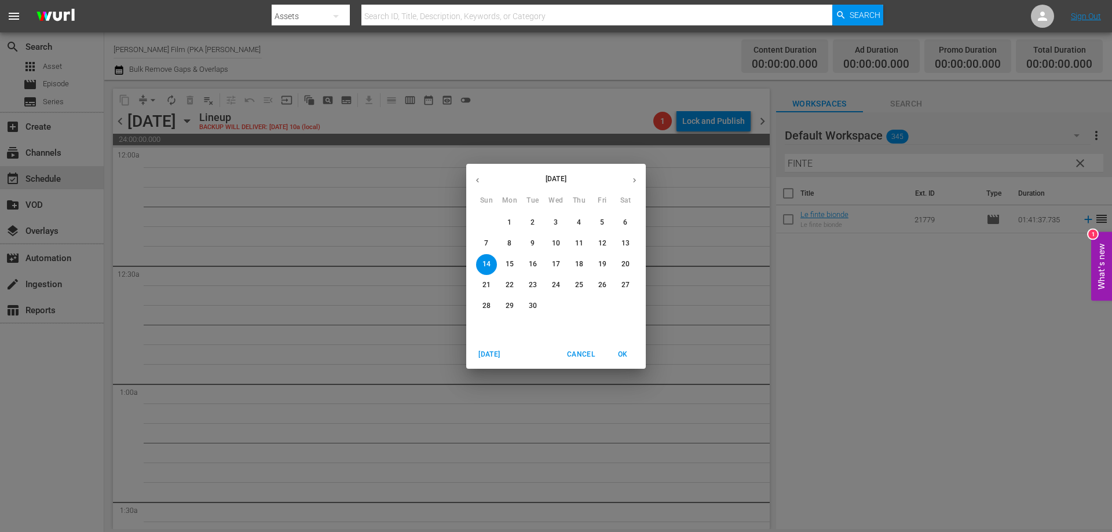
click at [627, 240] on p "13" at bounding box center [625, 244] width 8 height 10
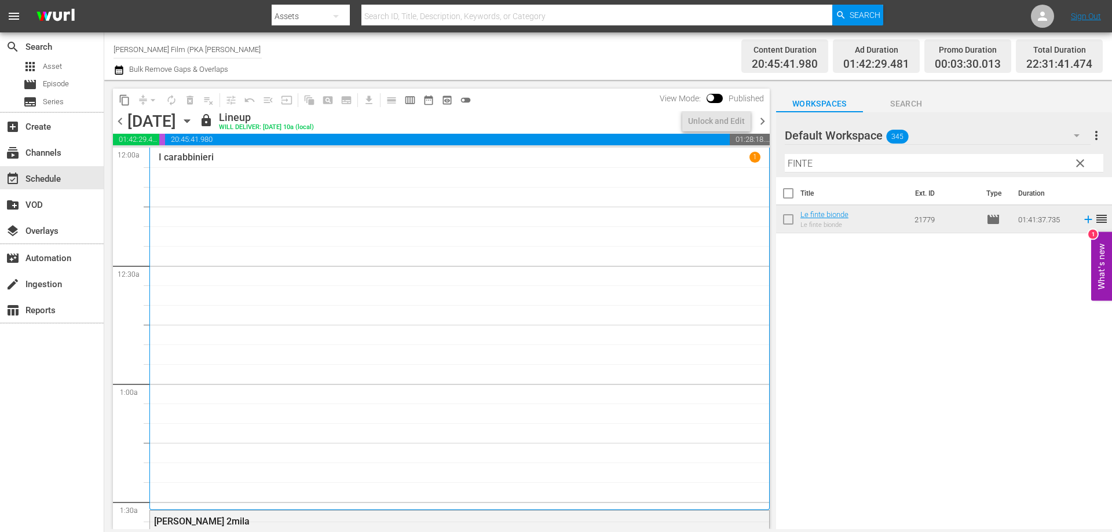
click at [193, 120] on icon "button" at bounding box center [187, 121] width 13 height 13
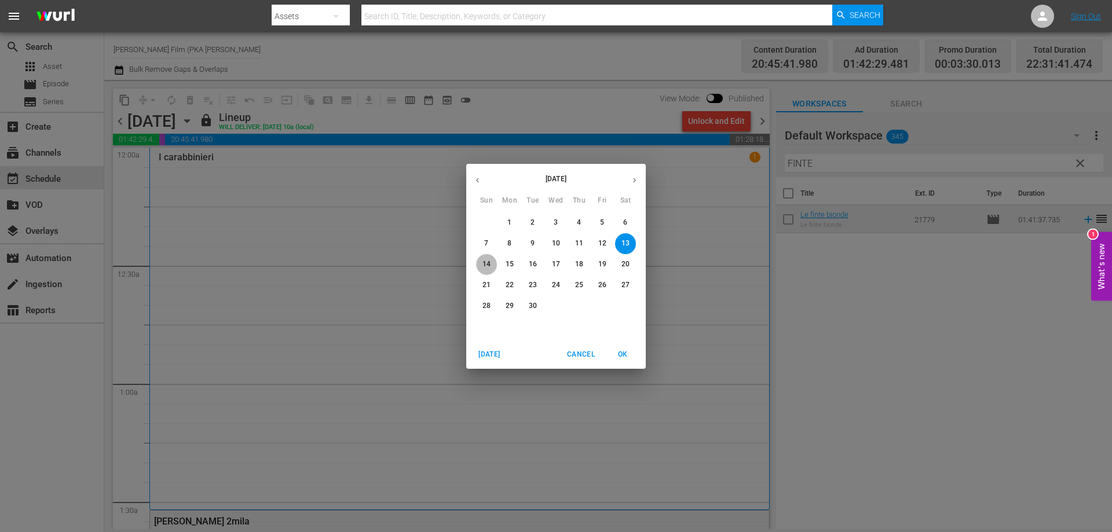
click at [488, 257] on button "14" at bounding box center [486, 264] width 21 height 21
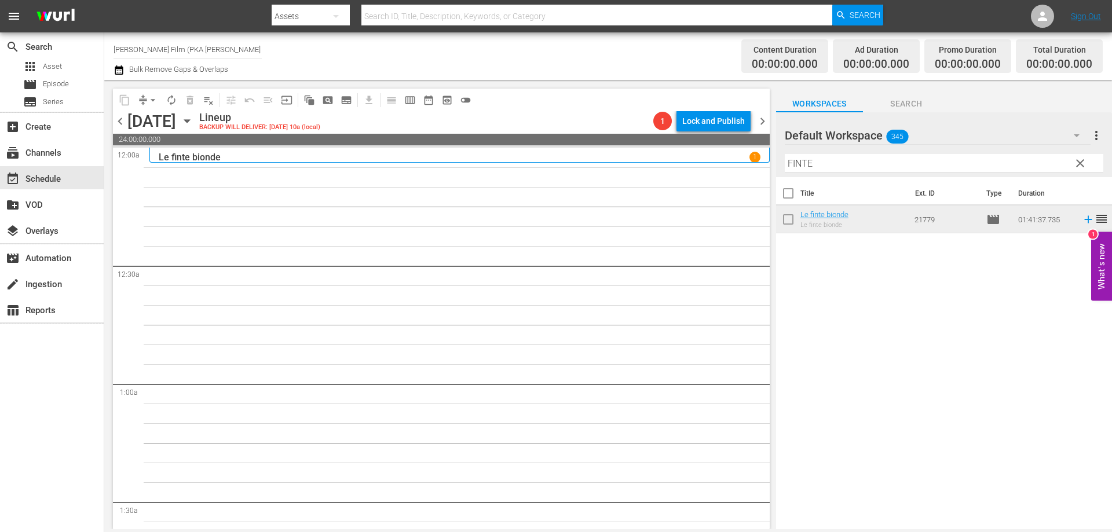
click at [393, 158] on div "Le finte bionde 1" at bounding box center [460, 157] width 602 height 11
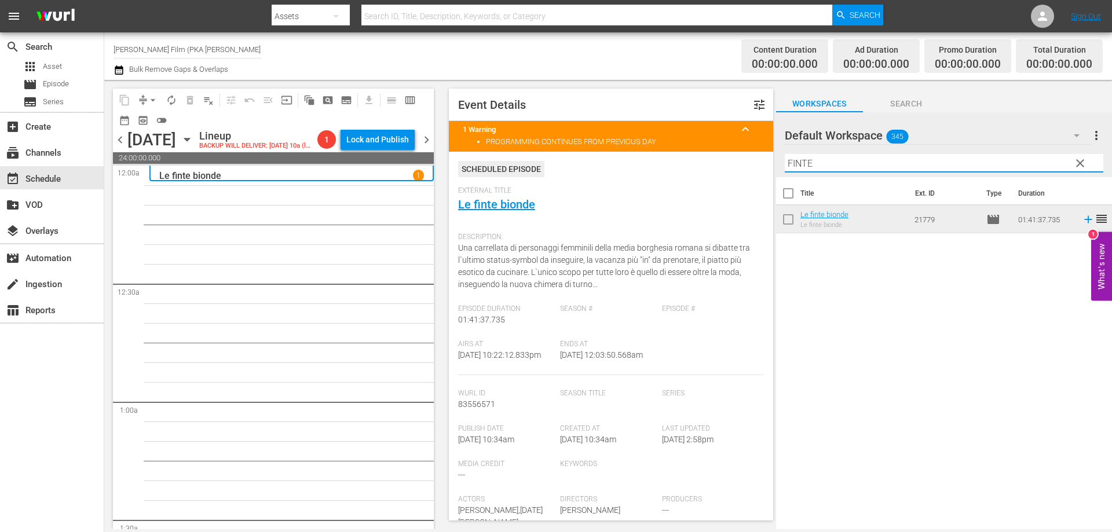
drag, startPoint x: 789, startPoint y: 163, endPoint x: 780, endPoint y: 164, distance: 9.3
click at [780, 164] on div "Default Workspace 345 Default more_vert clear Filter by Title FINTE" at bounding box center [944, 144] width 336 height 65
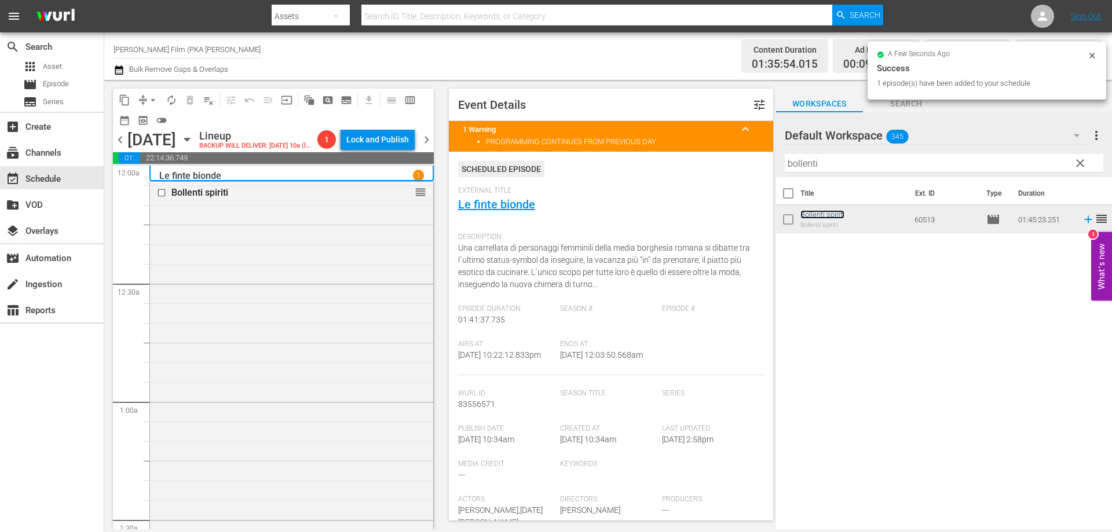
scroll to position [232, 0]
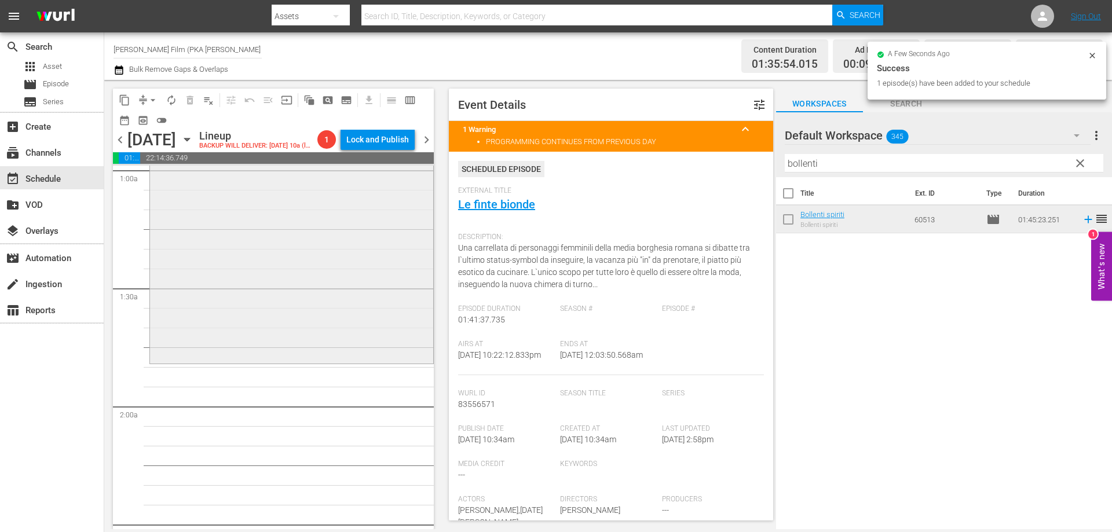
click at [340, 334] on div "Bollenti spiriti reorder" at bounding box center [291, 156] width 283 height 412
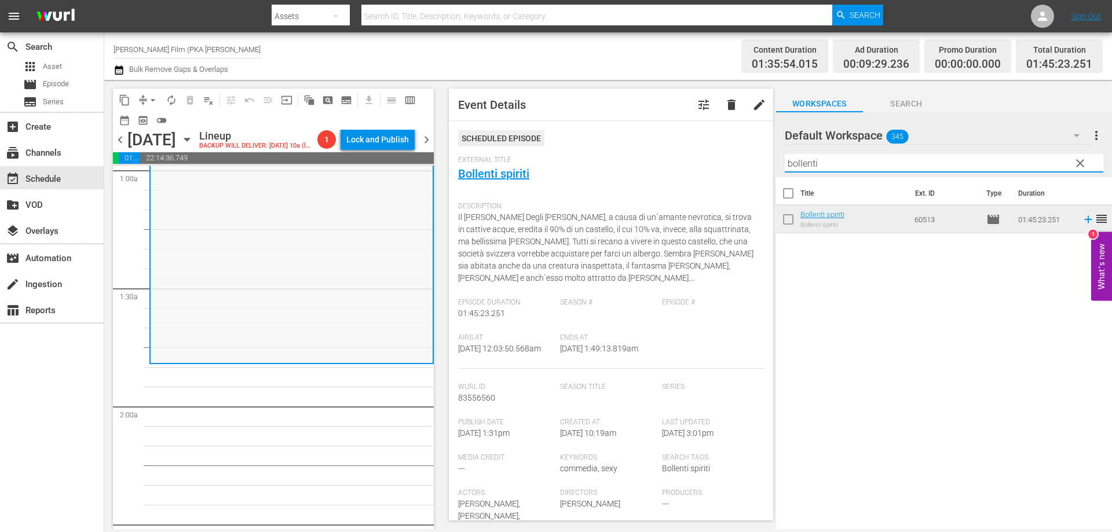
drag, startPoint x: 842, startPoint y: 165, endPoint x: 767, endPoint y: 166, distance: 74.7
click at [767, 166] on div "content_copy compress arrow_drop_down autorenew_outlined delete_forever_outline…" at bounding box center [608, 304] width 1008 height 449
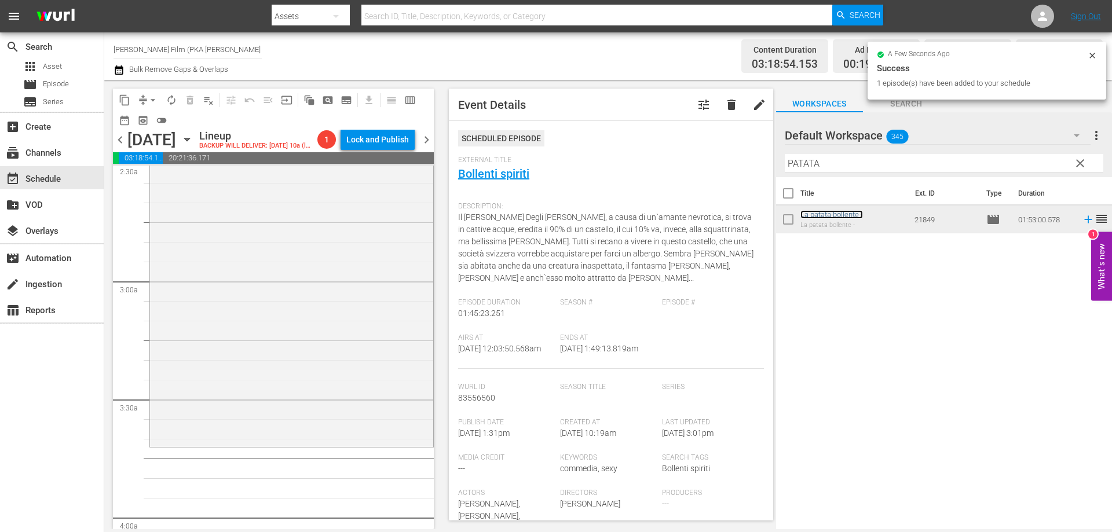
scroll to position [695, 0]
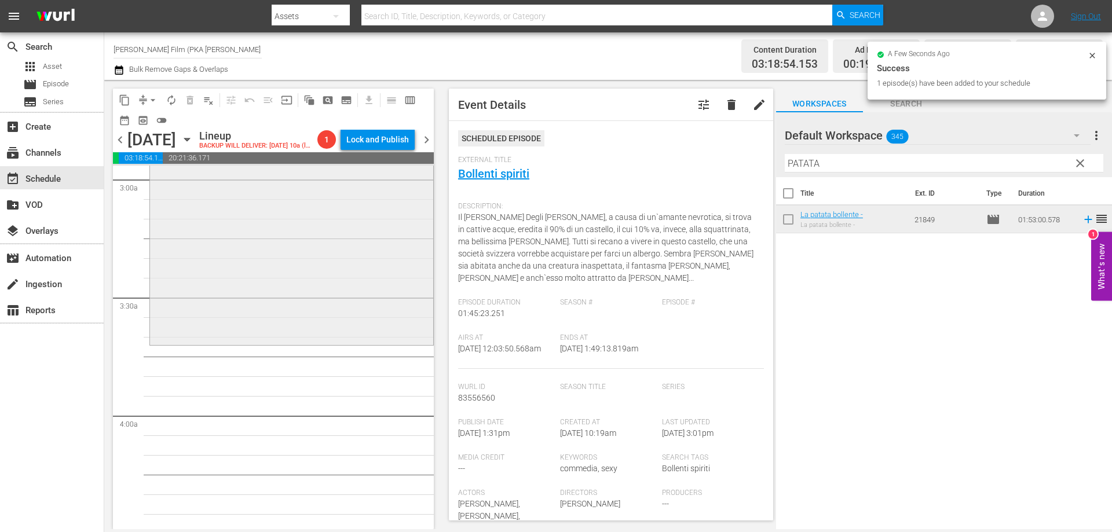
click at [314, 324] on div "La patata bollente - reorder" at bounding box center [291, 122] width 283 height 441
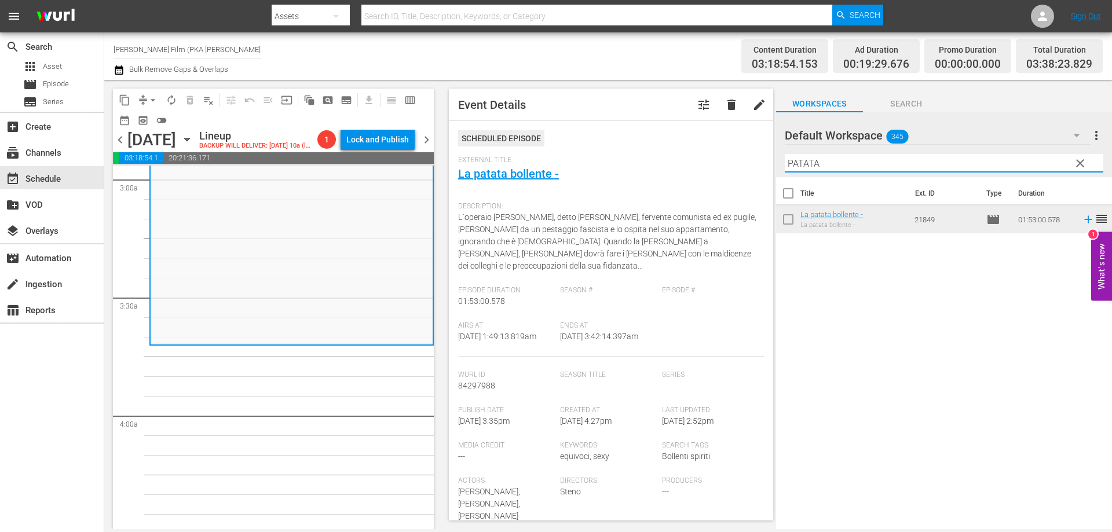
click at [794, 160] on input "PATATA" at bounding box center [944, 163] width 319 height 19
type input "P"
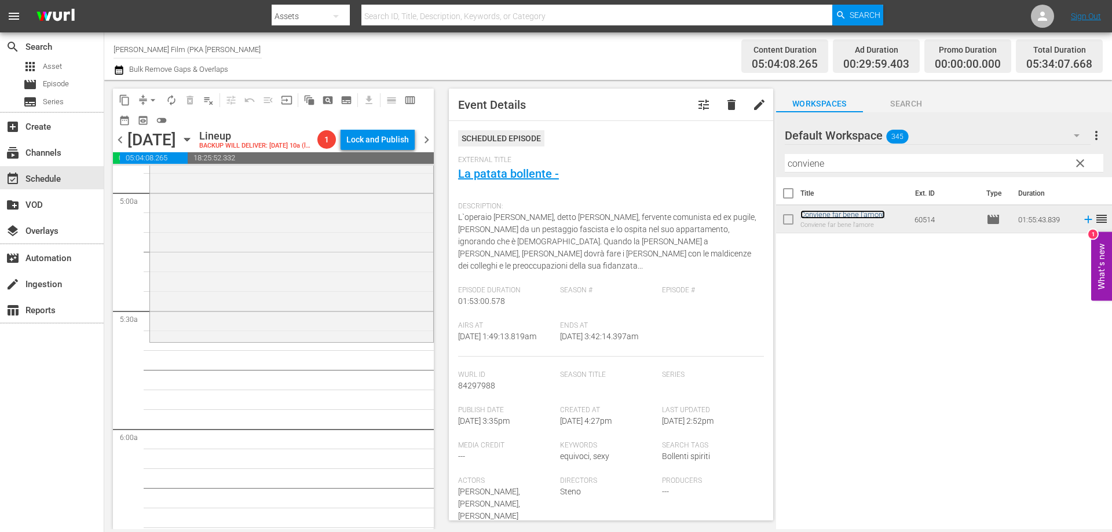
scroll to position [1158, 0]
click at [392, 338] on div "Conviene far bene l'amore reorder" at bounding box center [291, 110] width 284 height 456
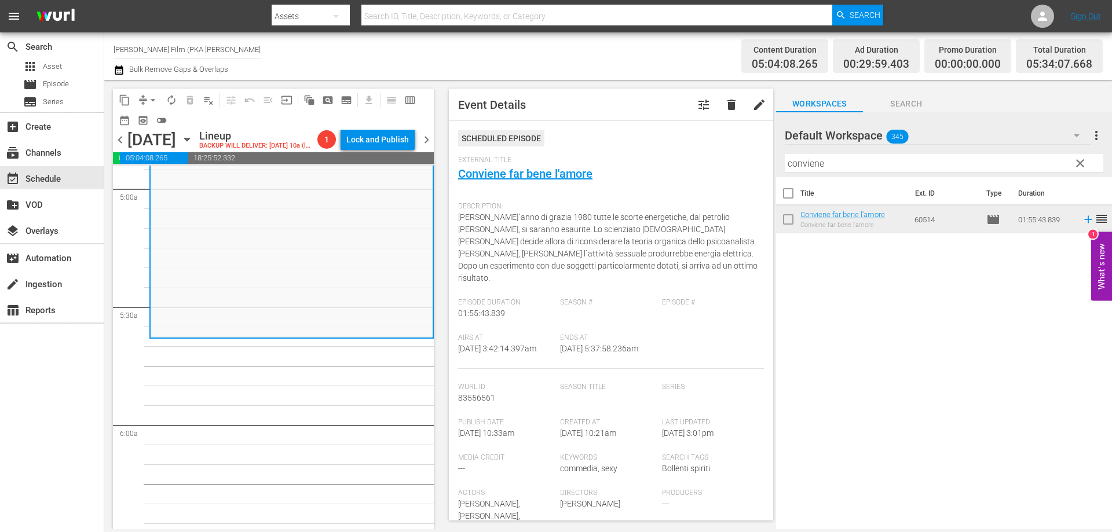
drag, startPoint x: 840, startPoint y: 163, endPoint x: 762, endPoint y: 155, distance: 79.2
click at [762, 155] on div "content_copy compress arrow_drop_down autorenew_outlined delete_forever_outline…" at bounding box center [608, 304] width 1008 height 449
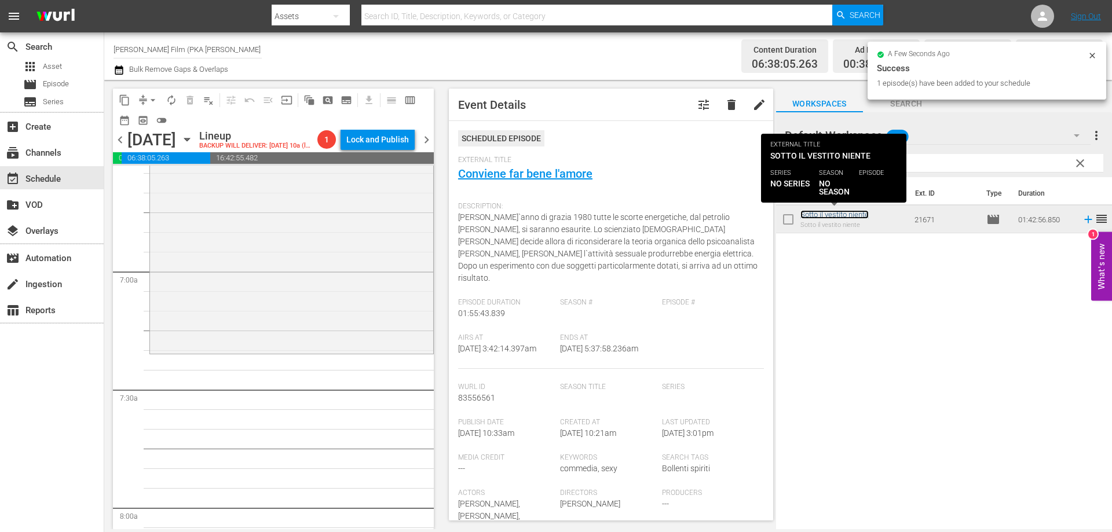
scroll to position [1564, 0]
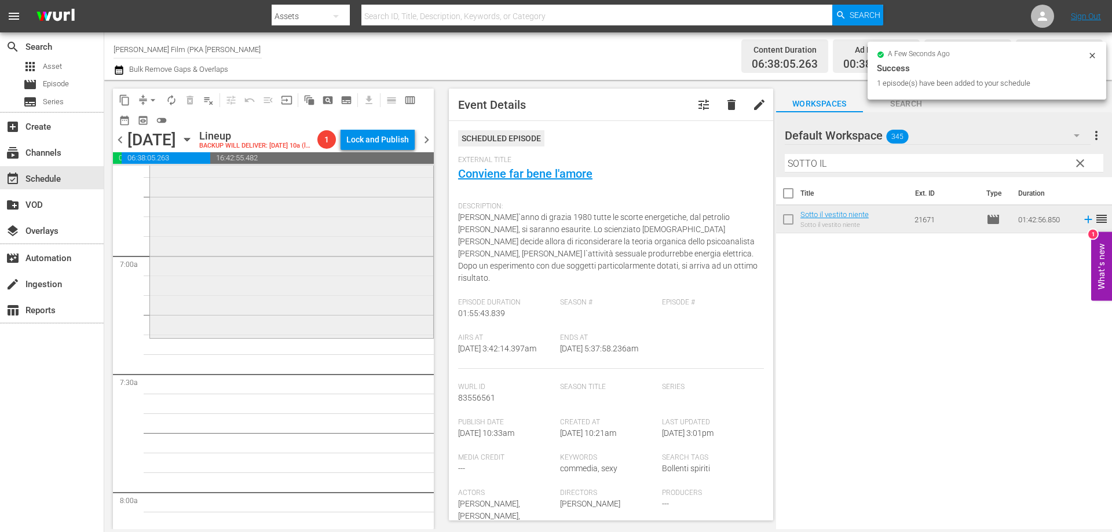
click at [385, 336] on div "Sotto il vestito niente reorder" at bounding box center [291, 135] width 283 height 402
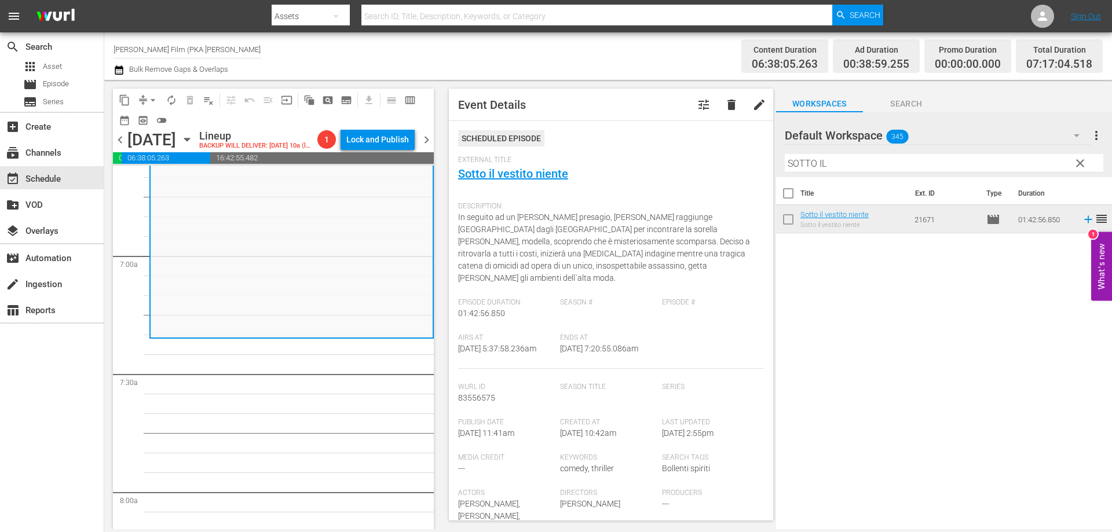
click at [765, 159] on div "content_copy compress arrow_drop_down autorenew_outlined delete_forever_outline…" at bounding box center [608, 304] width 1008 height 449
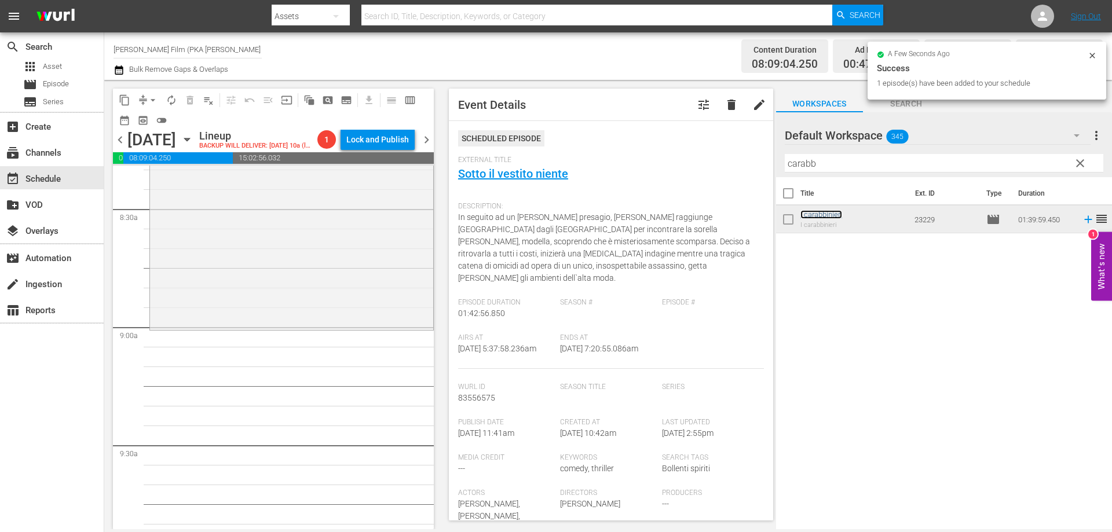
scroll to position [1969, 0]
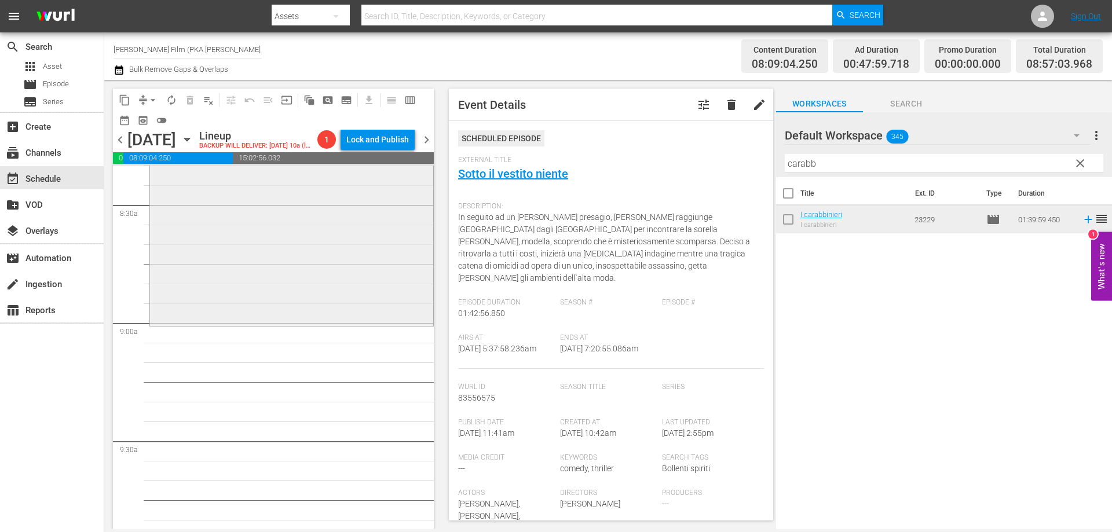
click at [410, 324] on div "I carabbinieri reorder" at bounding box center [291, 129] width 283 height 390
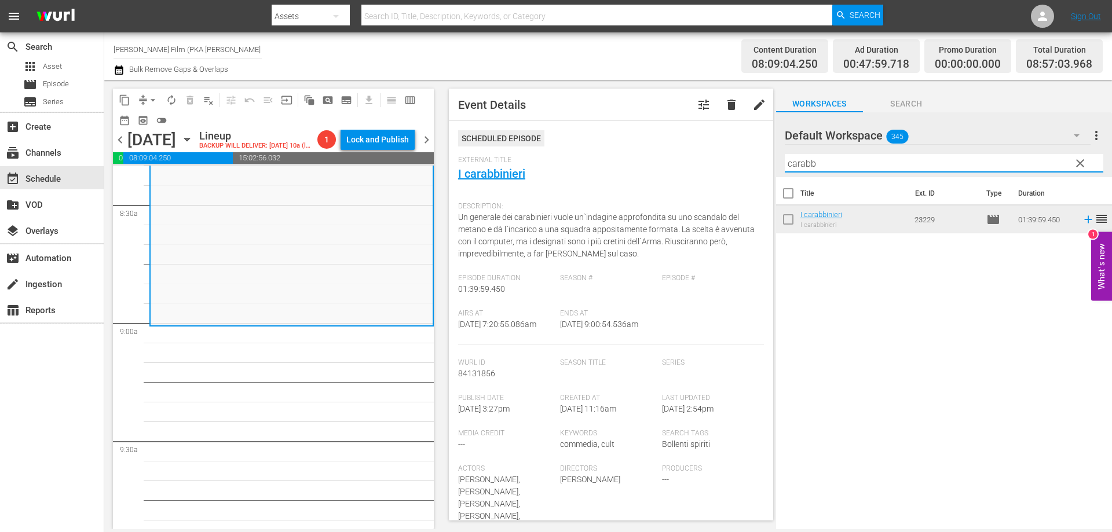
drag, startPoint x: 823, startPoint y: 163, endPoint x: 764, endPoint y: 161, distance: 58.5
click at [764, 161] on div "content_copy compress arrow_drop_down autorenew_outlined delete_forever_outline…" at bounding box center [608, 304] width 1008 height 449
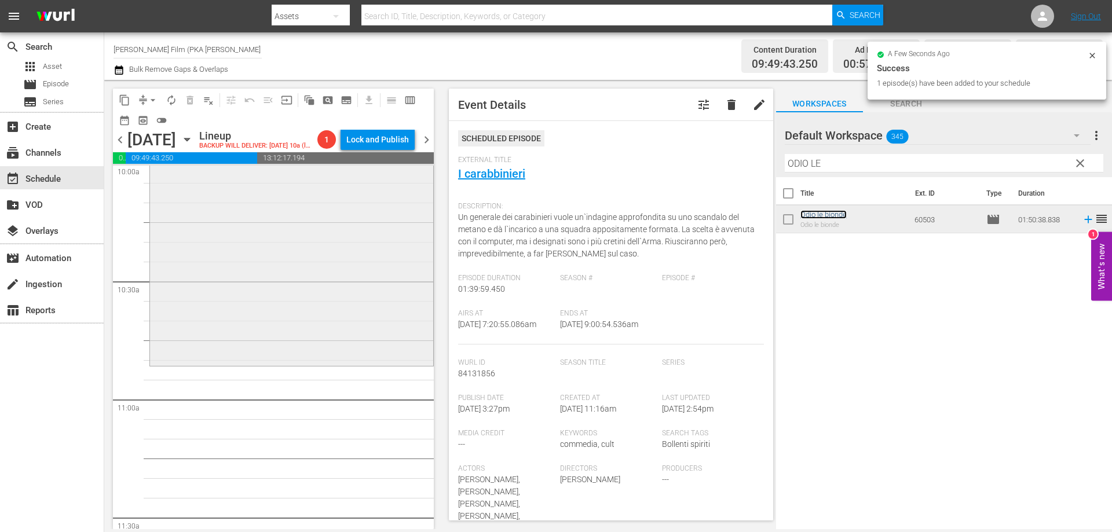
scroll to position [2374, 0]
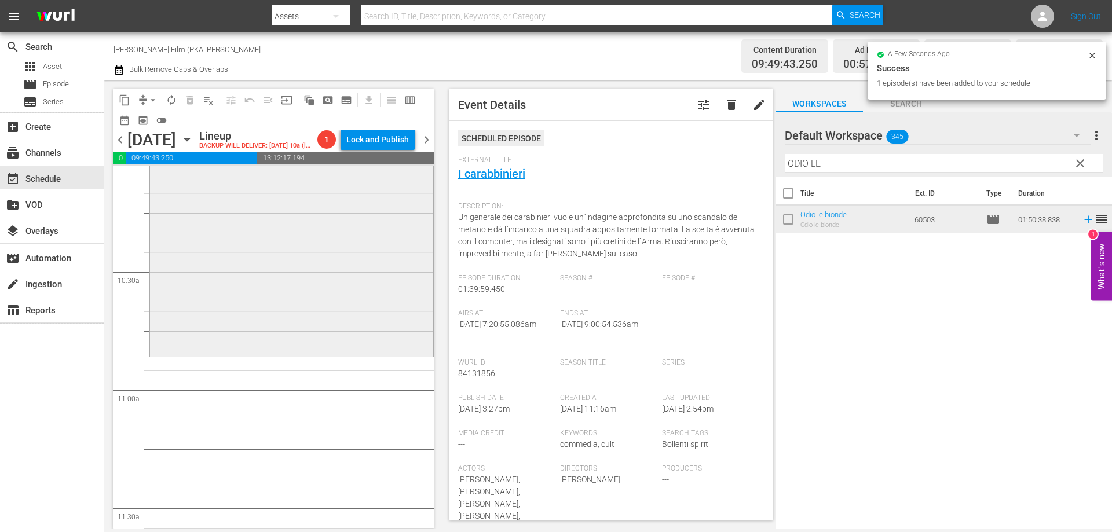
click at [395, 349] on div "Odio le bionde reorder" at bounding box center [291, 138] width 283 height 432
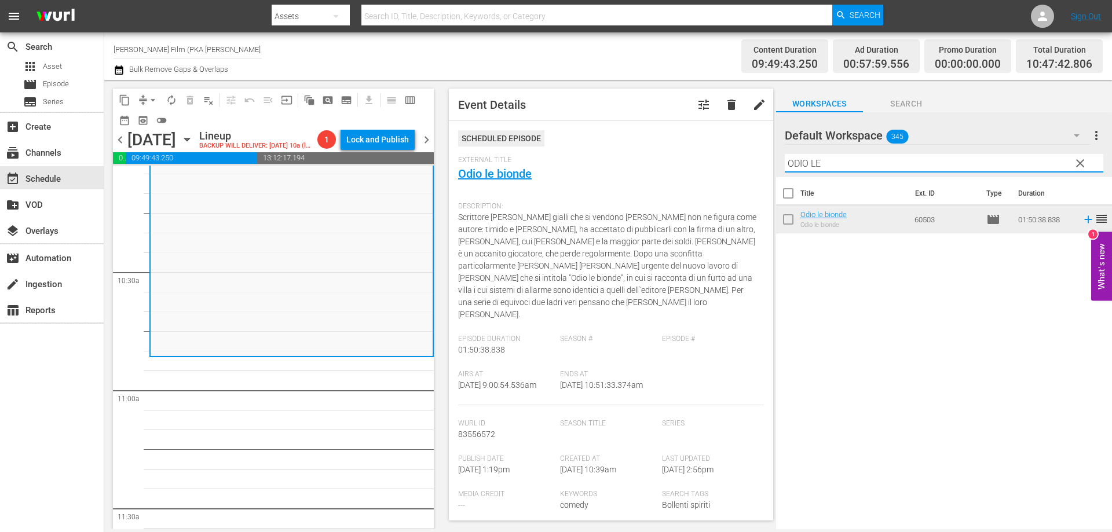
drag, startPoint x: 841, startPoint y: 165, endPoint x: 745, endPoint y: 160, distance: 95.7
click at [745, 160] on div "content_copy compress arrow_drop_down autorenew_outlined delete_forever_outline…" at bounding box center [608, 304] width 1008 height 449
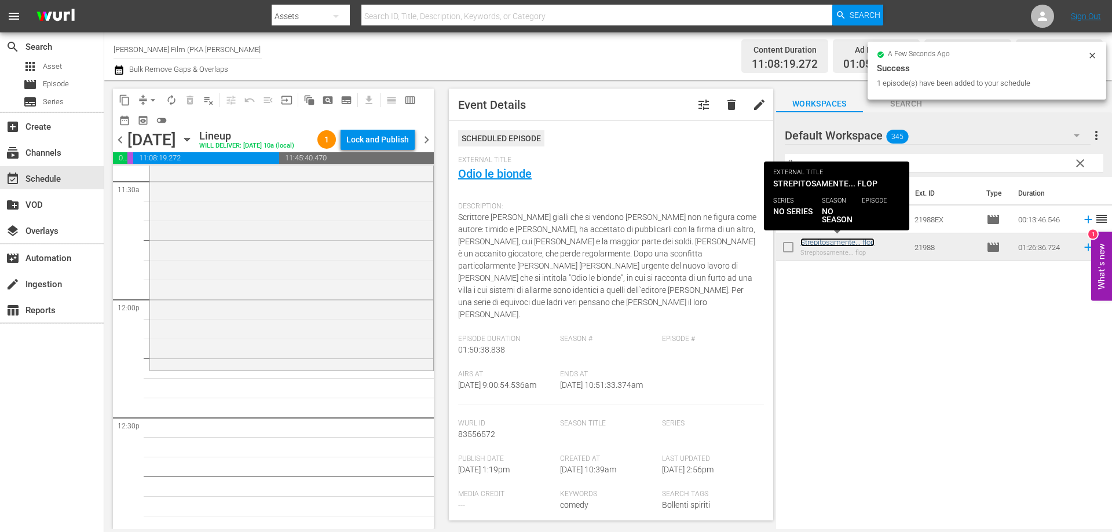
scroll to position [2722, 0]
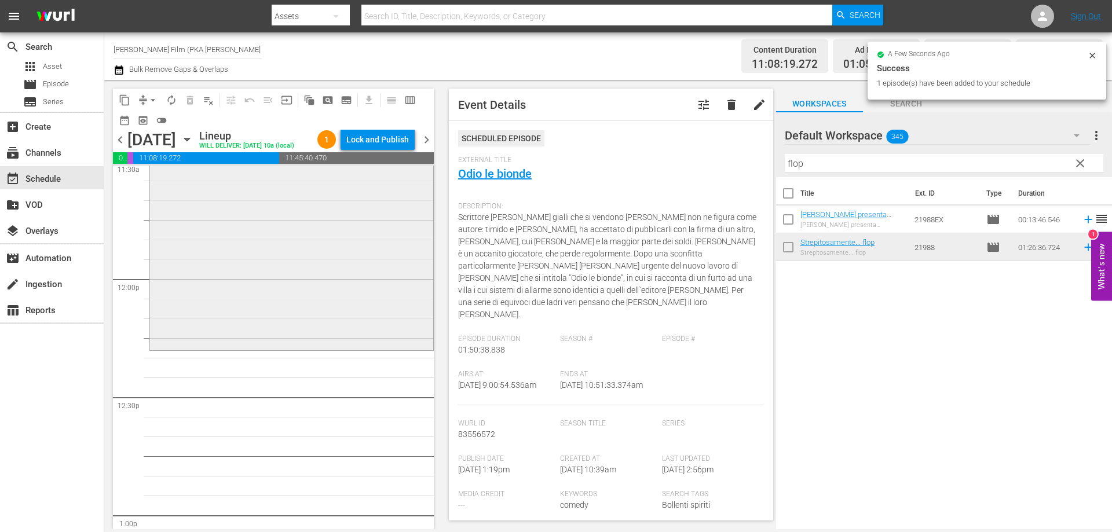
click at [375, 346] on div "Strepitosamente... flop reorder" at bounding box center [291, 179] width 283 height 338
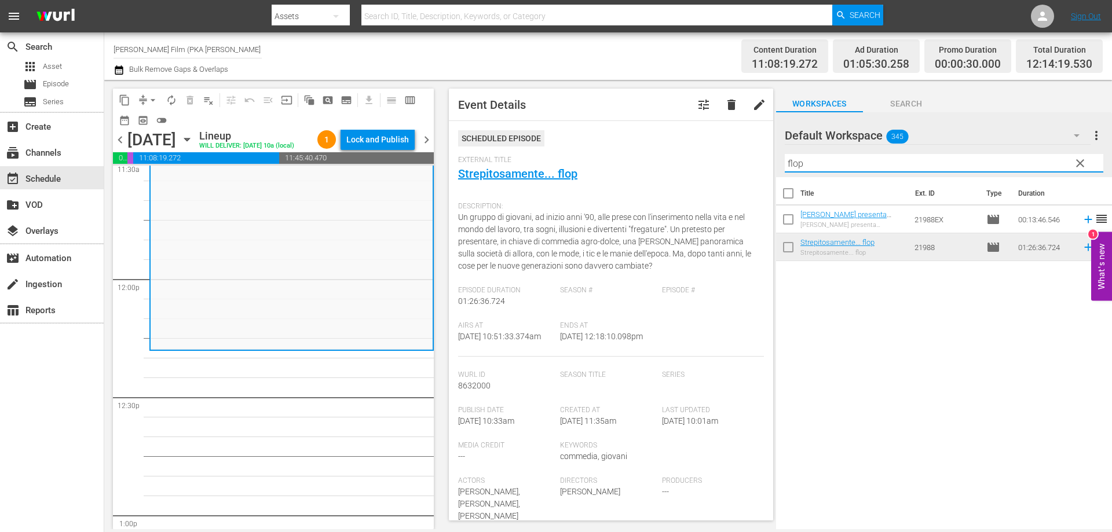
drag, startPoint x: 817, startPoint y: 165, endPoint x: 720, endPoint y: 150, distance: 97.9
click at [720, 151] on div "content_copy compress arrow_drop_down autorenew_outlined delete_forever_outline…" at bounding box center [608, 304] width 1008 height 449
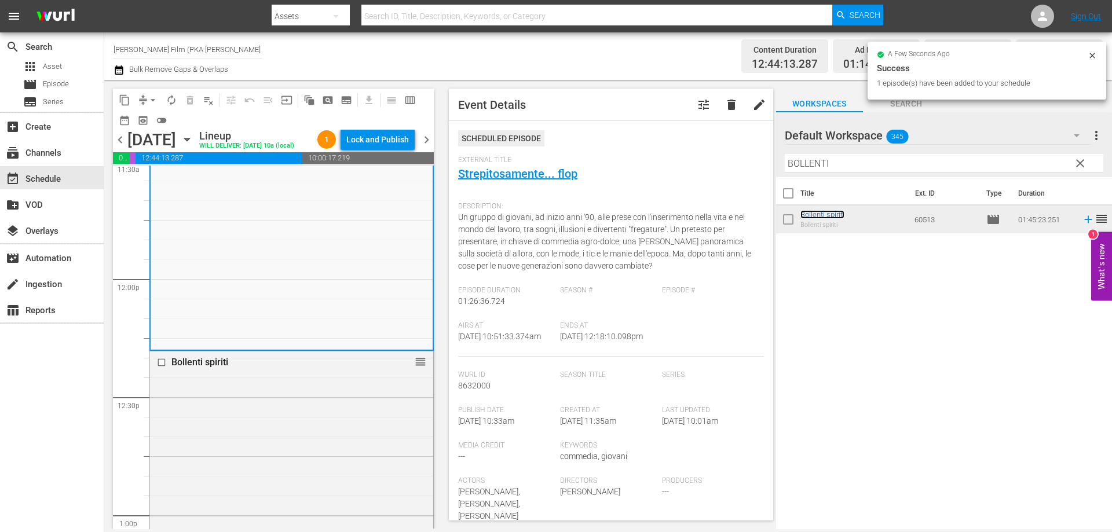
scroll to position [3069, 0]
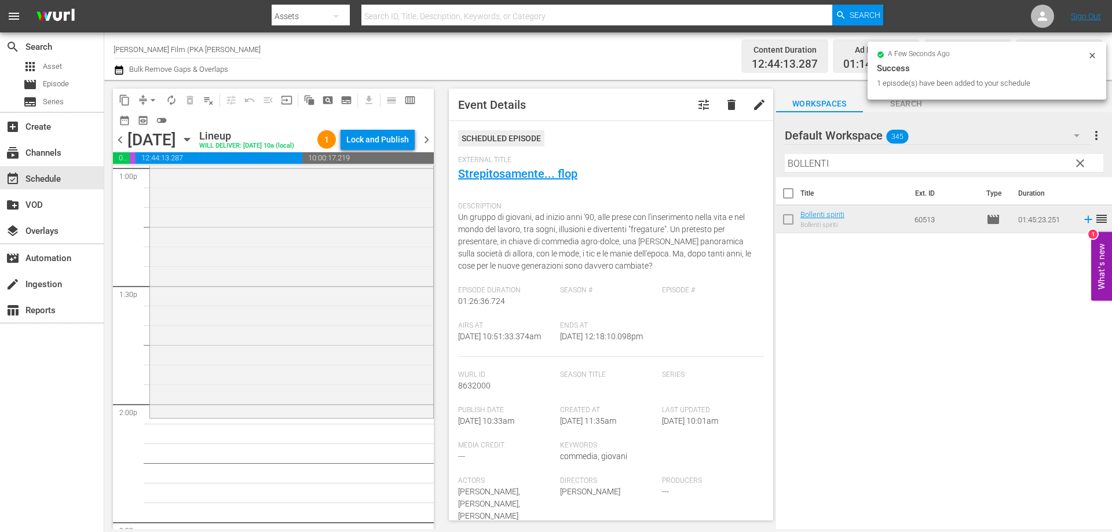
click at [379, 387] on div "Bollenti spiriti reorder" at bounding box center [291, 210] width 283 height 412
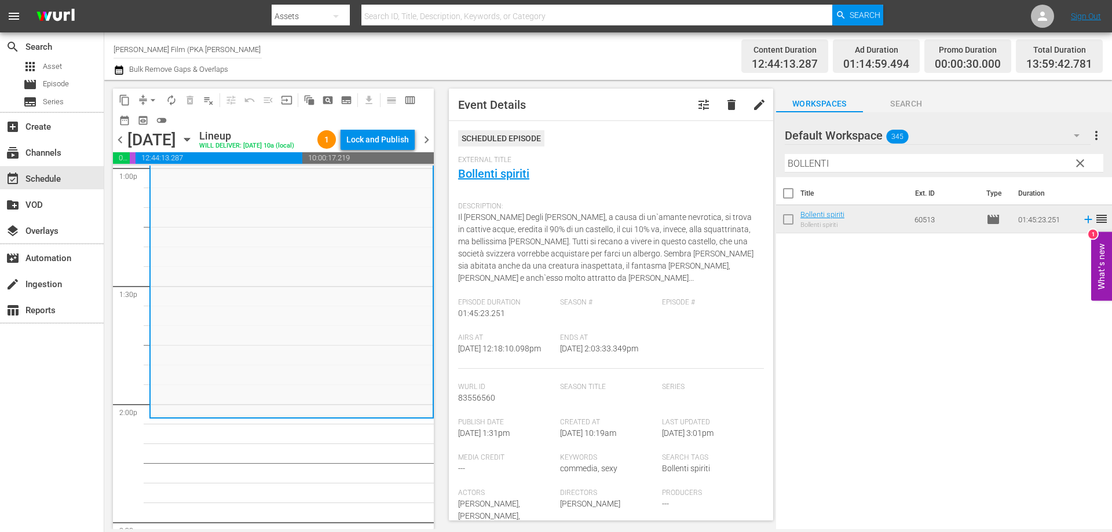
drag, startPoint x: 848, startPoint y: 163, endPoint x: 756, endPoint y: 159, distance: 91.6
click at [756, 159] on div "content_copy compress arrow_drop_down autorenew_outlined delete_forever_outline…" at bounding box center [608, 304] width 1008 height 449
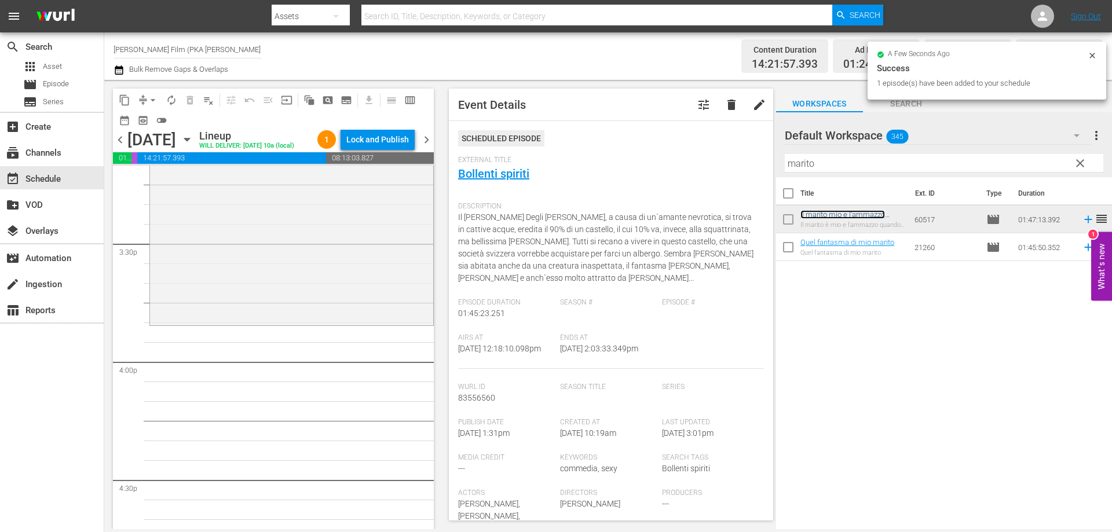
scroll to position [3591, 0]
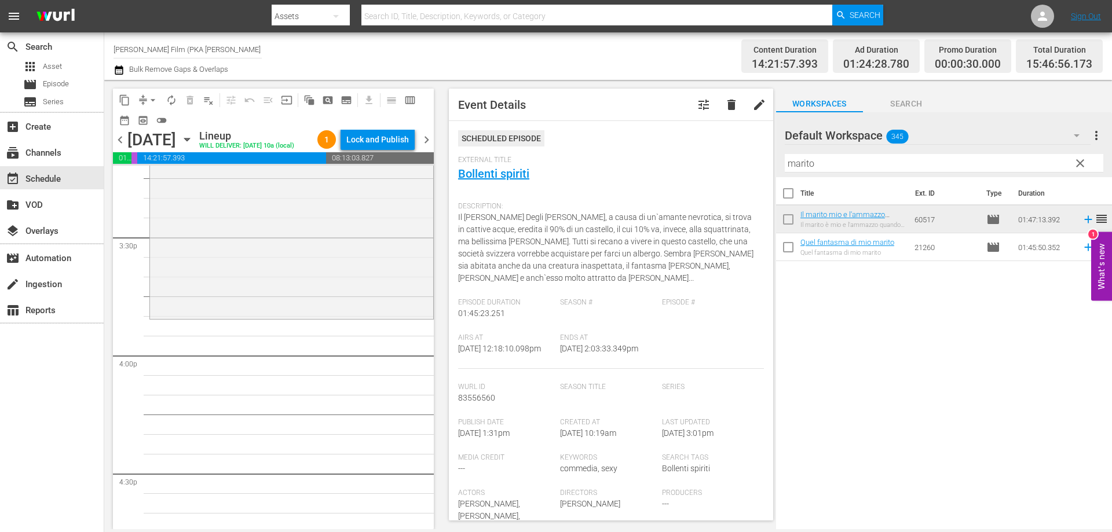
drag, startPoint x: 806, startPoint y: 214, endPoint x: 360, endPoint y: 329, distance: 460.6
click at [360, 317] on div "Il marito mio e l'ammazzo quando mi pare reorder" at bounding box center [291, 107] width 283 height 419
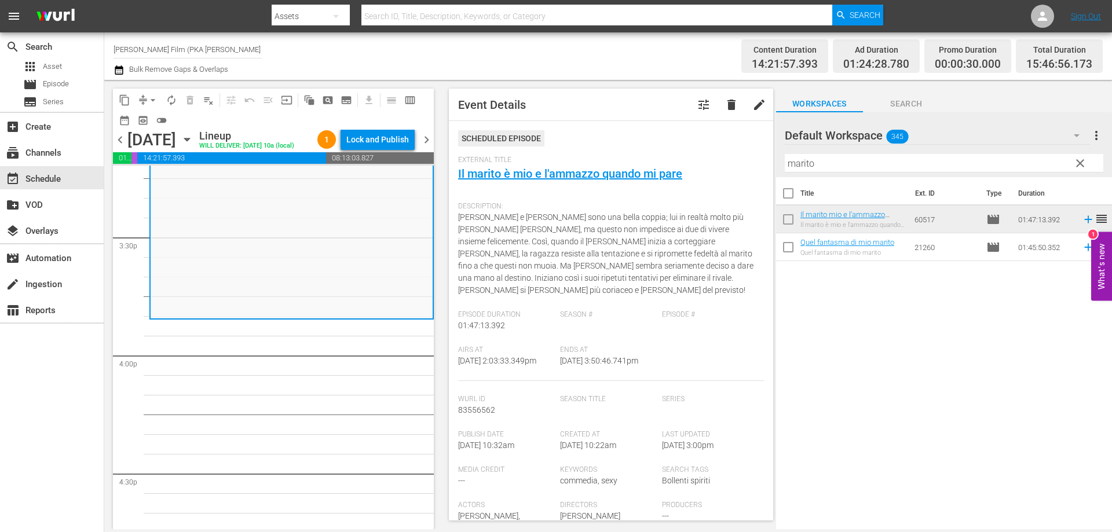
drag, startPoint x: 826, startPoint y: 164, endPoint x: 757, endPoint y: 163, distance: 69.5
click at [757, 163] on div "content_copy compress arrow_drop_down autorenew_outlined delete_forever_outline…" at bounding box center [608, 304] width 1008 height 449
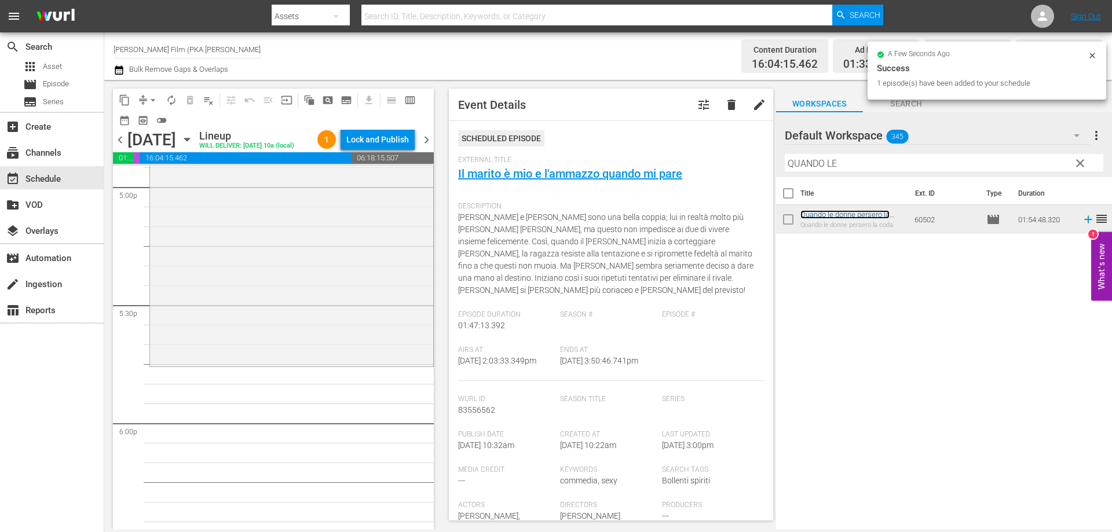
scroll to position [3996, 0]
click at [358, 364] on div "Quando le donne persero la coda reorder" at bounding box center [291, 139] width 283 height 449
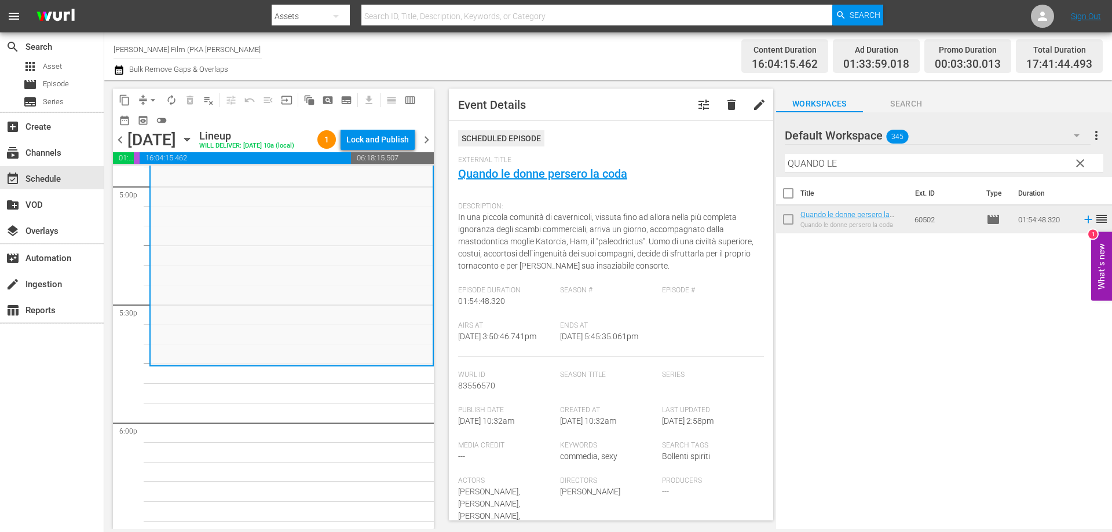
drag, startPoint x: 846, startPoint y: 159, endPoint x: 730, endPoint y: 137, distance: 118.5
click at [733, 138] on div "content_copy compress arrow_drop_down autorenew_outlined delete_forever_outline…" at bounding box center [608, 304] width 1008 height 449
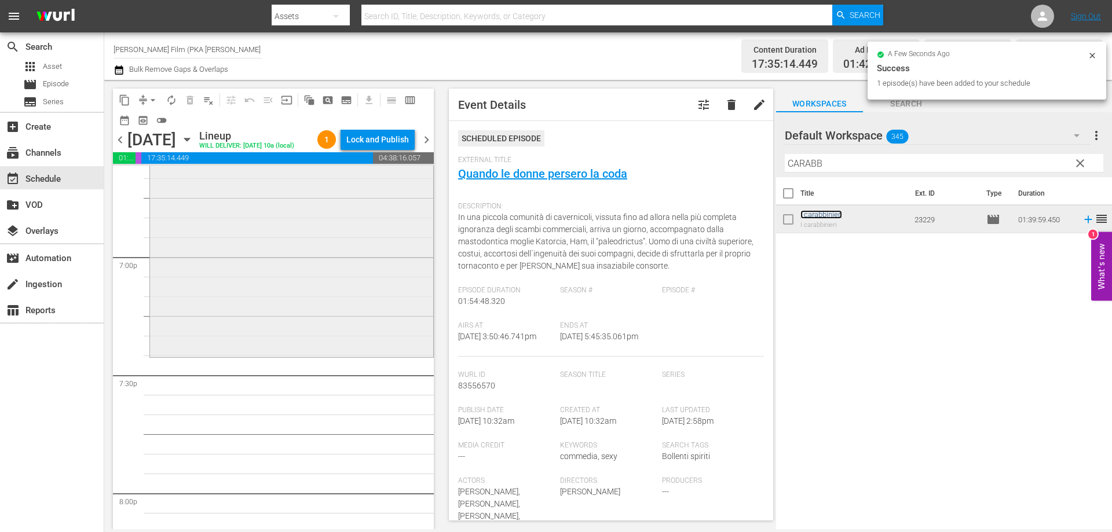
scroll to position [4401, 0]
click at [358, 352] on div "I carabbinieri reorder" at bounding box center [291, 157] width 283 height 390
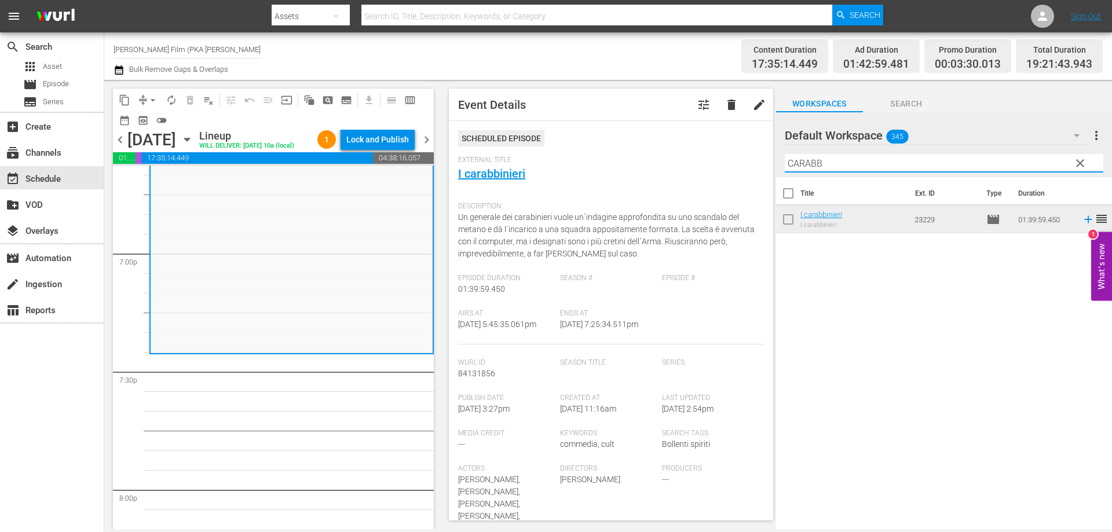
drag, startPoint x: 842, startPoint y: 166, endPoint x: 735, endPoint y: 149, distance: 108.4
click at [742, 151] on div "content_copy compress arrow_drop_down autorenew_outlined delete_forever_outline…" at bounding box center [608, 304] width 1008 height 449
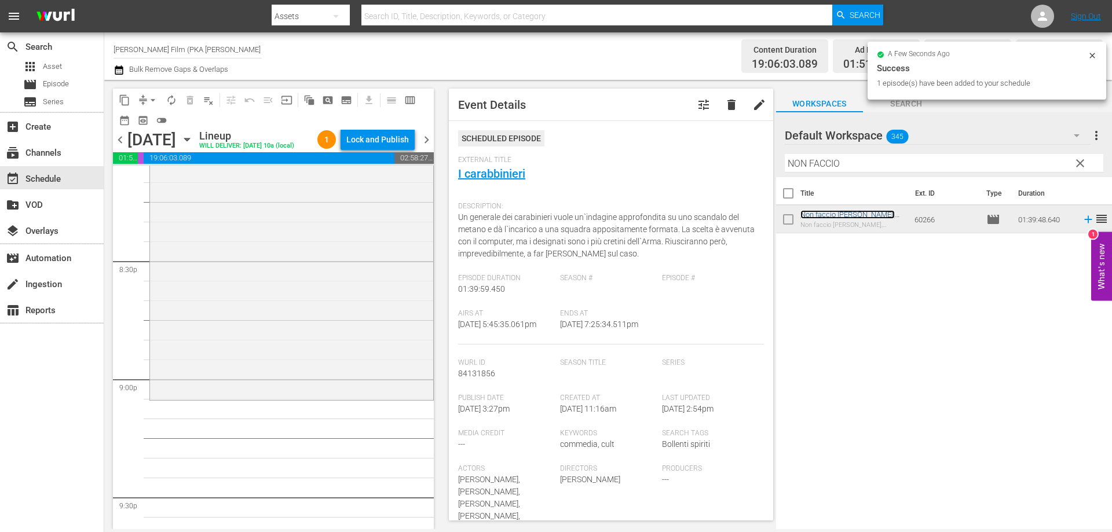
scroll to position [4749, 0]
click at [338, 397] on div "Non faccio [PERSON_NAME], [PERSON_NAME] l'amore reorder" at bounding box center [291, 203] width 283 height 390
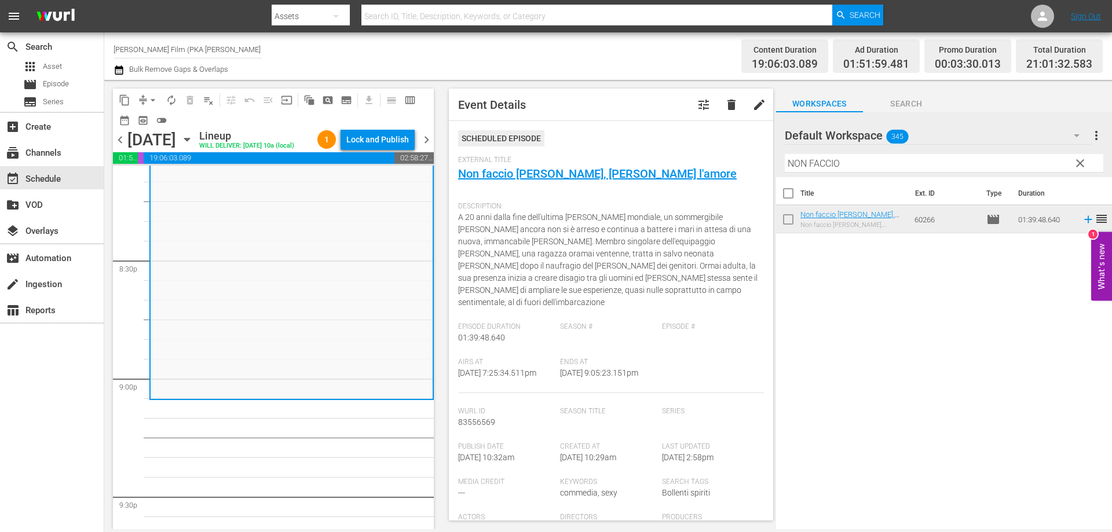
drag, startPoint x: 862, startPoint y: 168, endPoint x: 781, endPoint y: 167, distance: 81.1
click at [781, 167] on div "Default Workspace 345 Default more_vert clear Filter by Title NON FACCIO" at bounding box center [944, 144] width 336 height 65
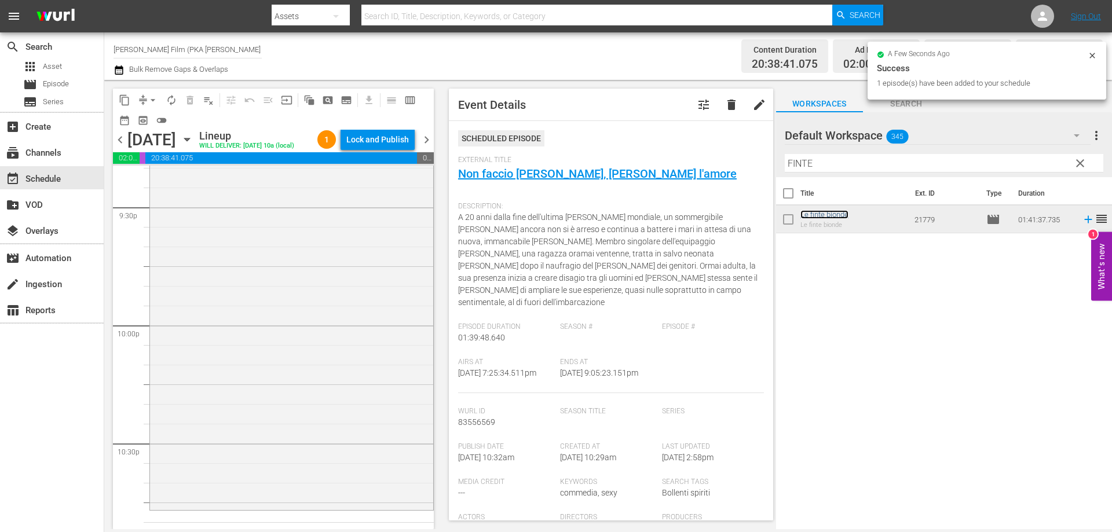
scroll to position [5270, 0]
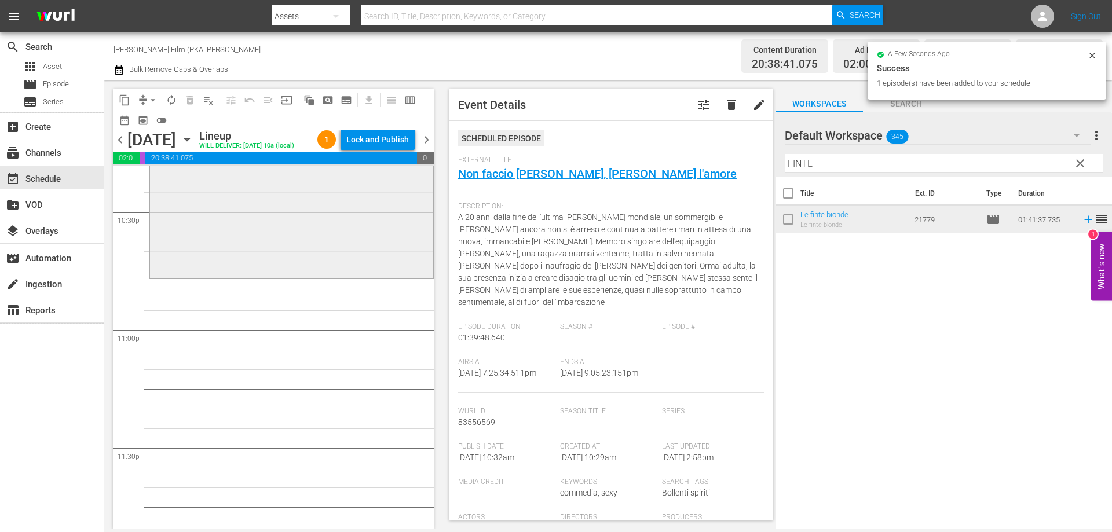
click at [313, 276] on div "Le finte bionde reorder" at bounding box center [291, 78] width 283 height 397
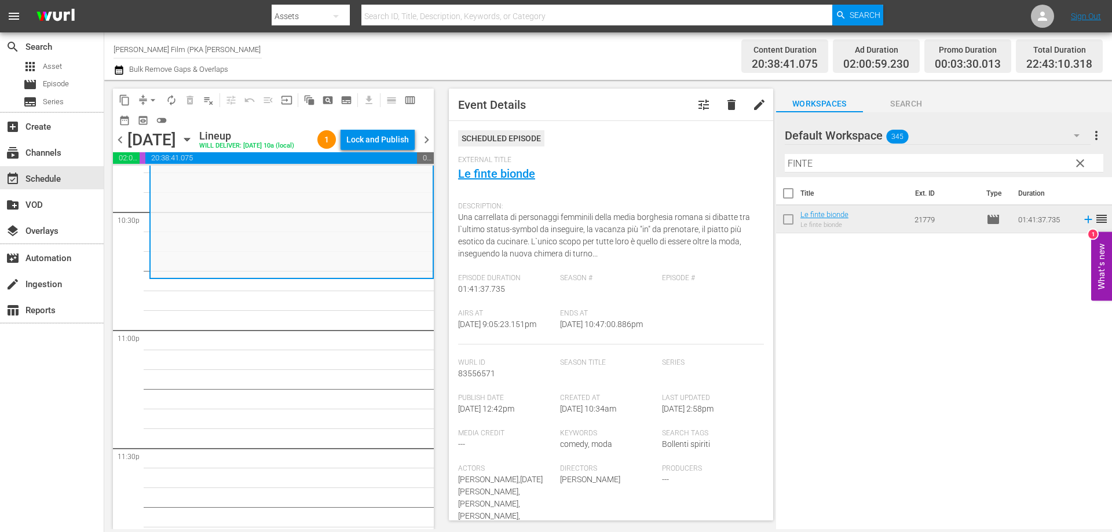
drag, startPoint x: 821, startPoint y: 163, endPoint x: 731, endPoint y: 162, distance: 89.8
click at [736, 162] on div "content_copy compress arrow_drop_down autorenew_outlined delete_forever_outline…" at bounding box center [608, 304] width 1008 height 449
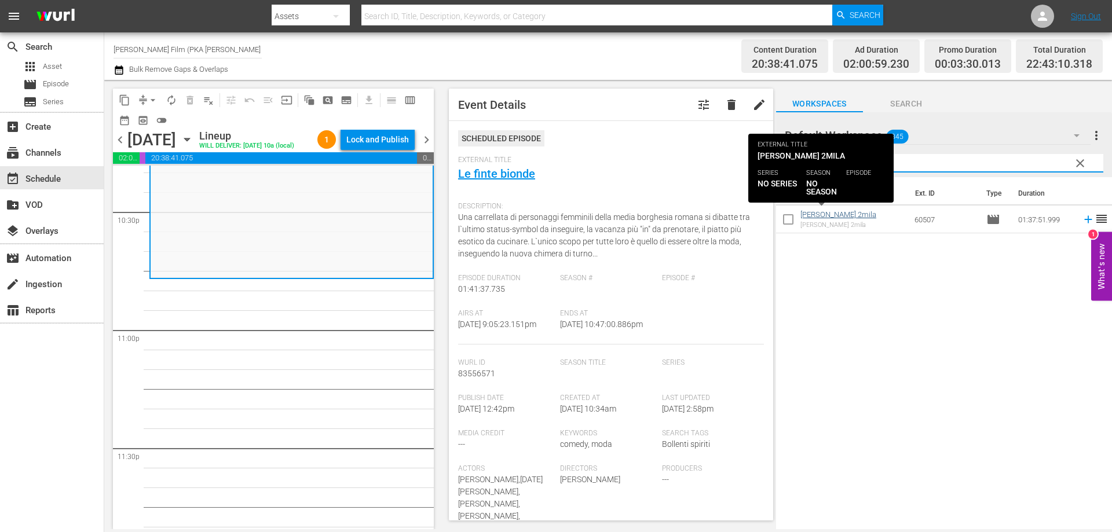
type input "[PERSON_NAME]"
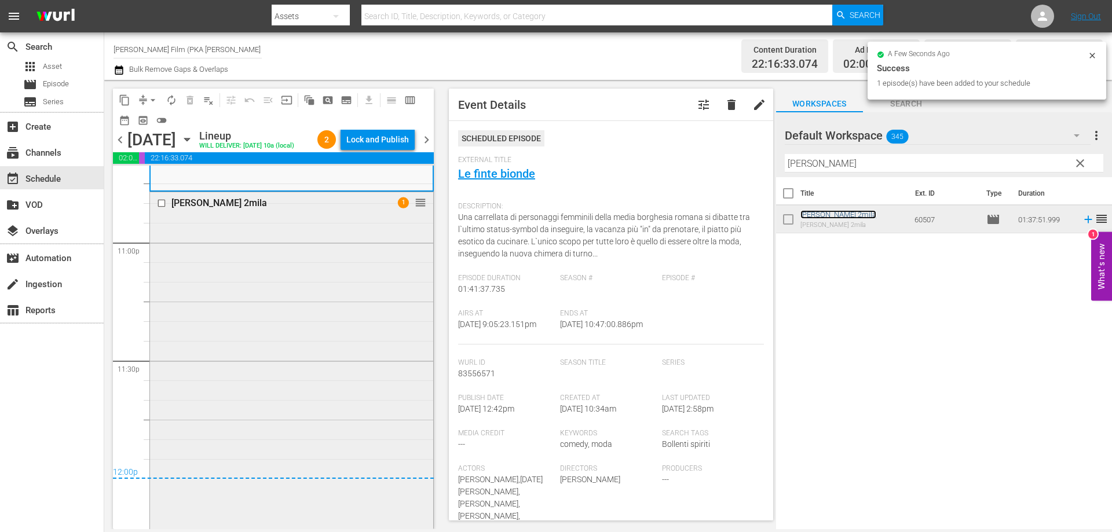
scroll to position [5425, 0]
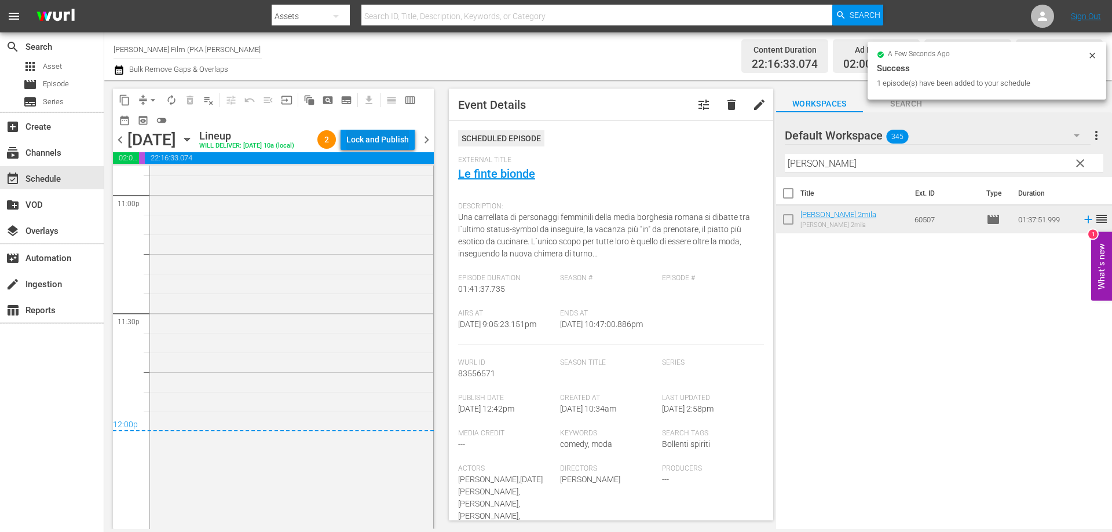
click at [397, 145] on div "Lock and Publish" at bounding box center [377, 139] width 63 height 21
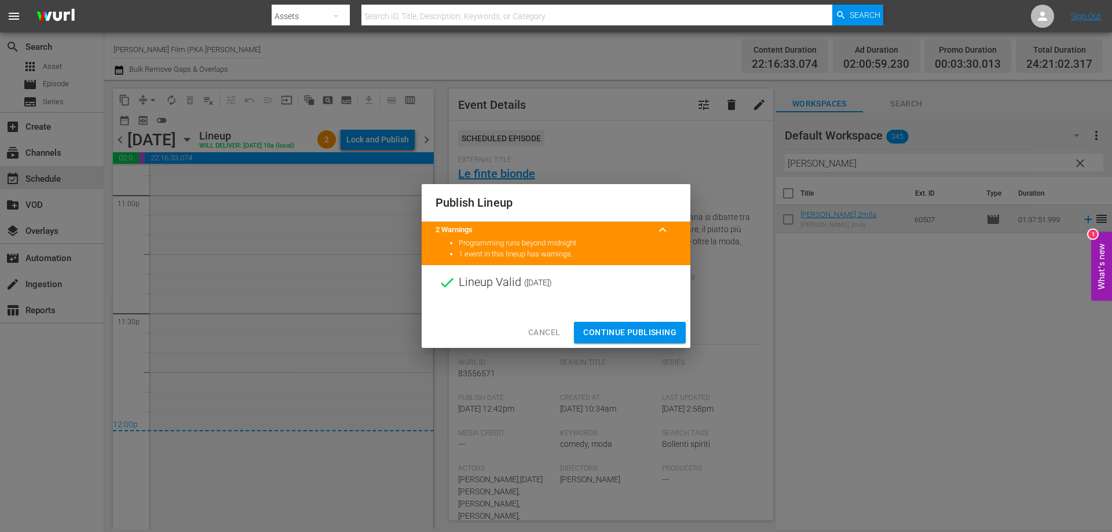
drag, startPoint x: 611, startPoint y: 330, endPoint x: 448, endPoint y: 306, distance: 164.4
click at [610, 330] on span "Continue Publishing" at bounding box center [629, 332] width 93 height 14
